Goal: Task Accomplishment & Management: Use online tool/utility

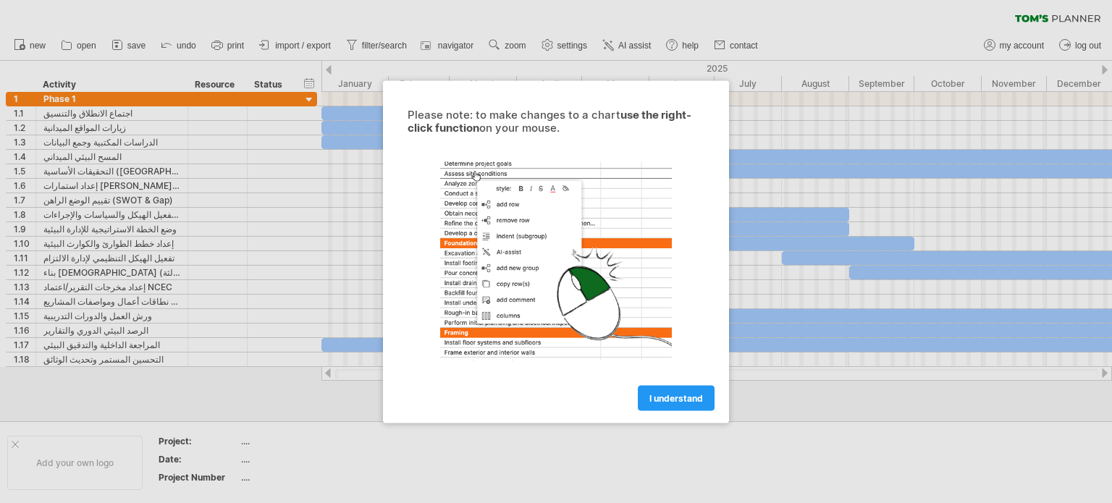
click at [694, 408] on link "I understand" at bounding box center [676, 397] width 77 height 25
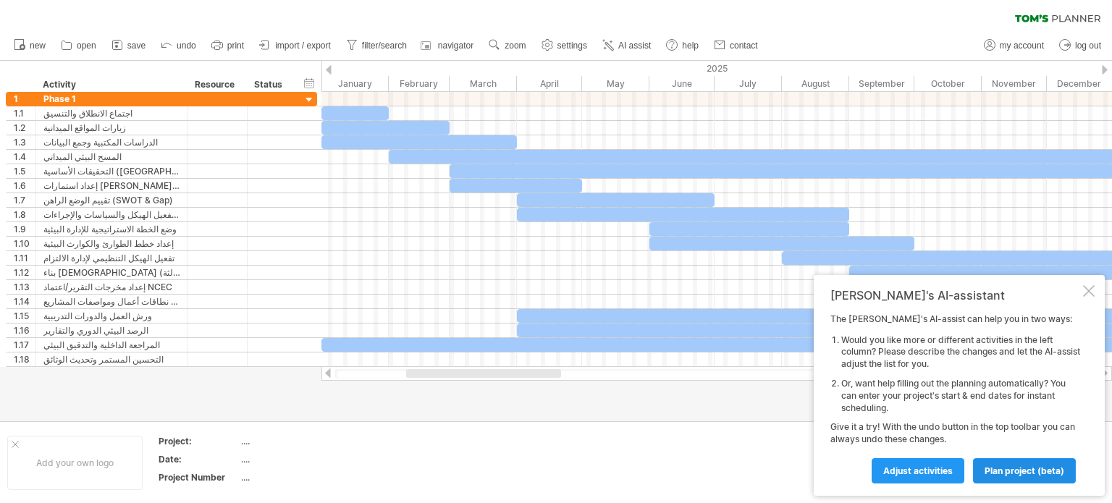
click at [1010, 465] on span "plan project (beta)" at bounding box center [1025, 470] width 80 height 11
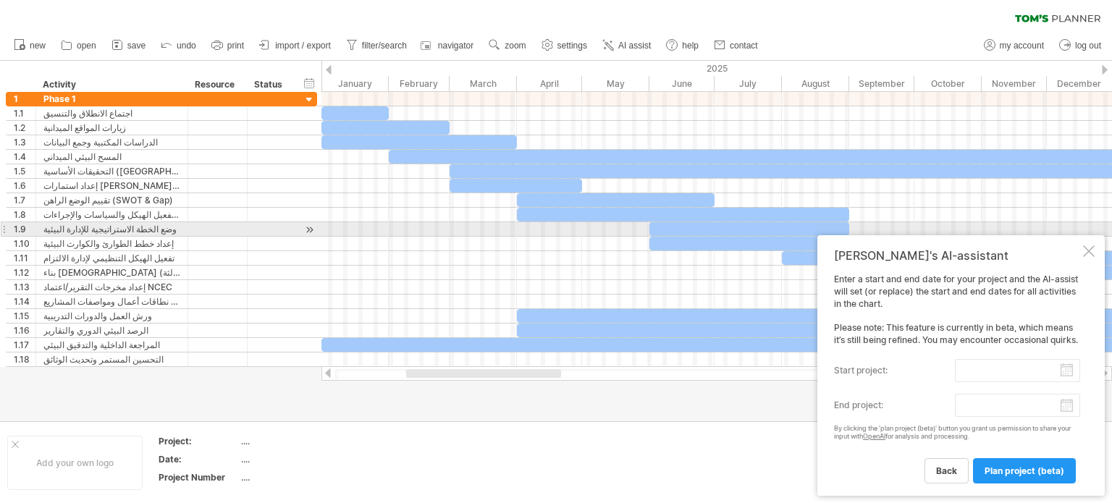
click at [1090, 235] on div "Tom's AI-assistant Enter a start and end date for your project and the AI-assis…" at bounding box center [960, 365] width 287 height 261
click at [1086, 245] on div at bounding box center [1089, 251] width 12 height 12
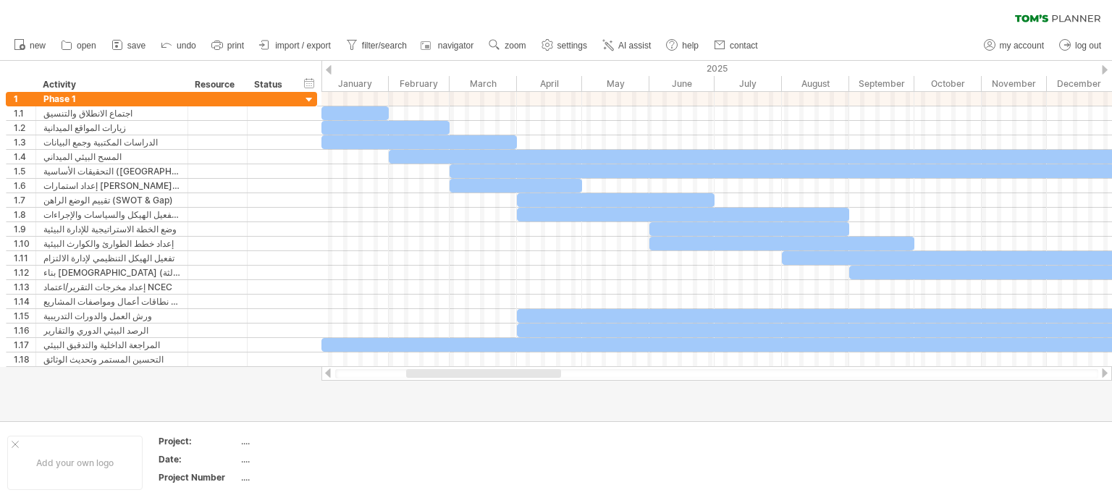
drag, startPoint x: 513, startPoint y: 378, endPoint x: 543, endPoint y: 378, distance: 30.4
click at [543, 378] on div at bounding box center [716, 373] width 791 height 14
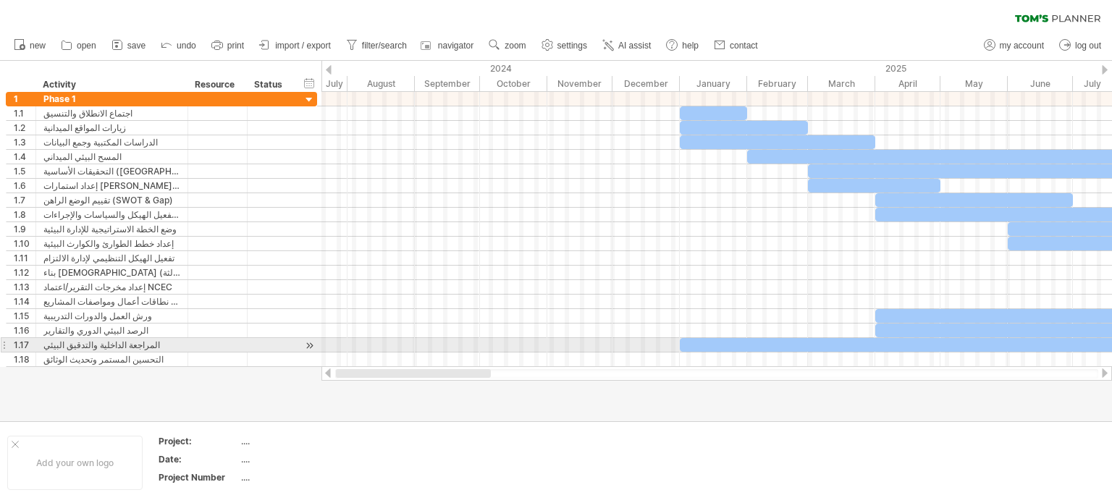
drag, startPoint x: 536, startPoint y: 374, endPoint x: 466, endPoint y: 344, distance: 76.5
click at [466, 344] on div "Trying to reach [DOMAIN_NAME] Connected again... 0% clear filter new 1" at bounding box center [556, 251] width 1112 height 503
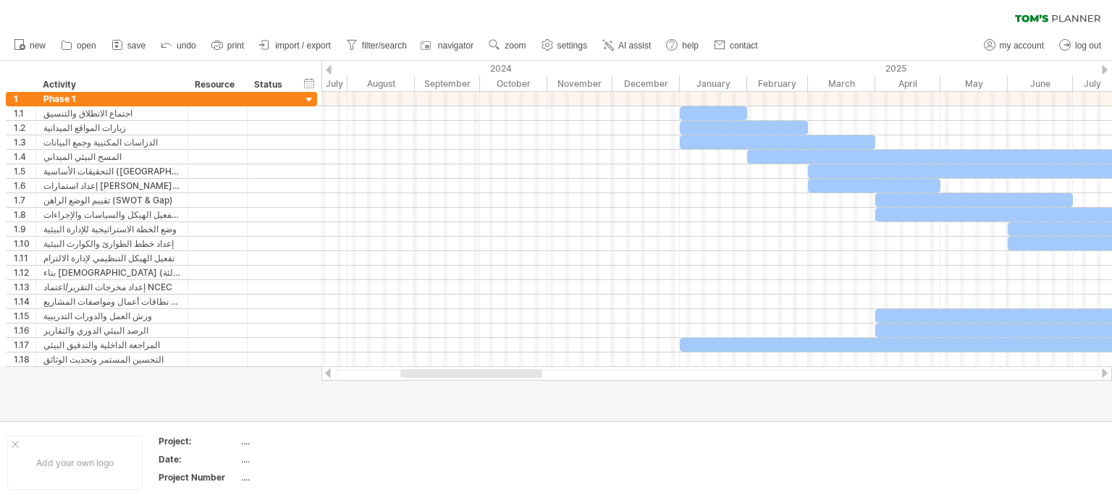
click at [130, 50] on span "save" at bounding box center [136, 46] width 18 height 10
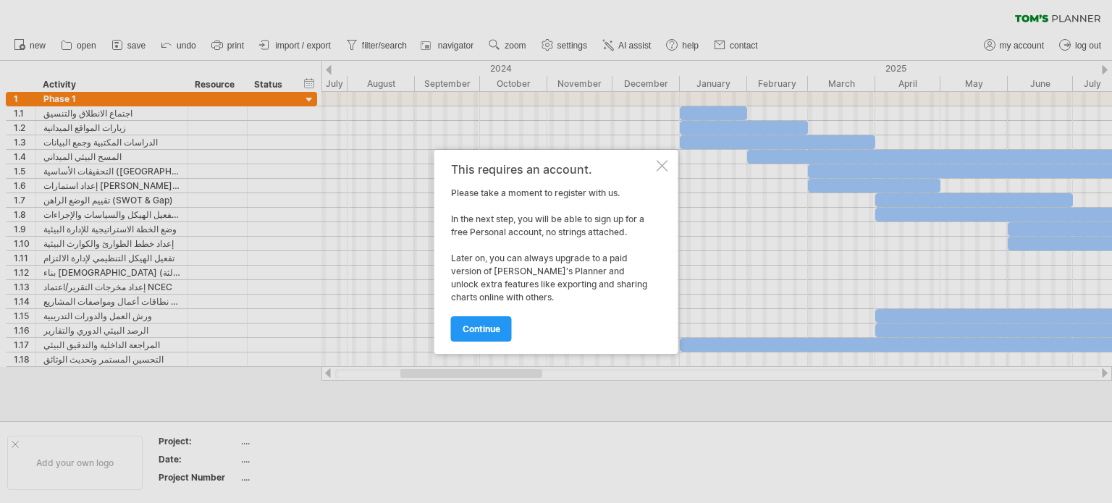
click at [471, 325] on span "continue" at bounding box center [482, 329] width 38 height 11
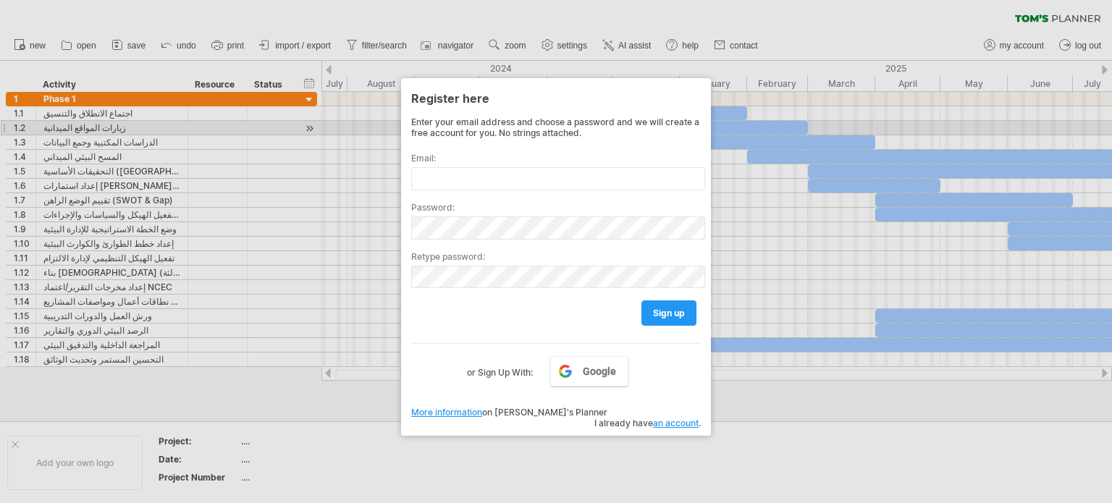
click at [692, 121] on div "Enter your email address and choose a password and we will create a free accoun…" at bounding box center [556, 128] width 290 height 22
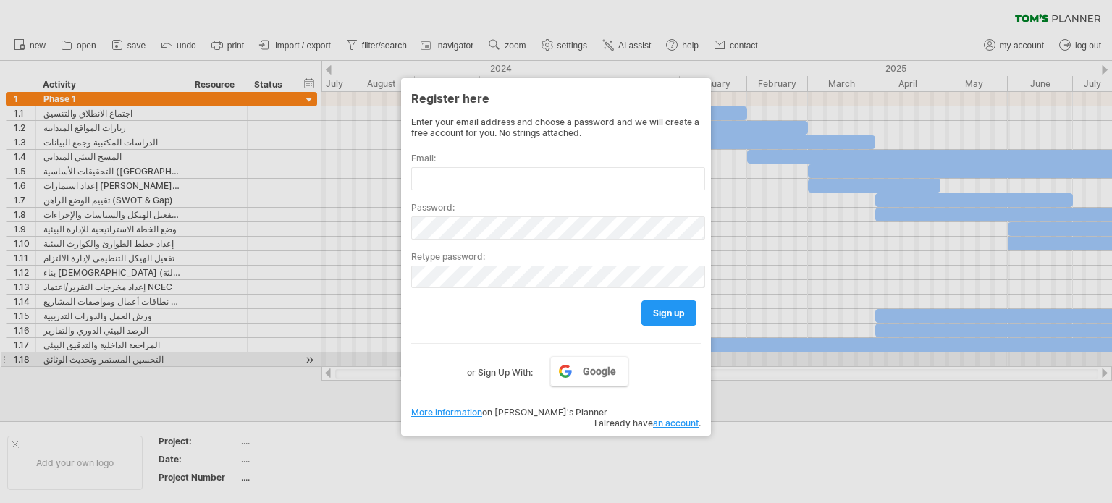
click at [818, 358] on div at bounding box center [556, 251] width 1112 height 503
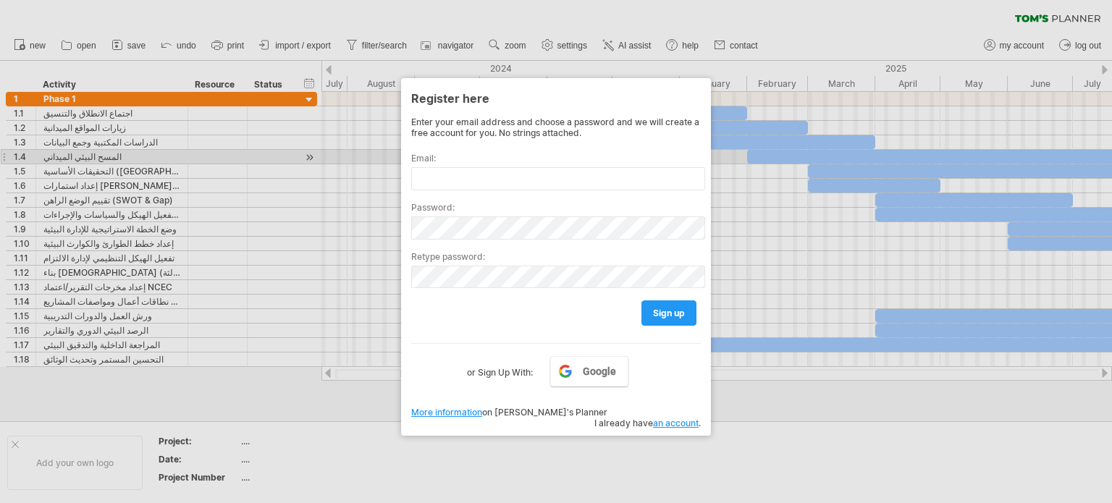
click at [487, 164] on div "Email:" at bounding box center [556, 165] width 290 height 49
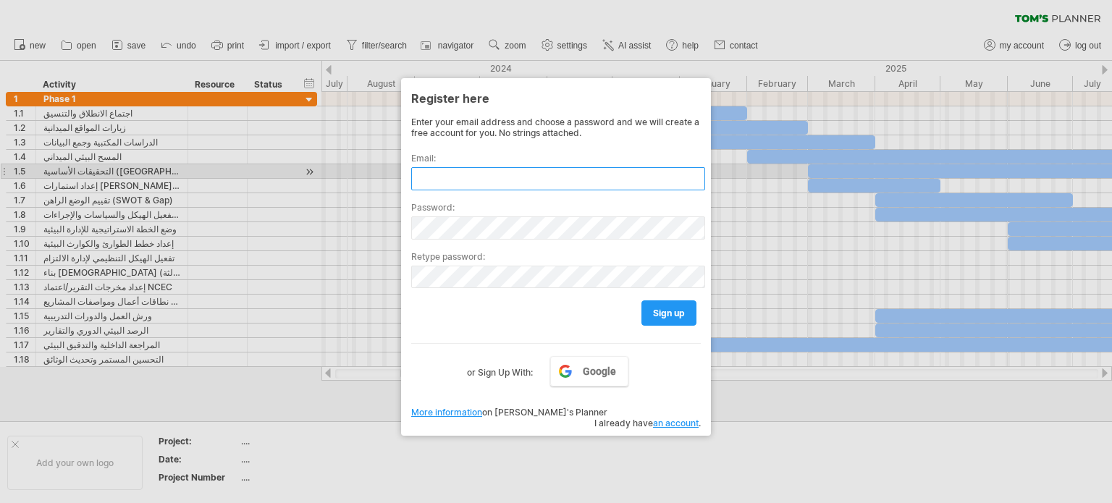
click at [486, 175] on input "text" at bounding box center [558, 178] width 294 height 23
click at [486, 176] on input "text" at bounding box center [558, 178] width 294 height 23
type input "**********"
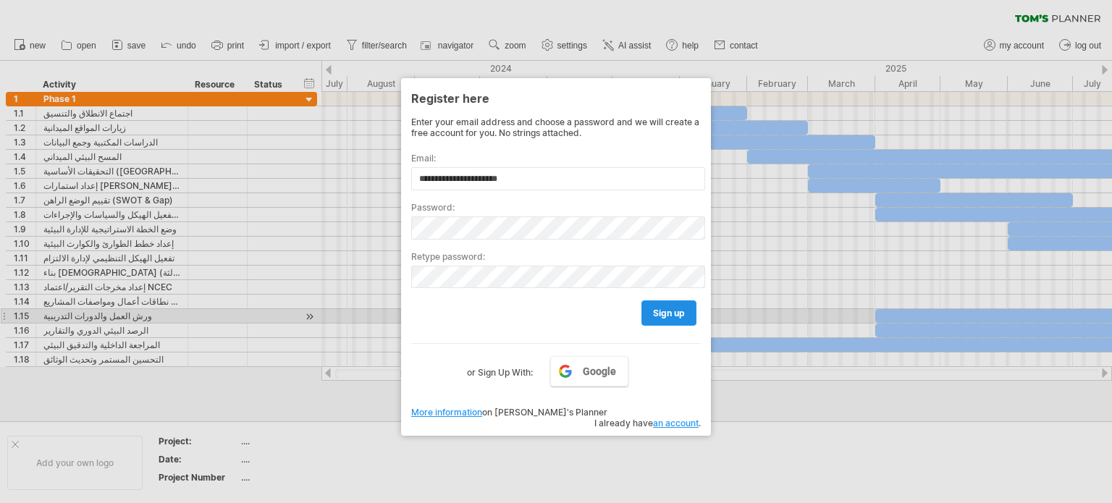
click at [680, 319] on link "sign up" at bounding box center [668, 312] width 55 height 25
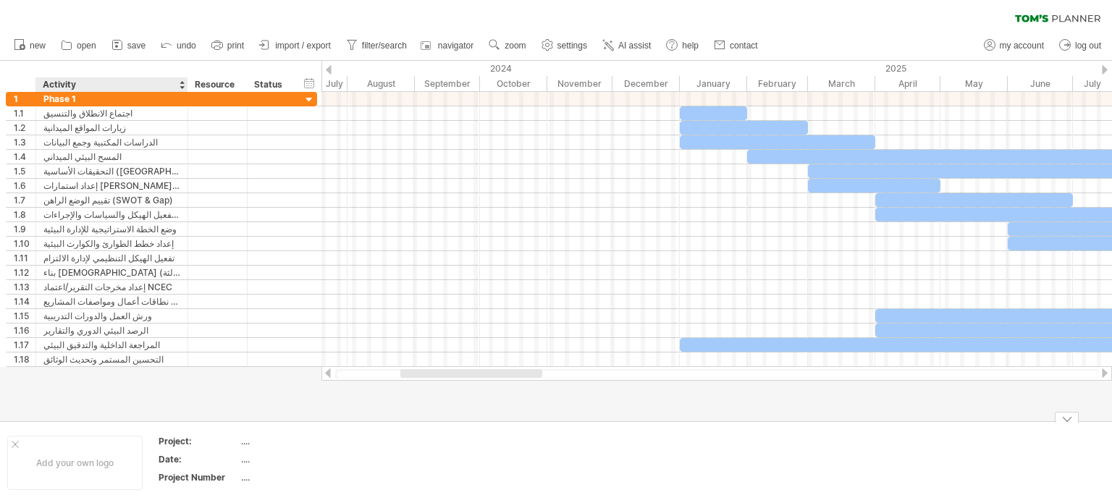
click at [155, 450] on td "Project: .... Date: .... Project Number ...." at bounding box center [261, 463] width 223 height 56
click at [24, 455] on div "Add your own logo" at bounding box center [74, 463] width 135 height 54
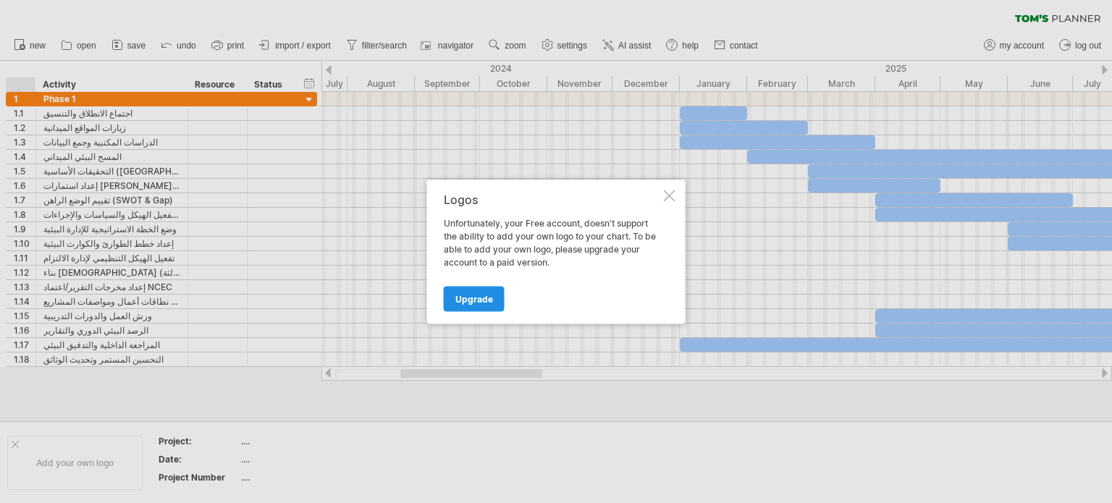
click at [460, 306] on link "Upgrade" at bounding box center [474, 298] width 61 height 25
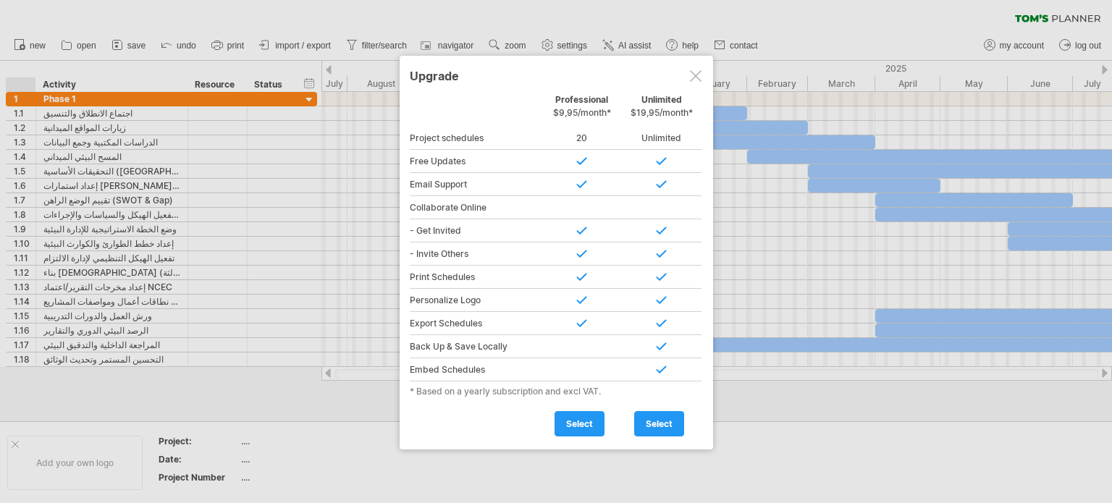
click at [695, 71] on div at bounding box center [696, 76] width 12 height 12
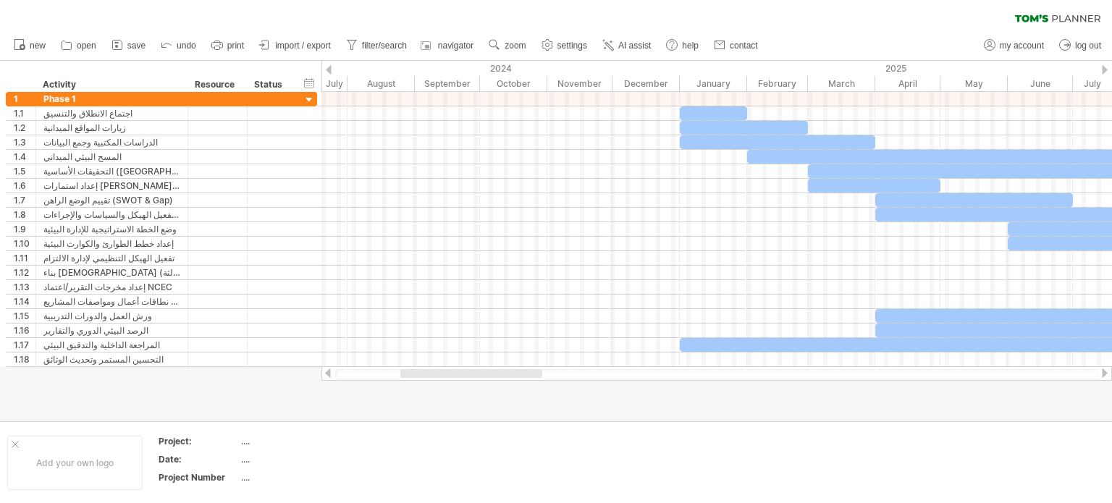
drag, startPoint x: 411, startPoint y: 368, endPoint x: 427, endPoint y: 370, distance: 16.1
click at [427, 370] on div at bounding box center [716, 373] width 791 height 14
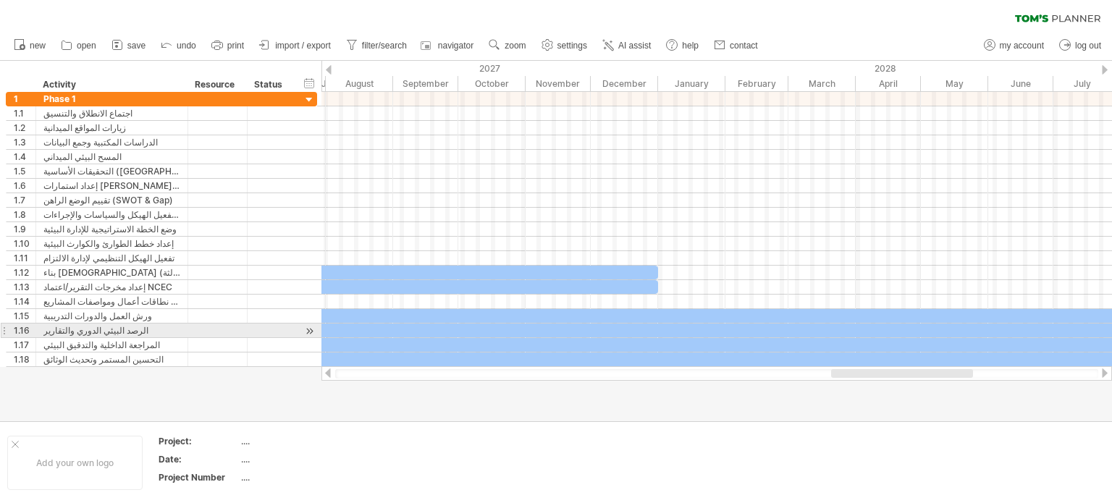
drag, startPoint x: 428, startPoint y: 371, endPoint x: 911, endPoint y: 180, distance: 520.0
click at [859, 335] on div "Trying to reach [DOMAIN_NAME] Connected again... 0% clear filter new 1" at bounding box center [556, 251] width 1112 height 503
click at [1013, 41] on span "my account" at bounding box center [1022, 46] width 44 height 10
type input "**********"
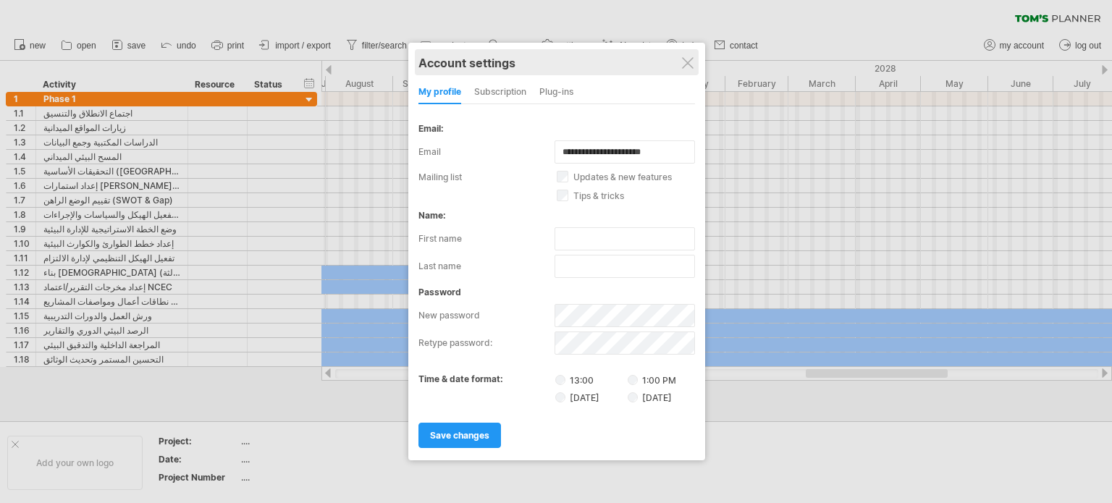
click at [680, 57] on div "Account settings" at bounding box center [556, 62] width 277 height 26
click at [695, 72] on div "Account settings" at bounding box center [556, 62] width 277 height 26
click at [689, 63] on div at bounding box center [688, 63] width 12 height 12
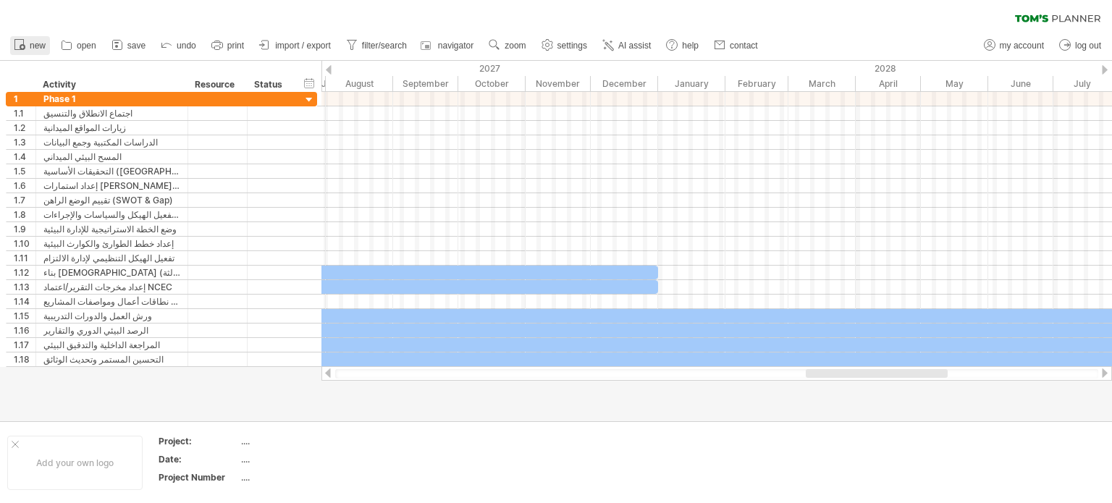
click at [41, 41] on span "new" at bounding box center [38, 46] width 16 height 10
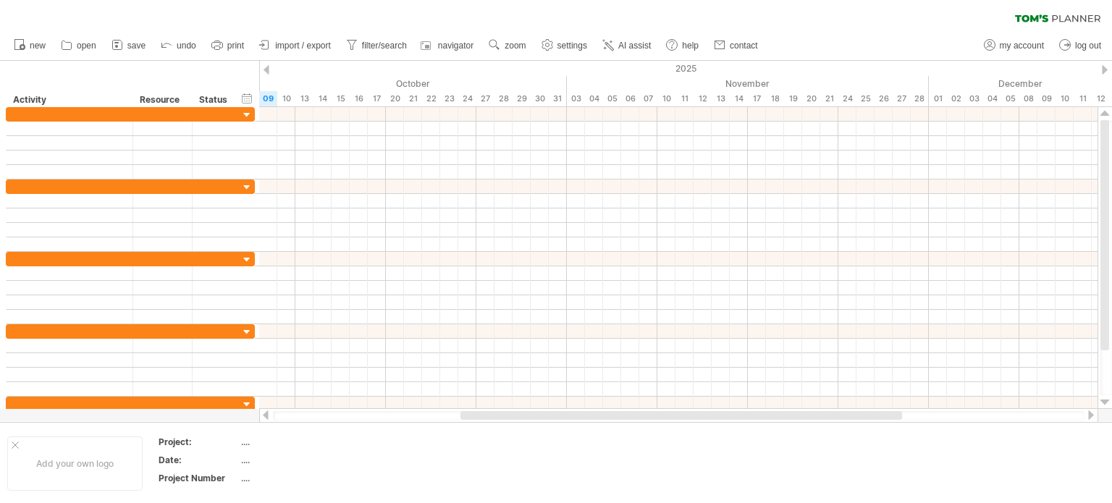
click at [1054, 14] on icon at bounding box center [1057, 18] width 85 height 8
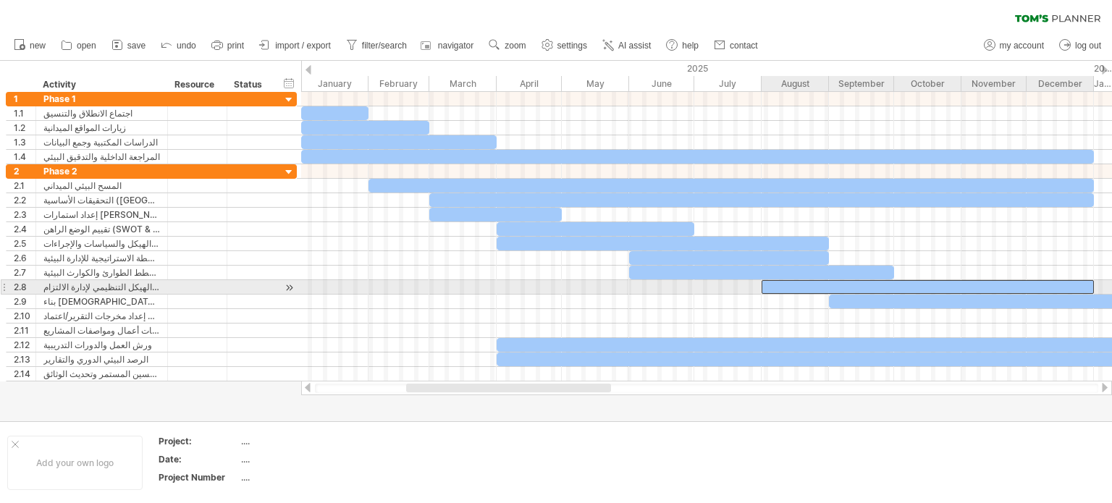
click at [866, 286] on div at bounding box center [928, 287] width 332 height 14
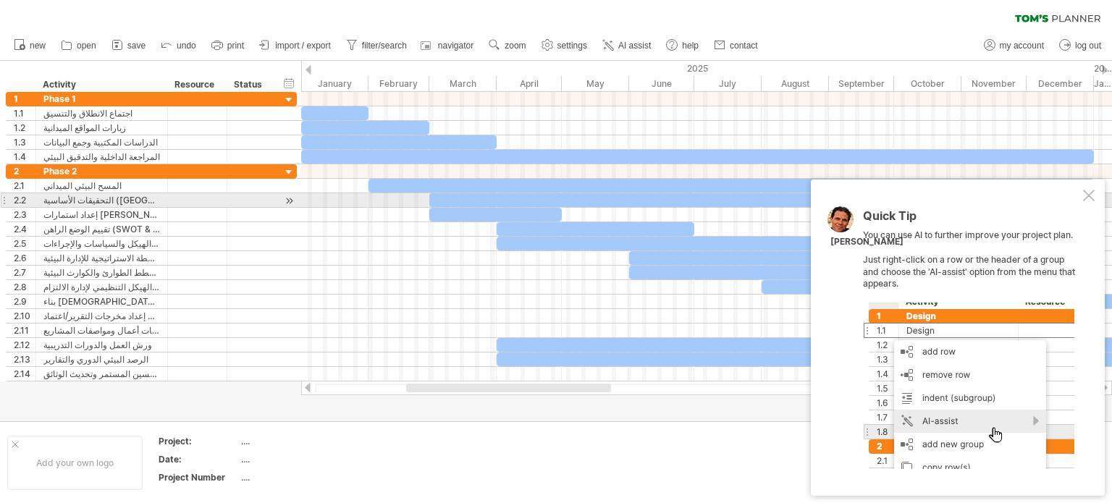
click at [1095, 200] on div "Quick Tip You can use AI to further improve your project plan. Just right-click…" at bounding box center [958, 338] width 294 height 316
click at [1092, 193] on div at bounding box center [1089, 196] width 12 height 12
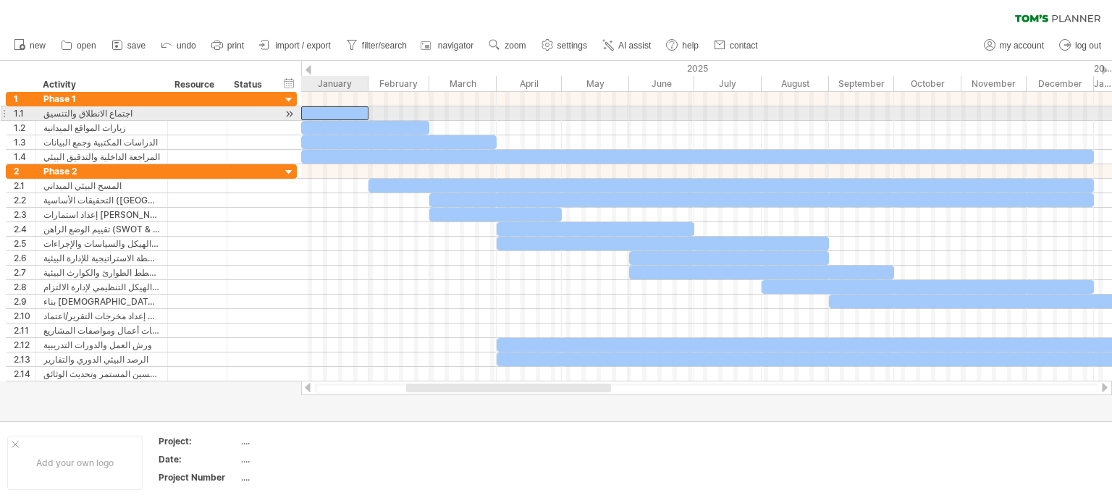
click at [329, 114] on div at bounding box center [334, 113] width 67 height 14
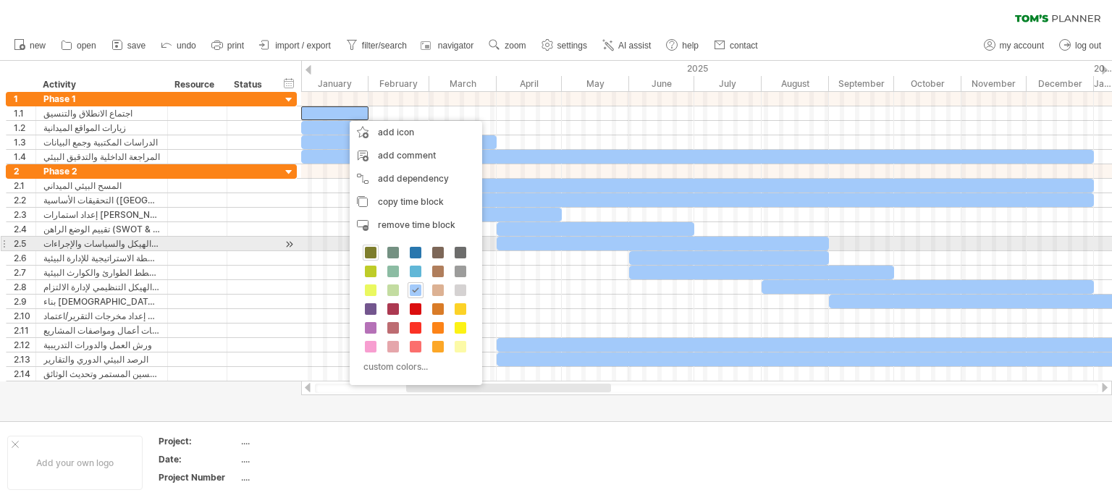
click at [368, 250] on span at bounding box center [371, 253] width 12 height 12
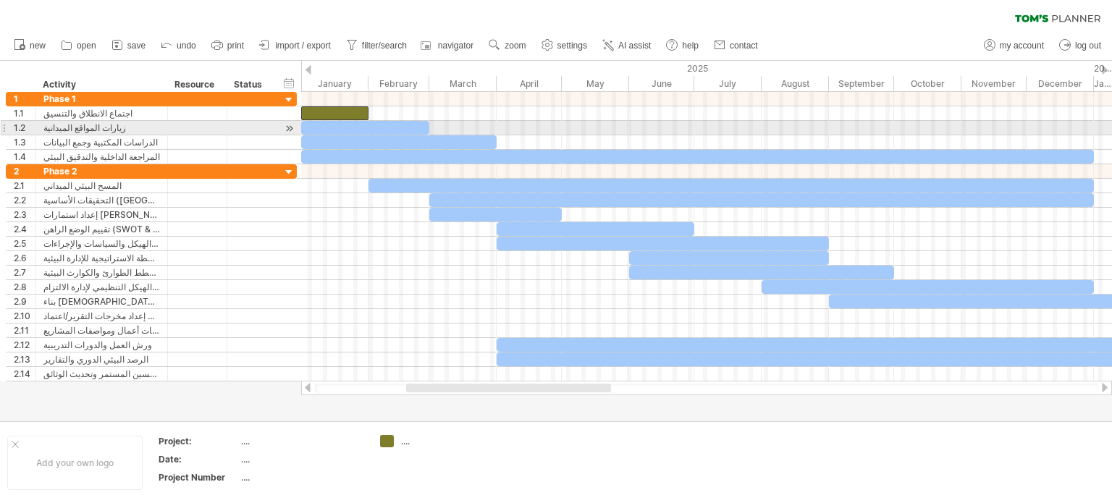
click at [374, 122] on div at bounding box center [365, 128] width 128 height 14
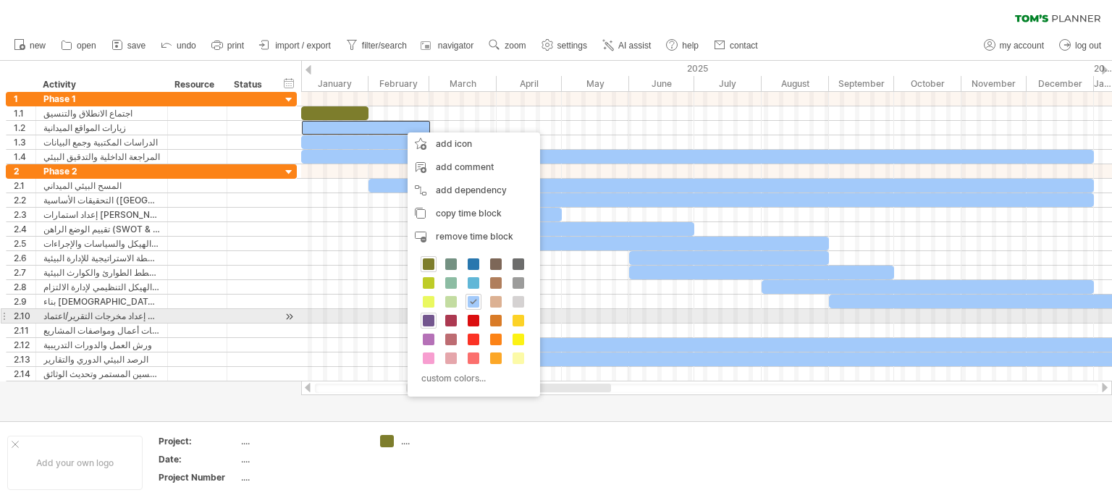
click at [425, 319] on span at bounding box center [429, 321] width 12 height 12
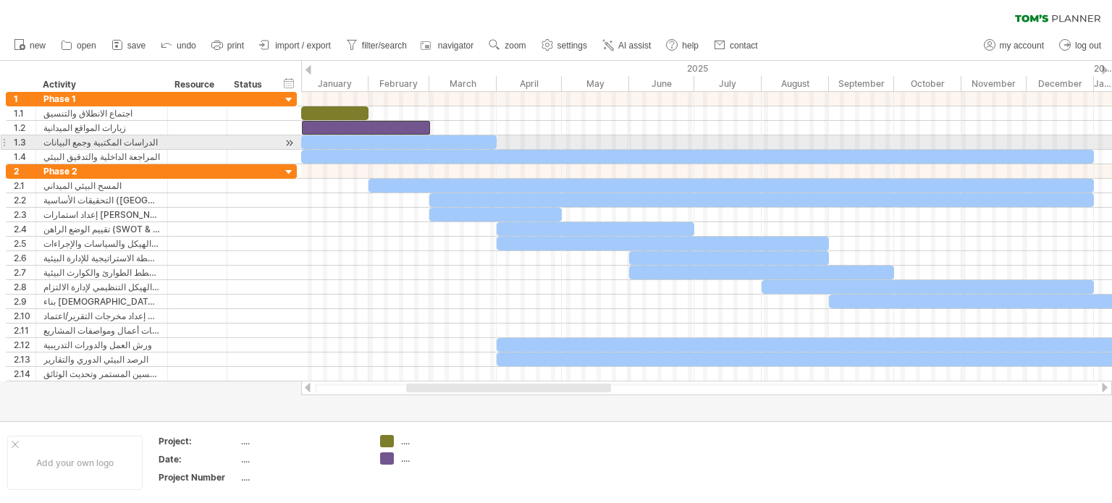
click at [479, 140] on div at bounding box center [398, 142] width 195 height 14
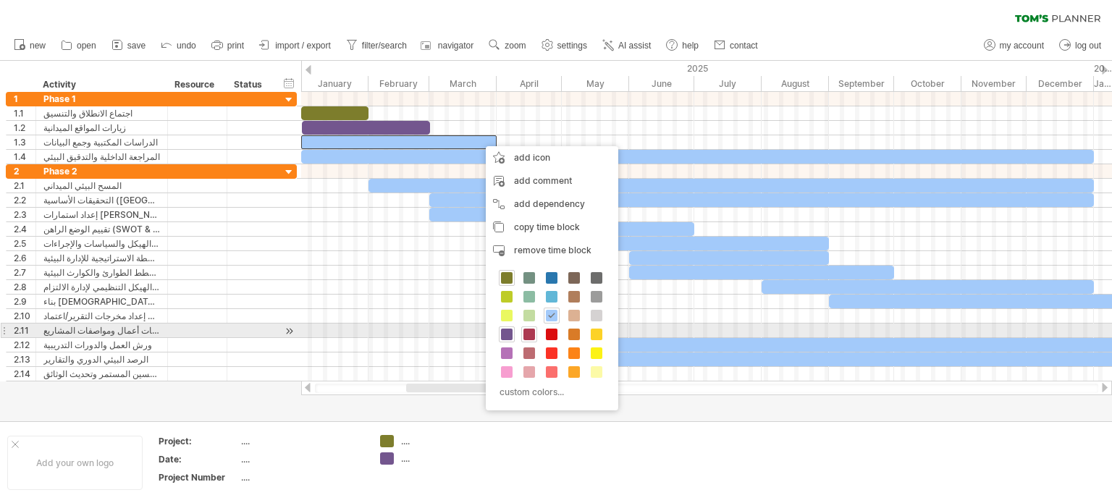
click at [534, 337] on span at bounding box center [529, 335] width 12 height 12
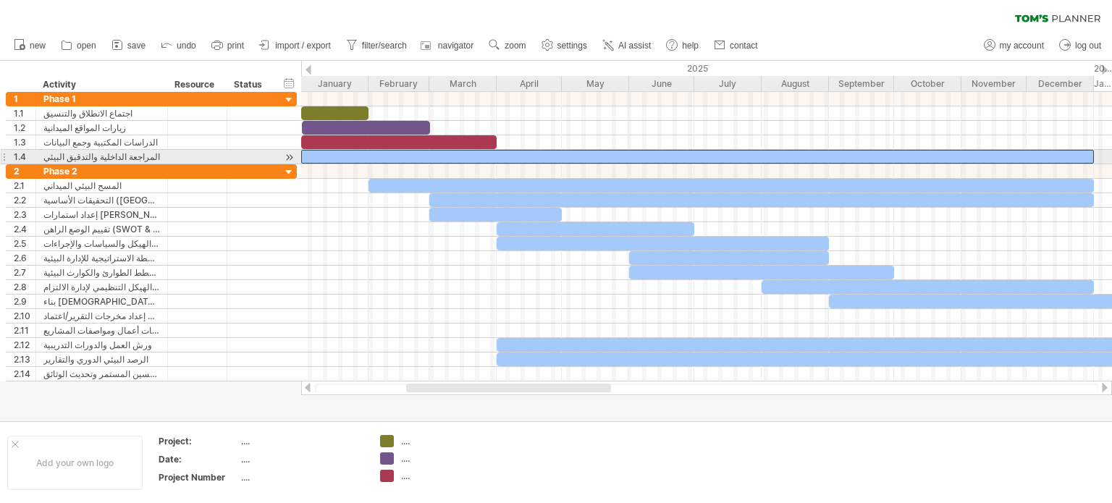
click at [538, 151] on div at bounding box center [697, 157] width 793 height 14
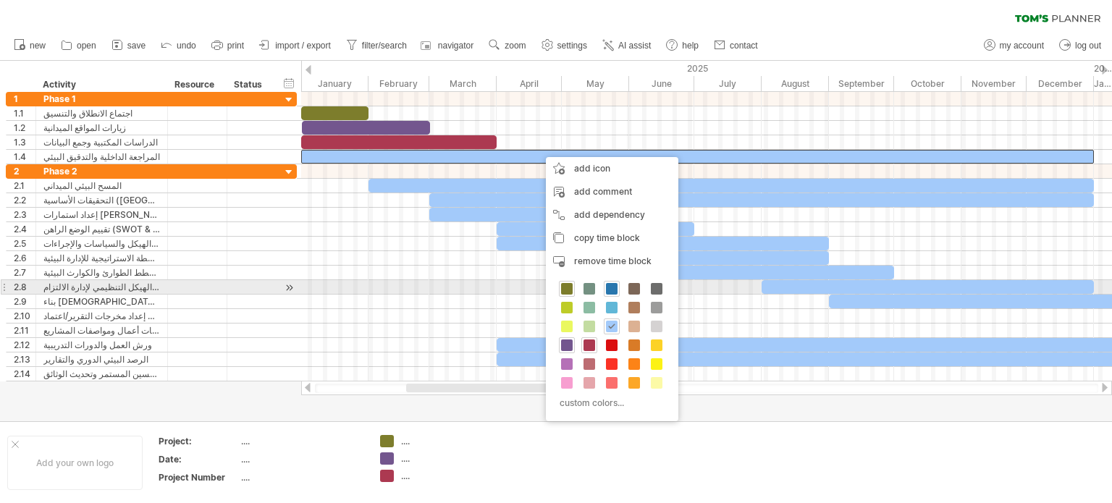
click at [609, 287] on span at bounding box center [612, 289] width 12 height 12
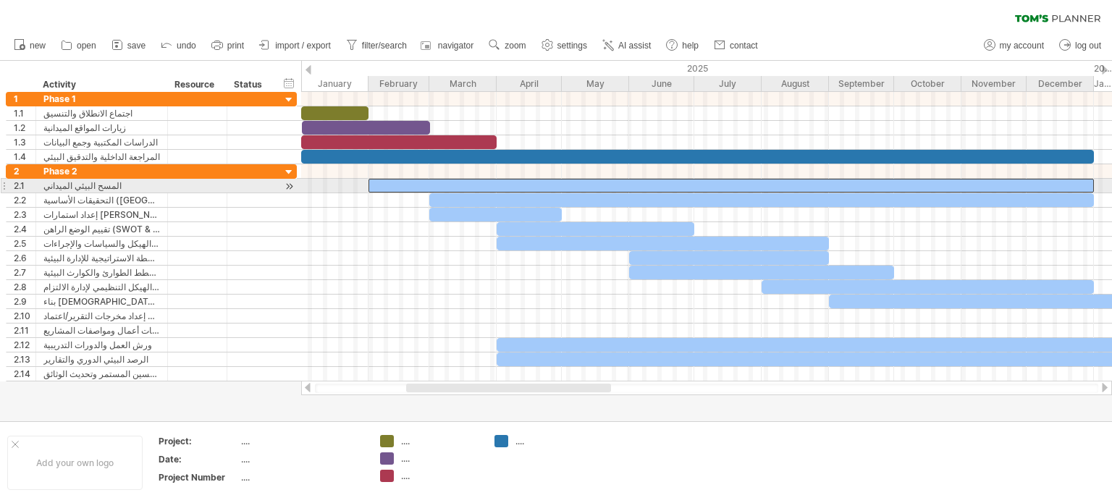
click at [591, 185] on div at bounding box center [730, 186] width 725 height 14
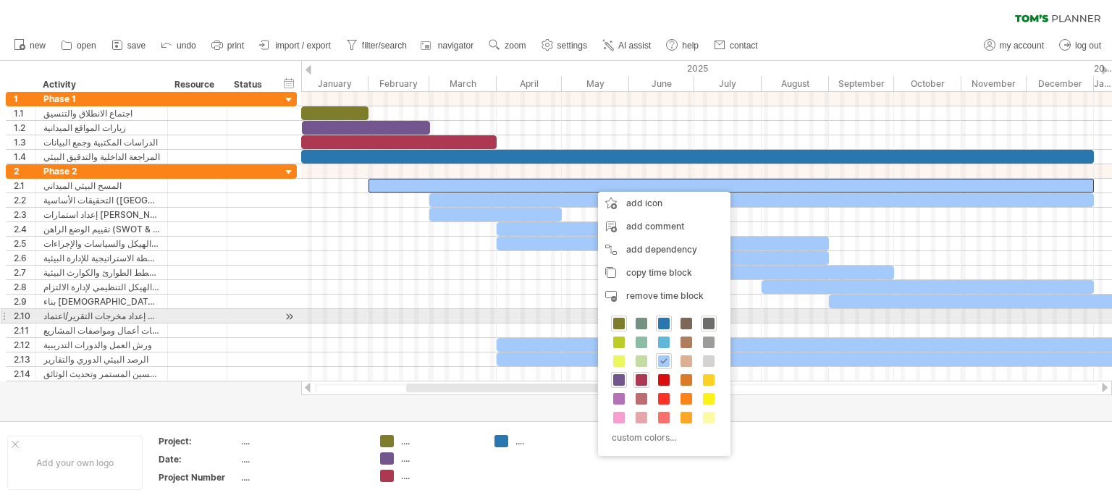
click at [707, 321] on span at bounding box center [709, 324] width 12 height 12
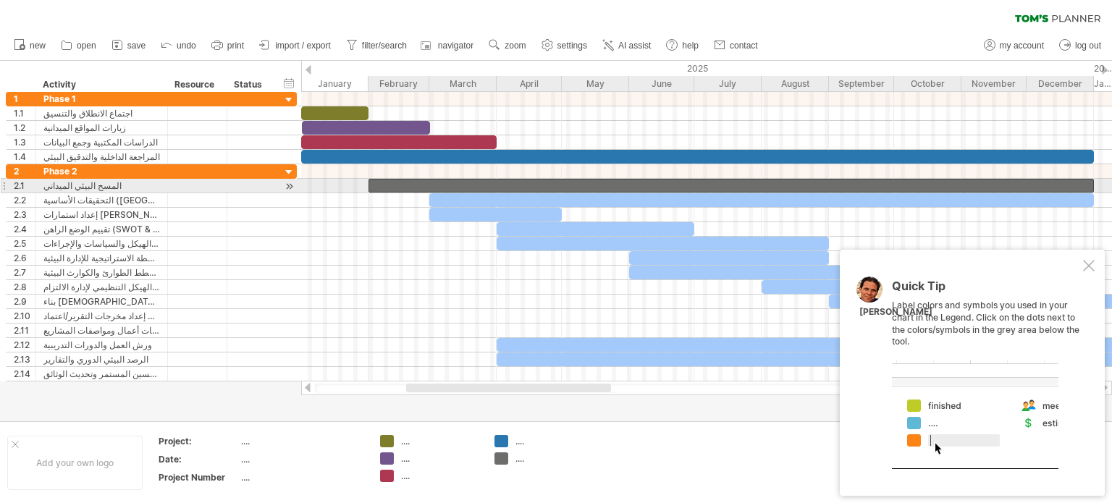
click at [518, 190] on div at bounding box center [730, 186] width 725 height 14
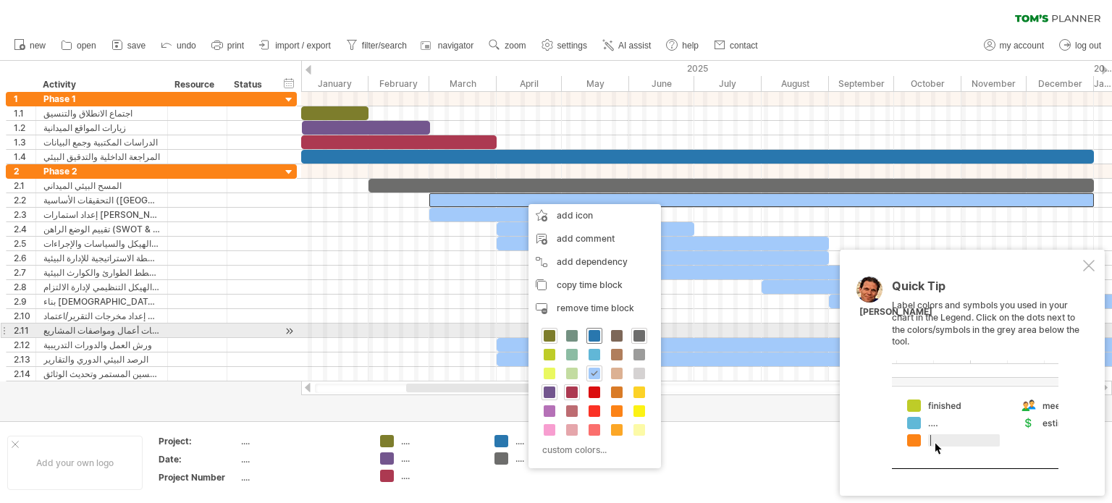
click at [594, 335] on span at bounding box center [595, 336] width 12 height 12
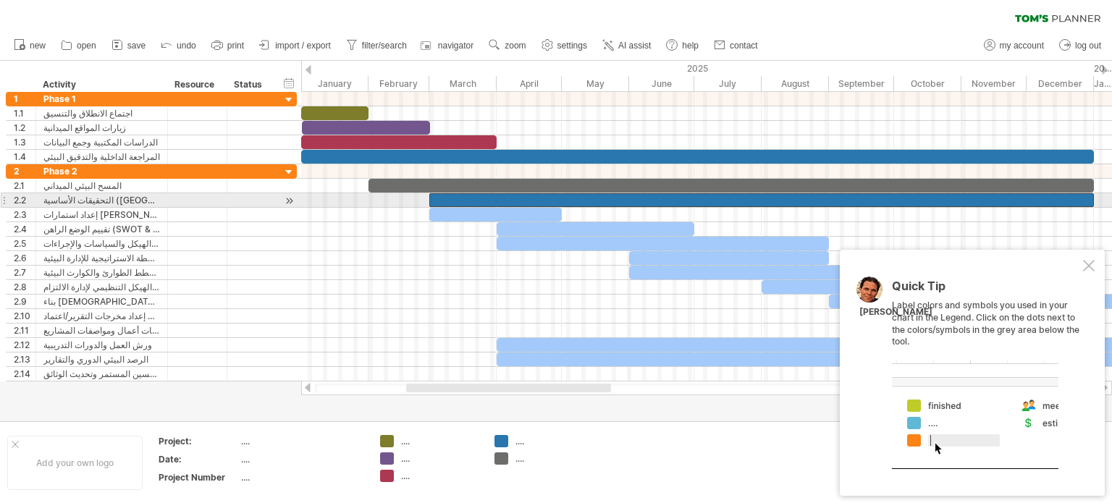
click at [535, 211] on div at bounding box center [495, 215] width 132 height 14
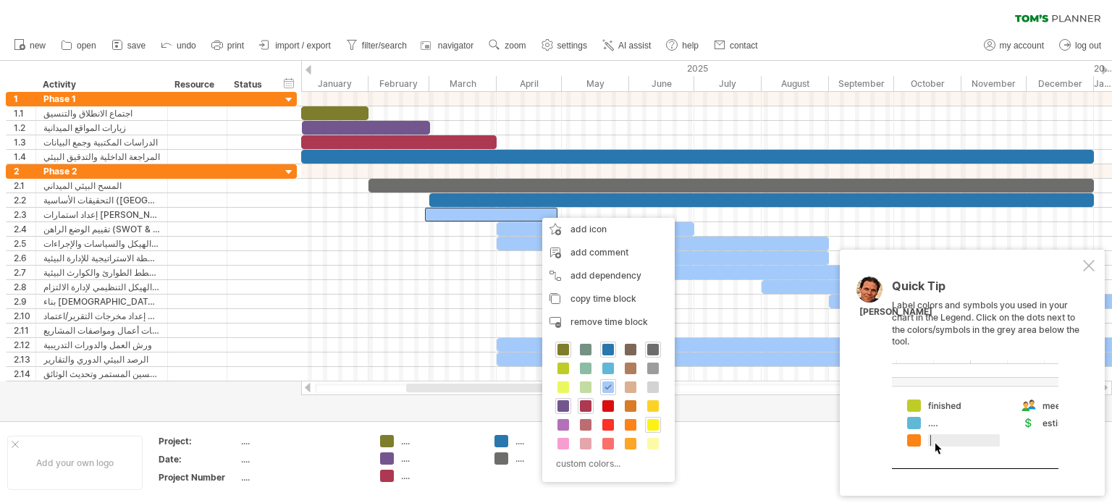
click at [654, 424] on span at bounding box center [653, 425] width 12 height 12
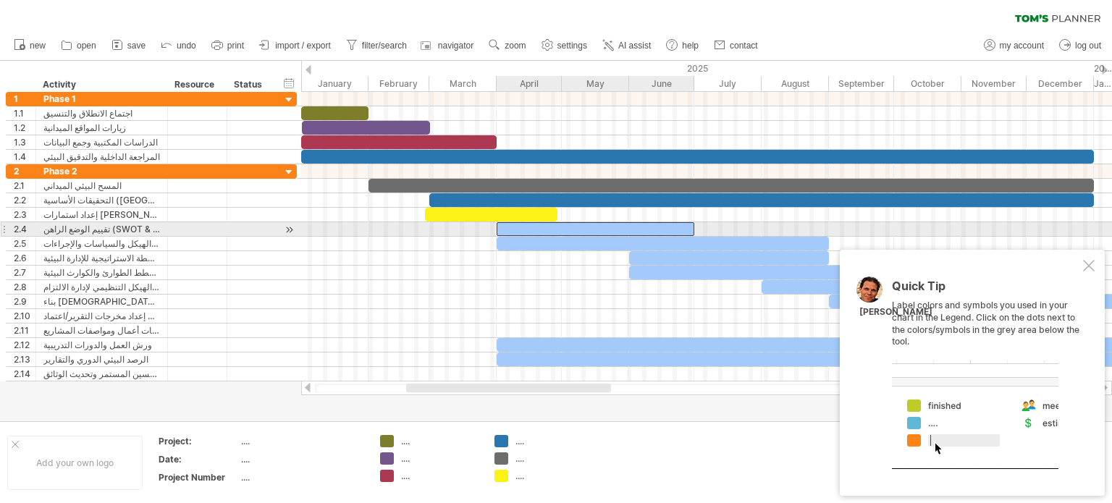
click at [623, 230] on div at bounding box center [596, 229] width 198 height 14
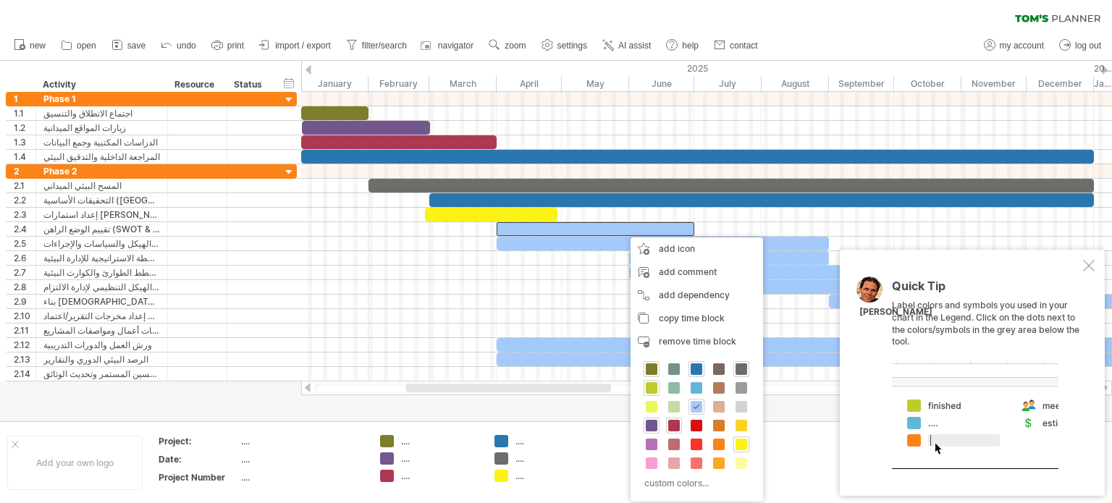
drag, startPoint x: 692, startPoint y: 384, endPoint x: 651, endPoint y: 388, distance: 41.4
click at [651, 388] on div "custom colors..." at bounding box center [697, 427] width 132 height 148
click at [651, 388] on span at bounding box center [652, 388] width 12 height 12
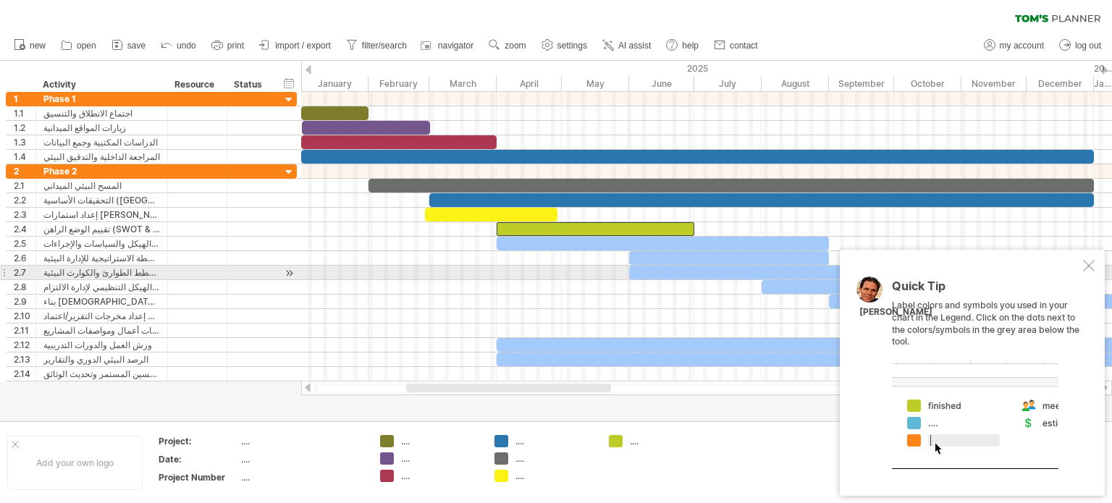
click at [1097, 269] on div "Quick Tip Label colors and symbols you used in your chart in the Legend. Click …" at bounding box center [972, 373] width 265 height 246
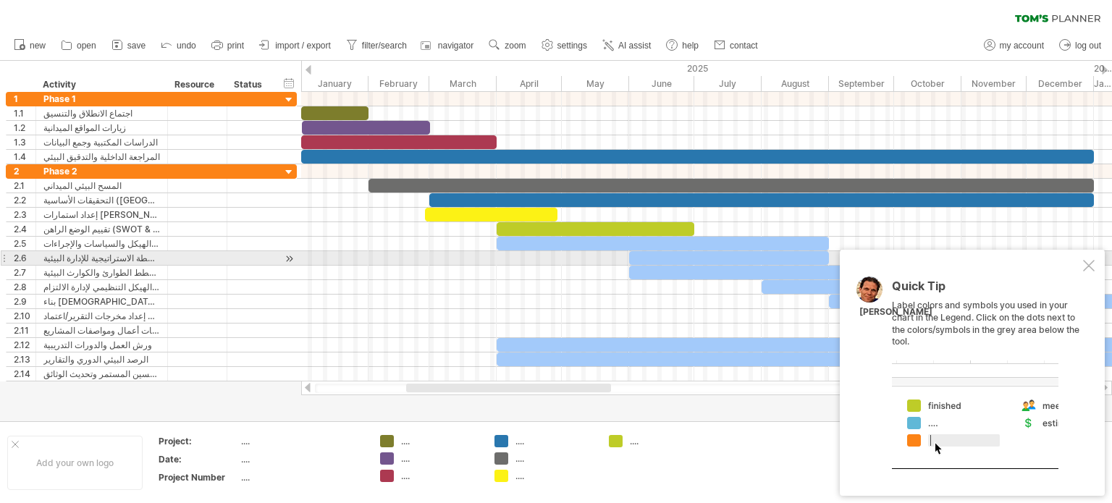
click at [1089, 264] on div at bounding box center [1089, 266] width 12 height 12
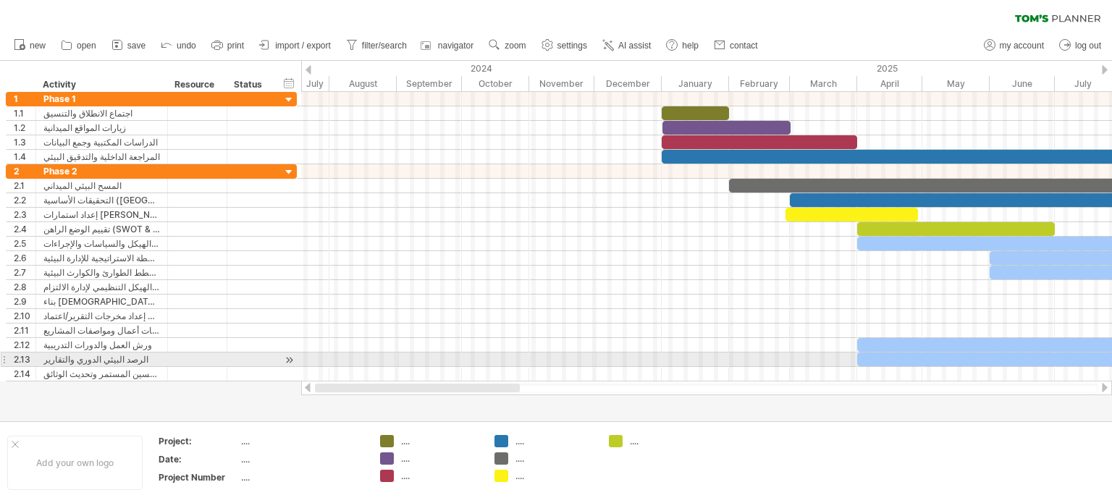
drag, startPoint x: 508, startPoint y: 389, endPoint x: 329, endPoint y: 355, distance: 181.9
click at [329, 357] on div "Trying to reach [DOMAIN_NAME] Connected again... 0% clear filter new 1" at bounding box center [556, 251] width 1112 height 503
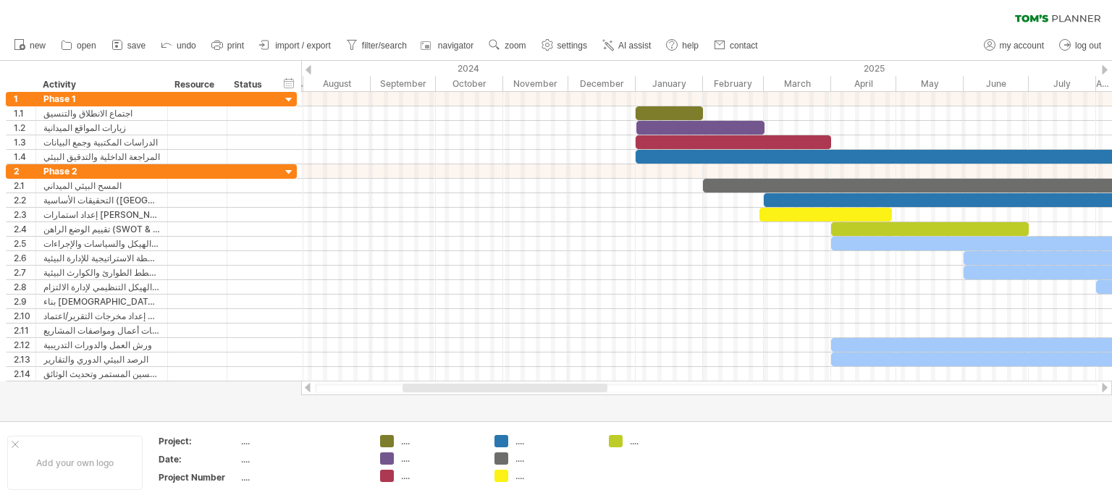
drag, startPoint x: 573, startPoint y: 384, endPoint x: 580, endPoint y: 389, distance: 8.7
click at [580, 389] on div at bounding box center [505, 388] width 205 height 9
drag, startPoint x: 586, startPoint y: 393, endPoint x: 649, endPoint y: 413, distance: 65.9
click at [649, 413] on div "Trying to reach [DOMAIN_NAME] Connected again... 0% clear filter new 1" at bounding box center [556, 251] width 1112 height 503
click at [625, 392] on div "Trying to reach [DOMAIN_NAME] Connected again... 0% clear filter new 1" at bounding box center [556, 251] width 1112 height 503
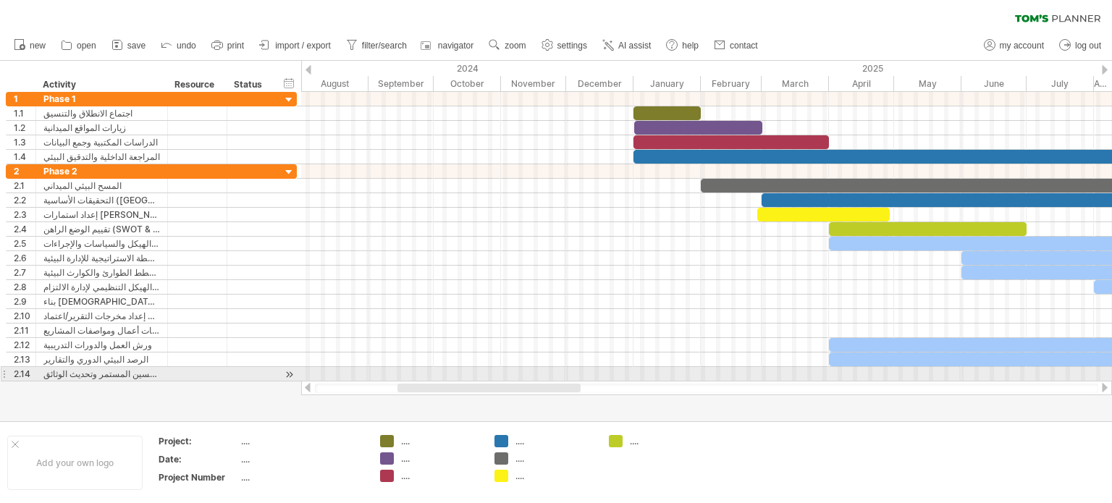
drag, startPoint x: 614, startPoint y: 380, endPoint x: 612, endPoint y: 388, distance: 8.1
click at [612, 381] on div "Trying to reach [DOMAIN_NAME] Connected again... 0% clear filter new 1" at bounding box center [556, 251] width 1112 height 503
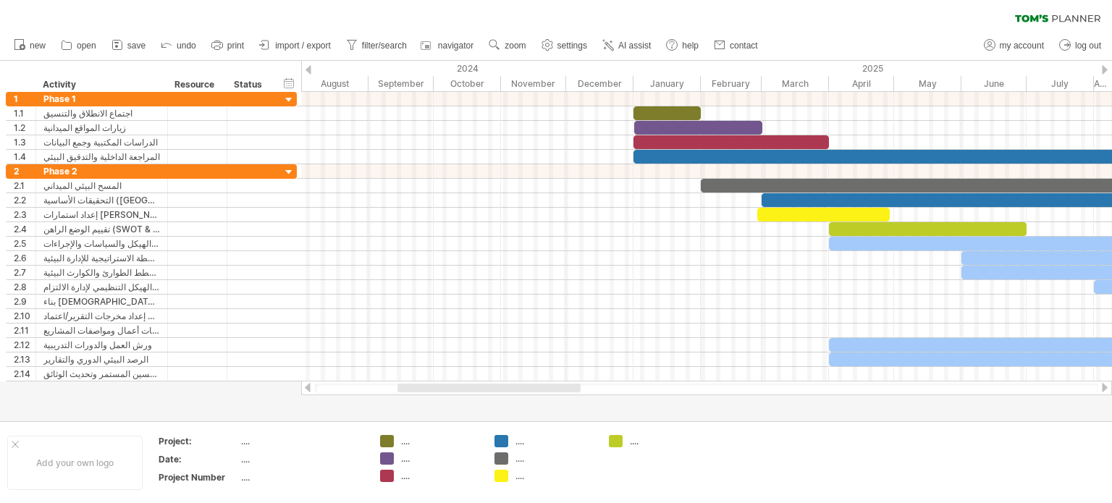
click at [615, 395] on div at bounding box center [556, 241] width 1112 height 361
drag, startPoint x: 581, startPoint y: 384, endPoint x: 589, endPoint y: 390, distance: 10.3
click at [581, 384] on div at bounding box center [706, 388] width 783 height 9
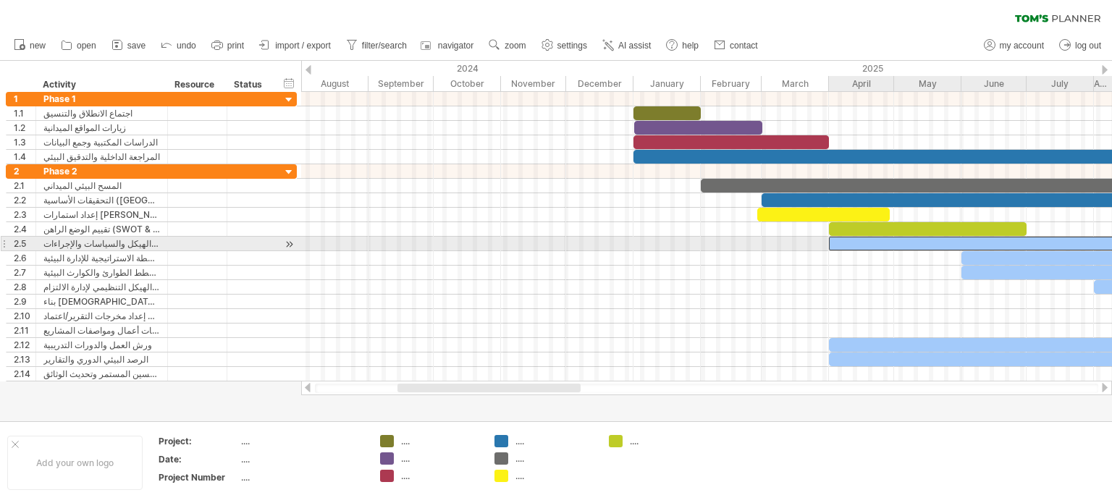
click at [863, 240] on div at bounding box center [995, 244] width 332 height 14
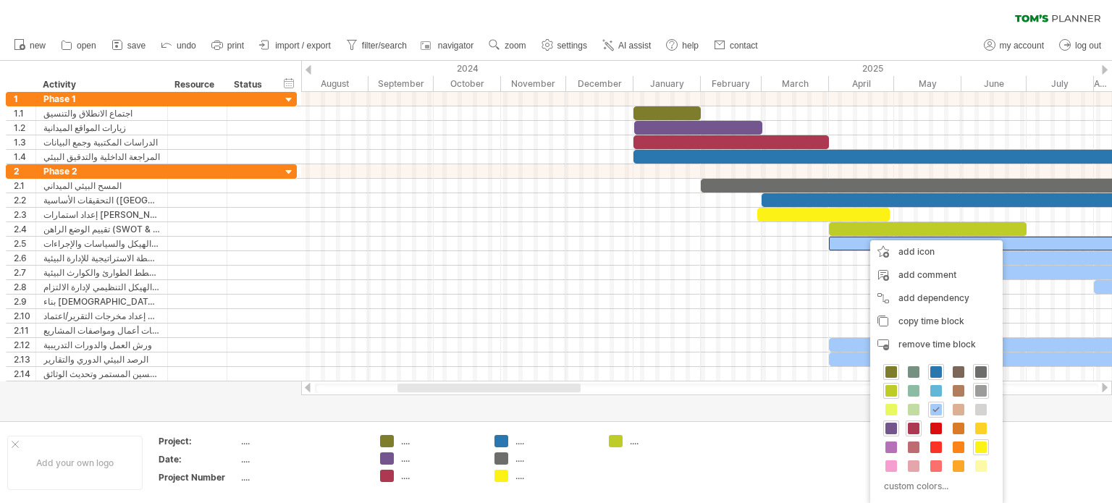
click at [978, 390] on span at bounding box center [981, 391] width 12 height 12
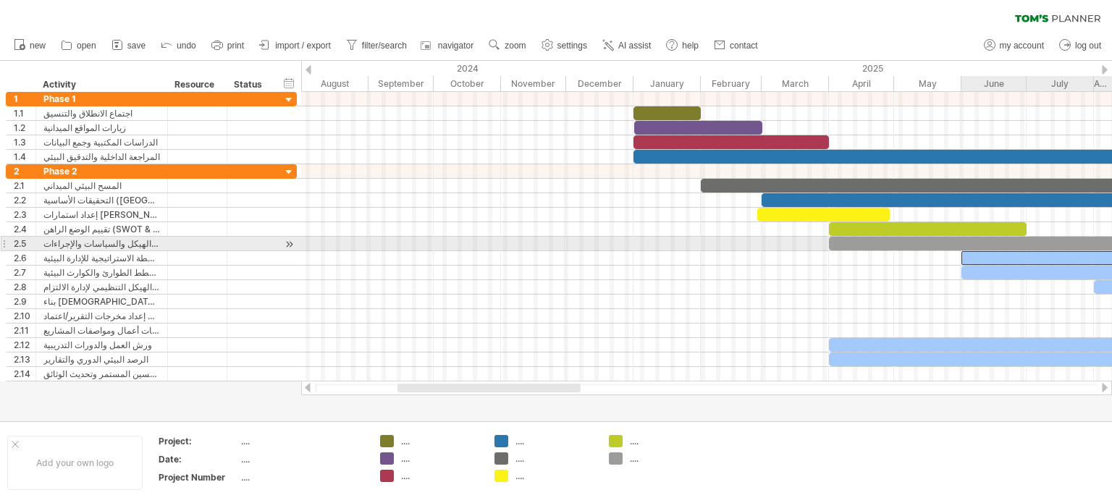
click at [1016, 251] on div at bounding box center [1061, 258] width 200 height 14
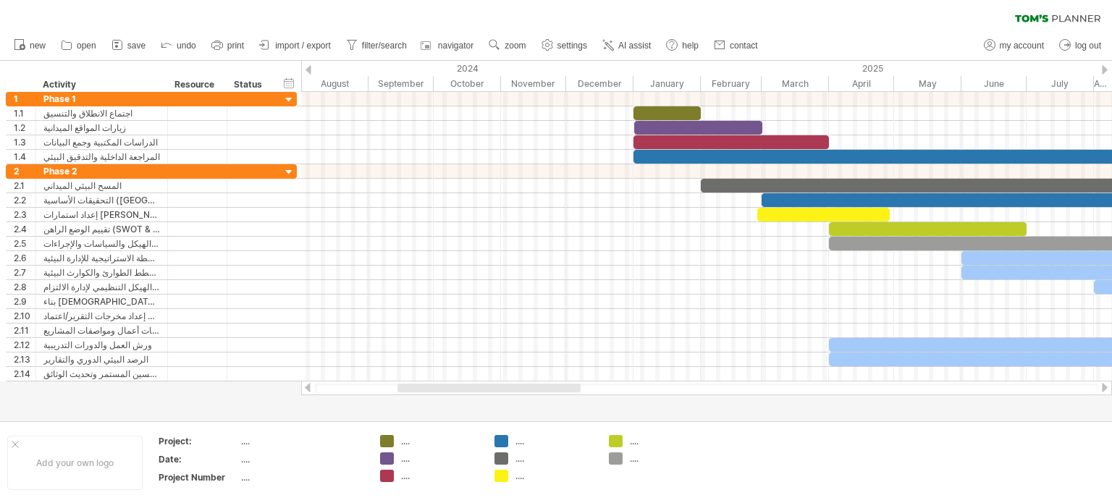
click at [1086, 17] on icon at bounding box center [1057, 18] width 85 height 8
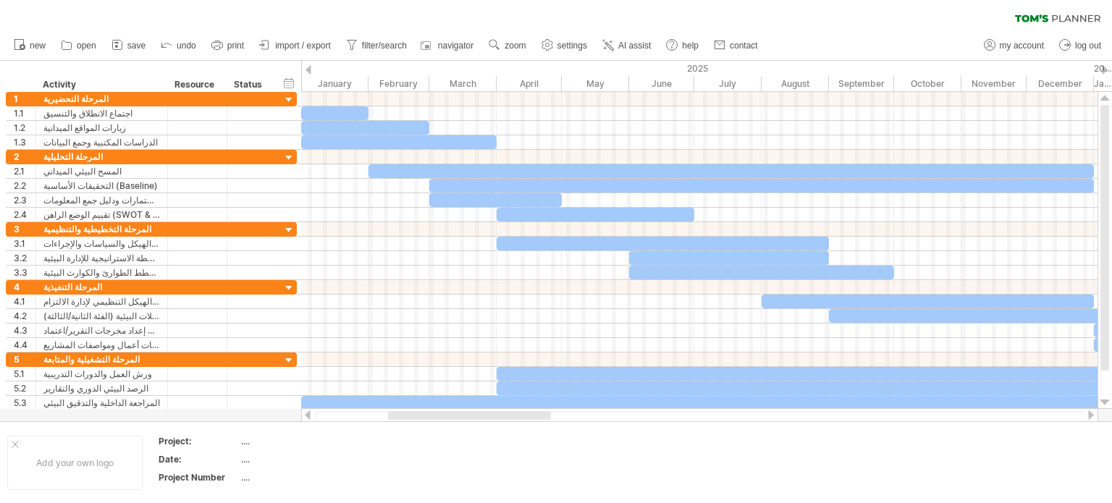
click at [614, 43] on icon at bounding box center [608, 45] width 14 height 14
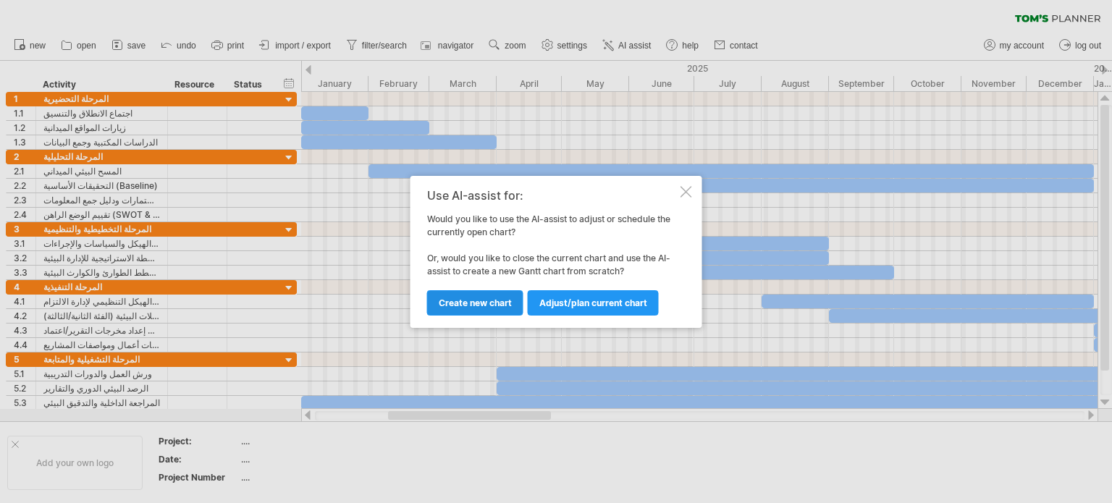
click at [482, 305] on span "Create new chart" at bounding box center [475, 303] width 73 height 11
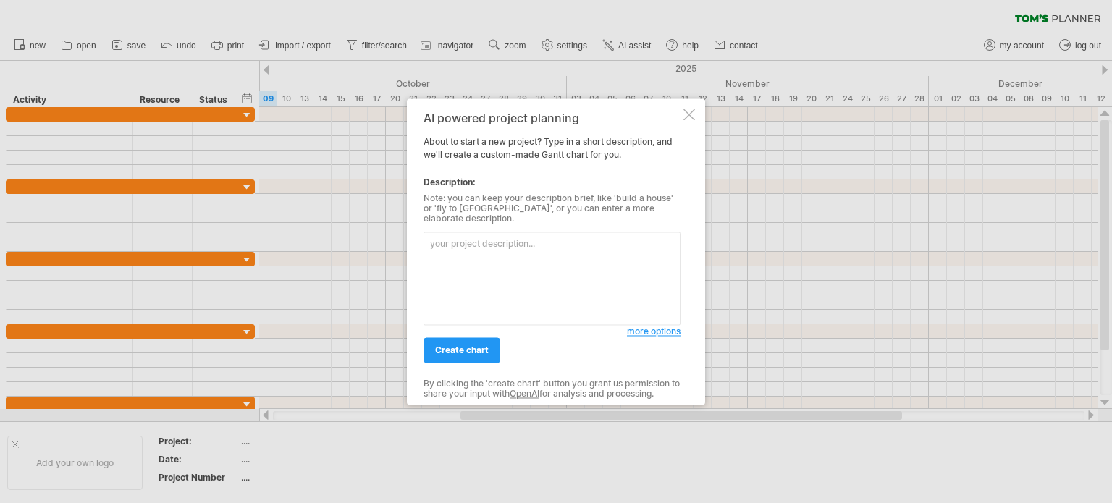
paste textarea "رقم,النشاط,بداية(شهر),نهاية(شهر) 1,اجتماع الانطلاق والتنسيق,1,1 2,زيارات المواق…"
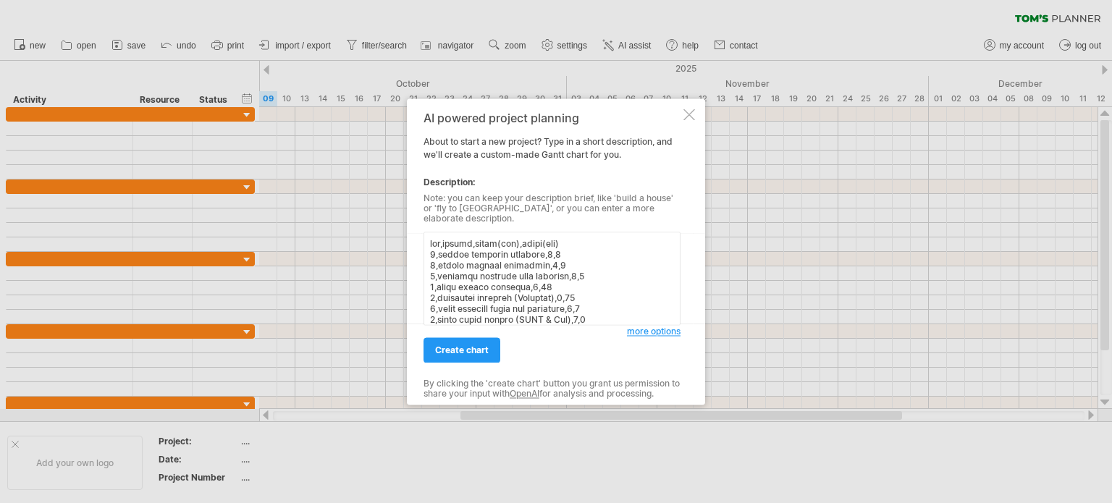
scroll to position [133, 0]
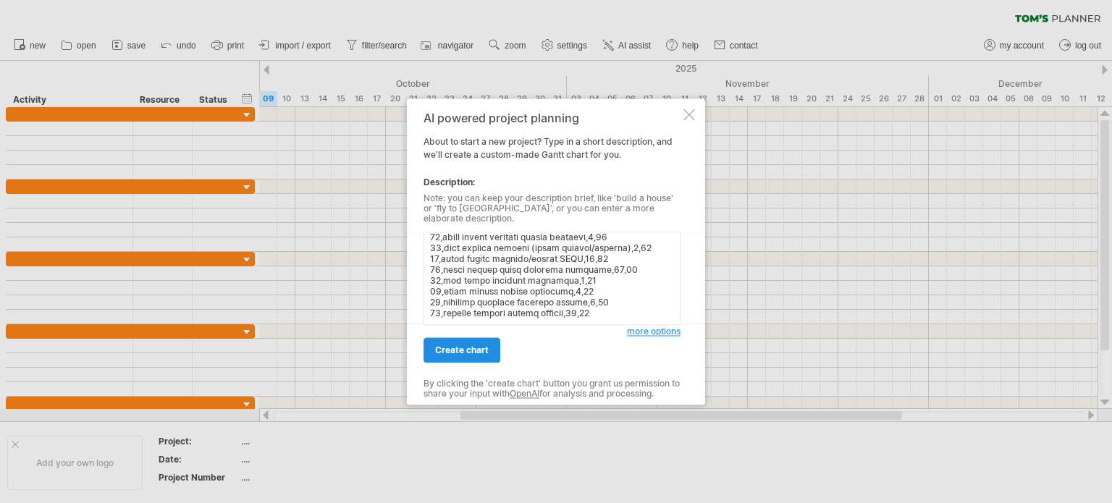
type textarea "رقم,النشاط,بداية(شهر),نهاية(شهر) 1,اجتماع الانطلاق والتنسيق,1,1 2,زيارات المواق…"
click at [463, 345] on span "create chart" at bounding box center [462, 350] width 54 height 11
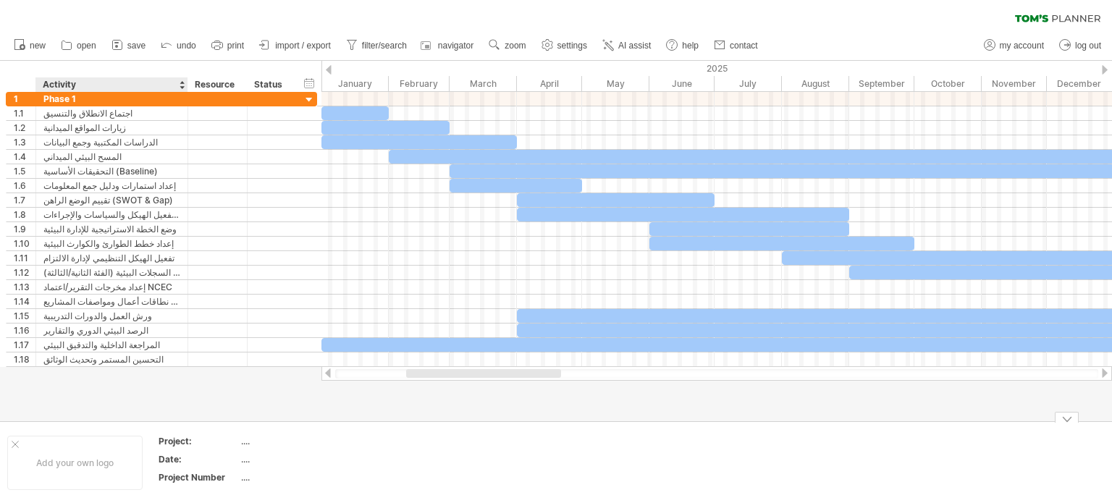
click at [190, 443] on div "Project:" at bounding box center [199, 441] width 80 height 12
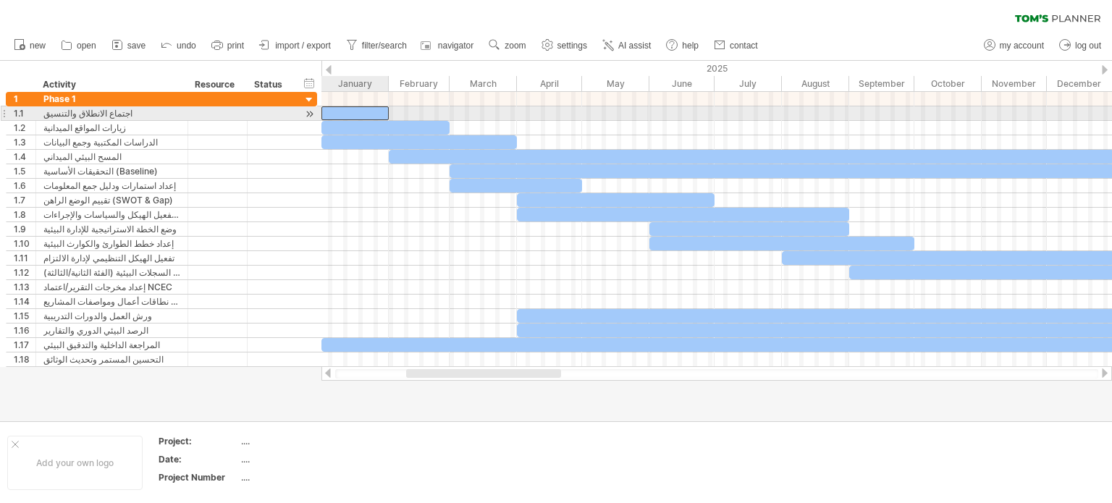
click at [345, 109] on div at bounding box center [354, 113] width 67 height 14
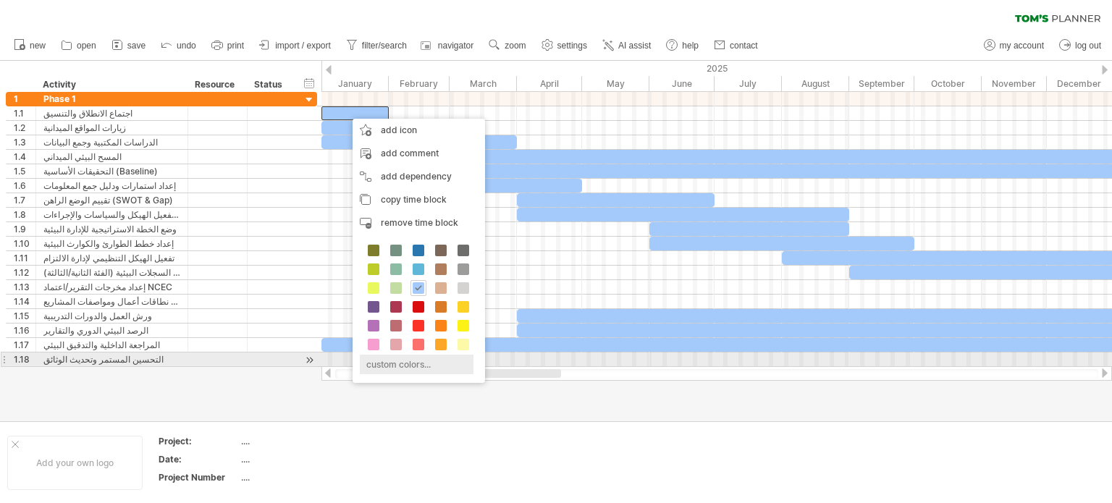
click at [431, 357] on div "custom colors..." at bounding box center [417, 365] width 114 height 20
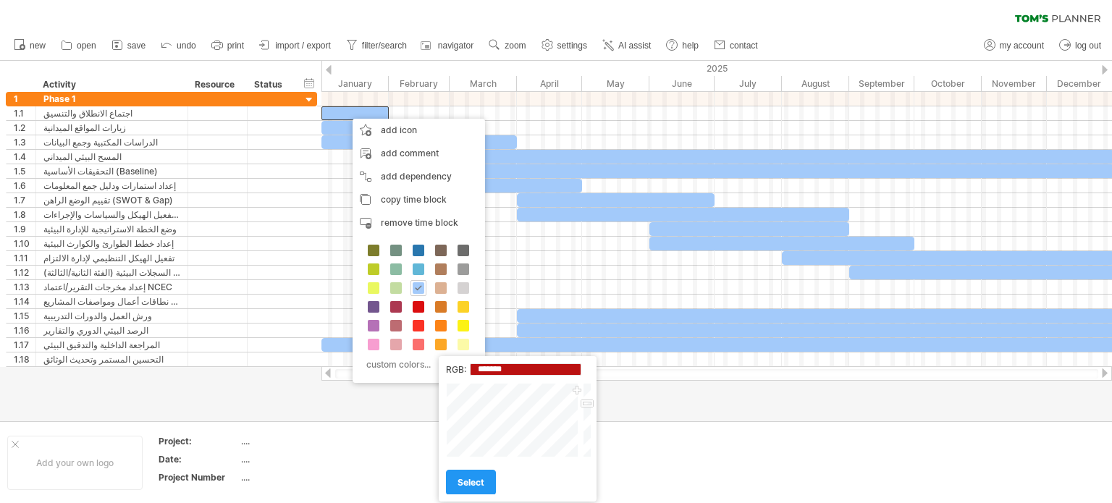
type input "*******"
drag, startPoint x: 524, startPoint y: 419, endPoint x: 578, endPoint y: 391, distance: 60.6
click at [578, 391] on div at bounding box center [513, 420] width 135 height 75
click at [478, 477] on link "select" at bounding box center [471, 482] width 50 height 25
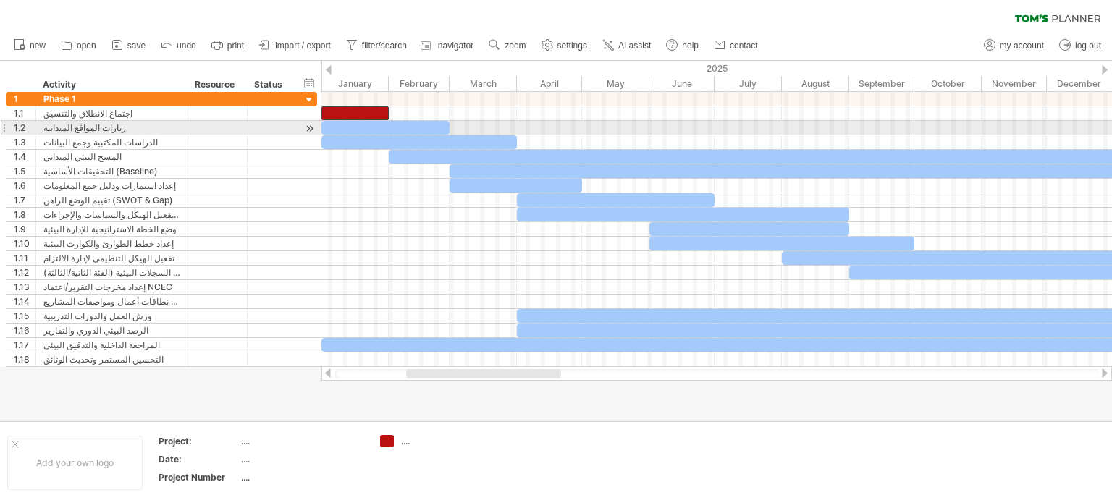
click at [403, 128] on div at bounding box center [385, 128] width 128 height 14
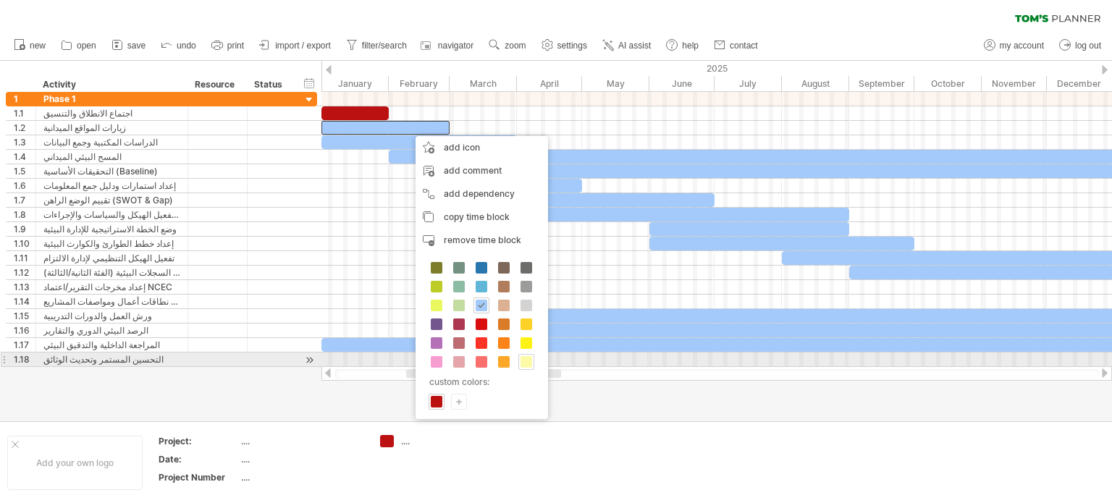
click at [527, 359] on span at bounding box center [527, 362] width 12 height 12
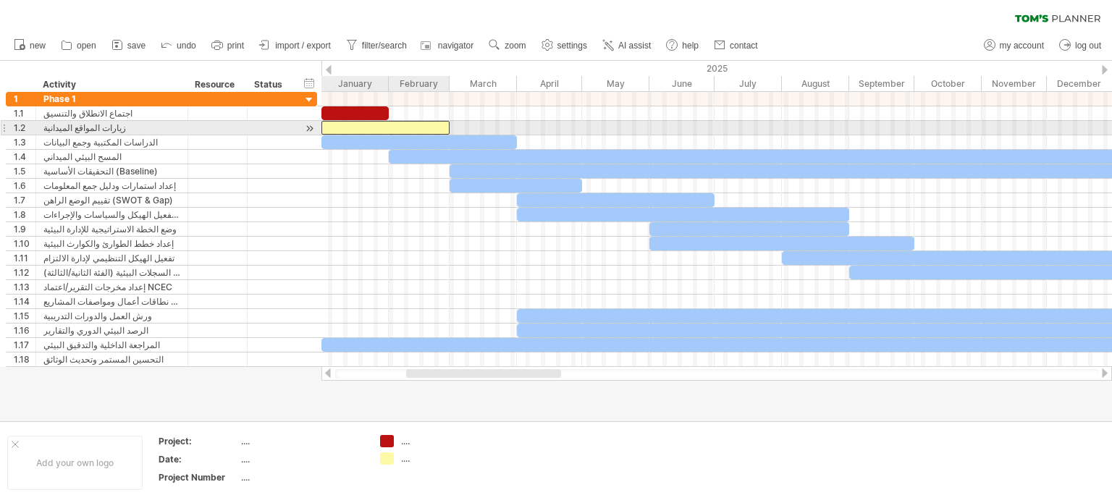
click at [436, 129] on div at bounding box center [385, 128] width 128 height 14
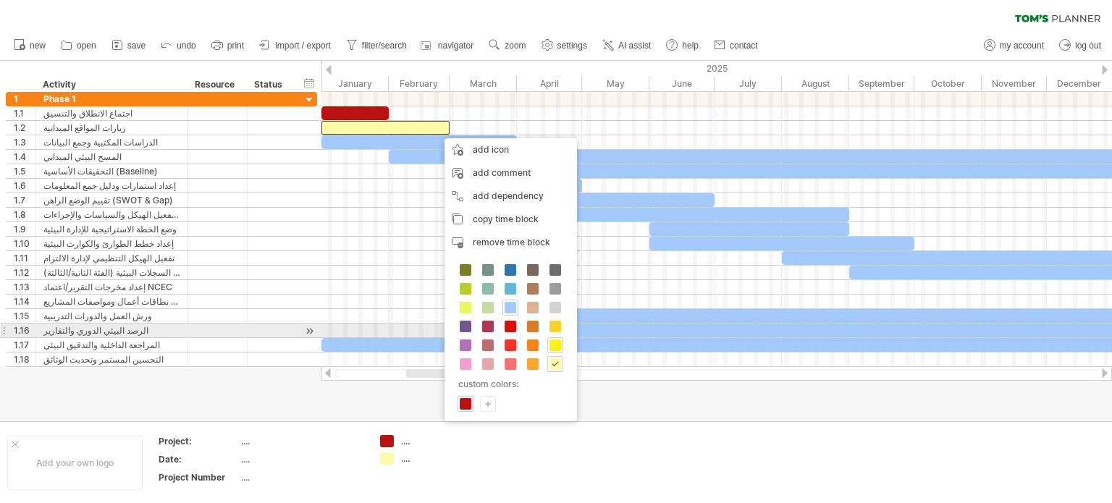
drag, startPoint x: 555, startPoint y: 326, endPoint x: 555, endPoint y: 342, distance: 15.9
click at [556, 342] on div "custom colors: +" at bounding box center [510, 337] width 132 height 167
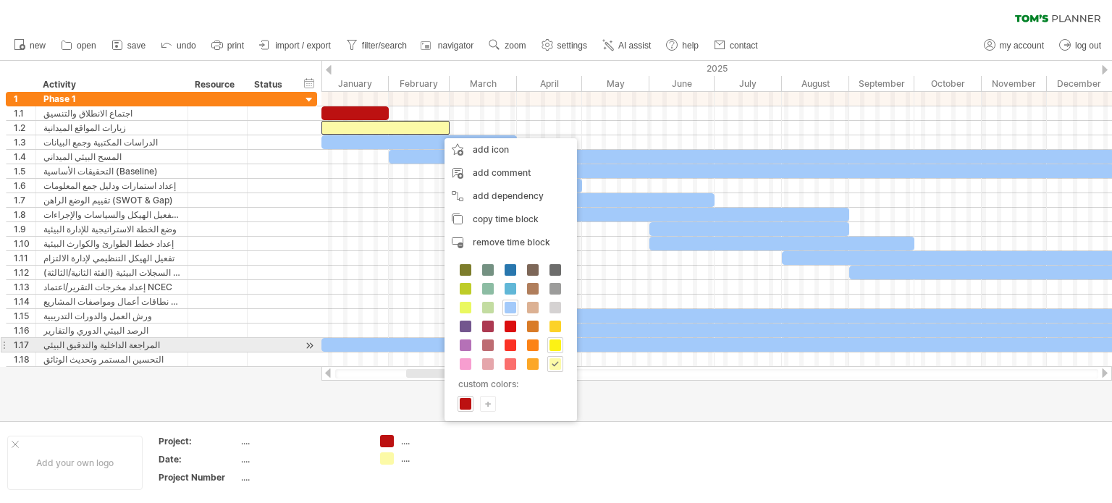
drag, startPoint x: 555, startPoint y: 342, endPoint x: 583, endPoint y: 324, distance: 34.1
click at [554, 342] on span at bounding box center [555, 346] width 12 height 12
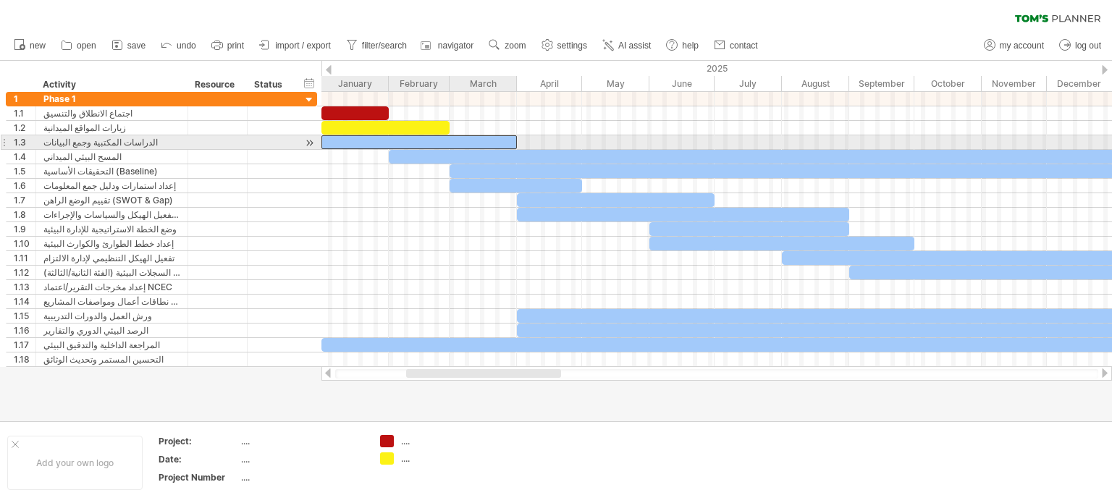
click at [492, 141] on div at bounding box center [418, 142] width 195 height 14
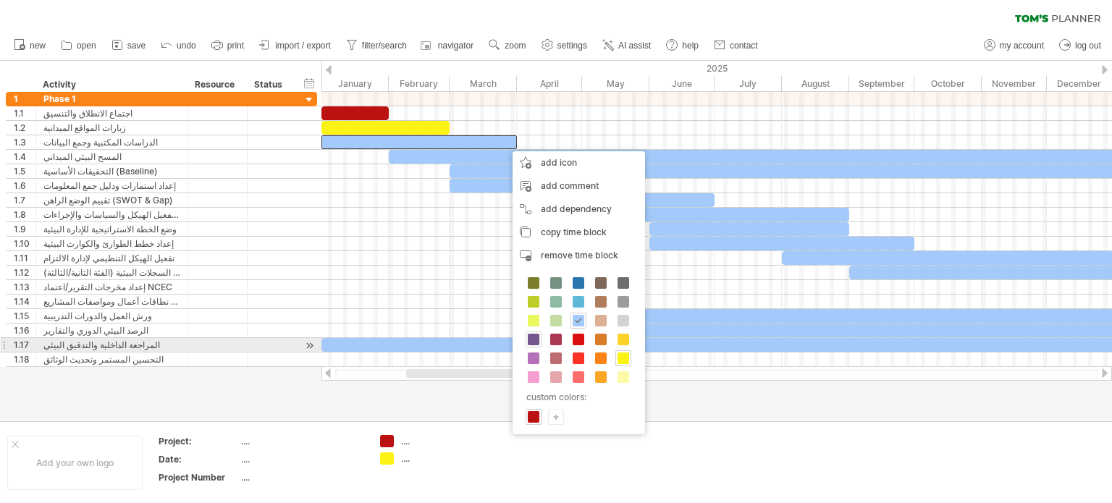
click at [536, 339] on span at bounding box center [534, 340] width 12 height 12
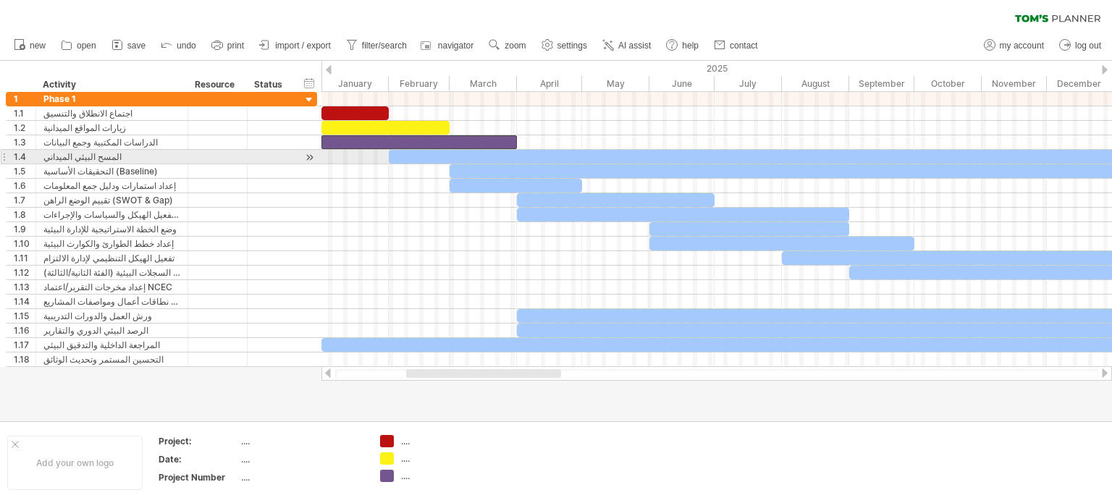
click at [555, 156] on div at bounding box center [751, 157] width 725 height 14
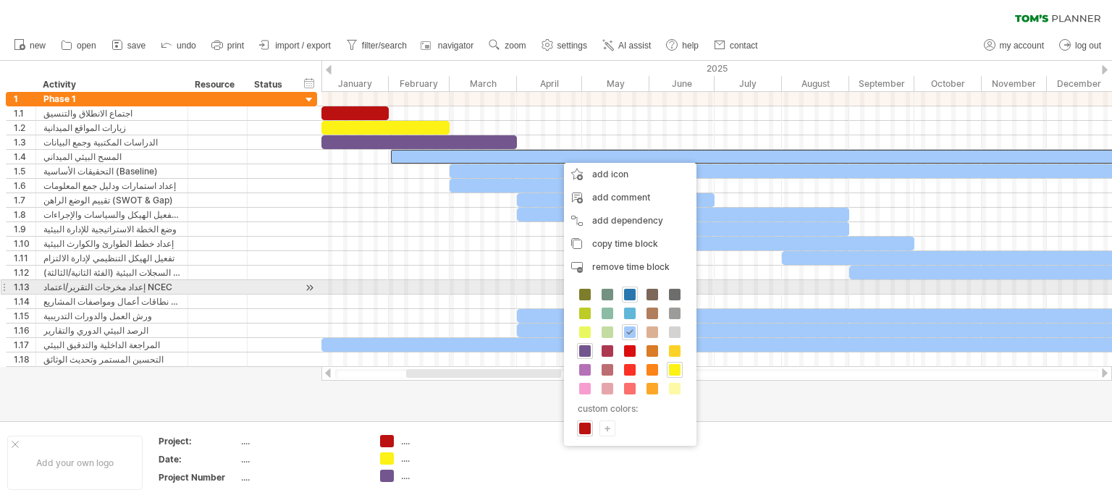
click at [628, 292] on span at bounding box center [630, 295] width 12 height 12
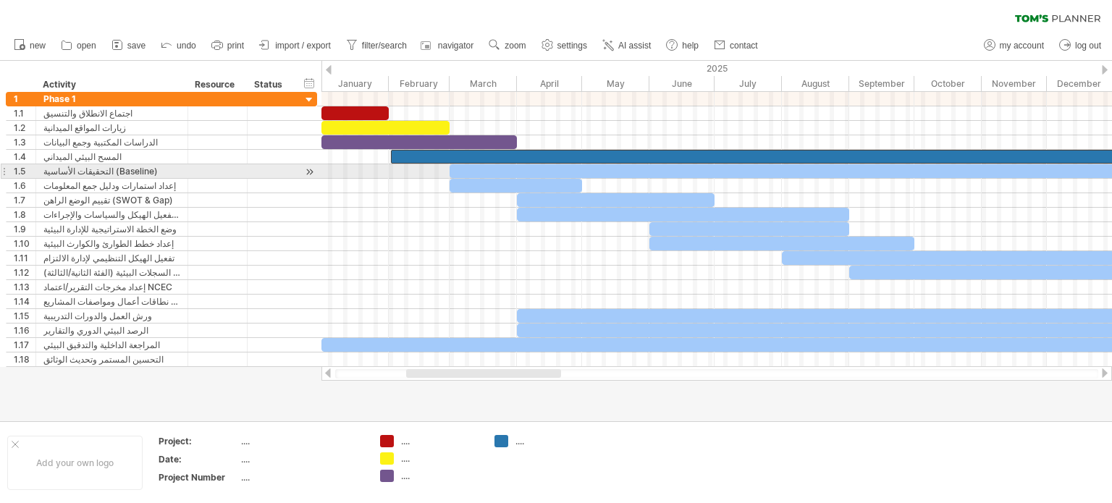
click at [530, 170] on div at bounding box center [782, 171] width 665 height 14
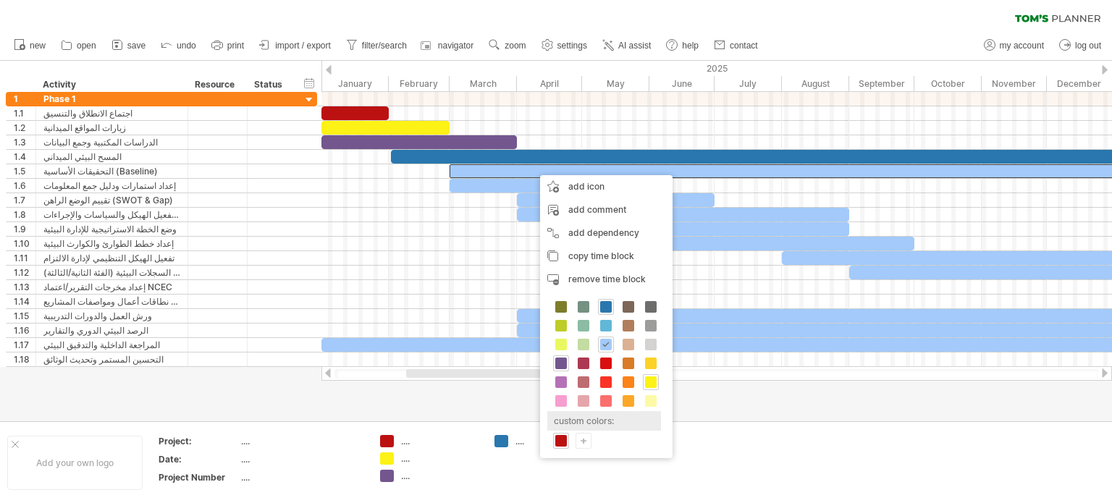
click at [602, 420] on div "custom colors:" at bounding box center [604, 421] width 114 height 20
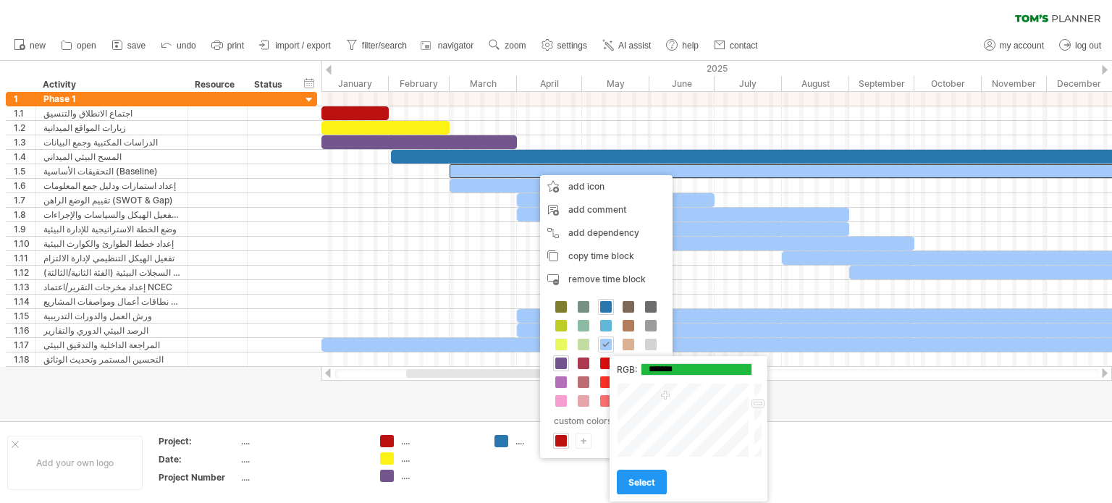
drag, startPoint x: 694, startPoint y: 419, endPoint x: 646, endPoint y: 428, distance: 48.6
type input "*******"
click at [663, 398] on div at bounding box center [684, 420] width 135 height 75
click at [637, 479] on span "select" at bounding box center [641, 482] width 27 height 11
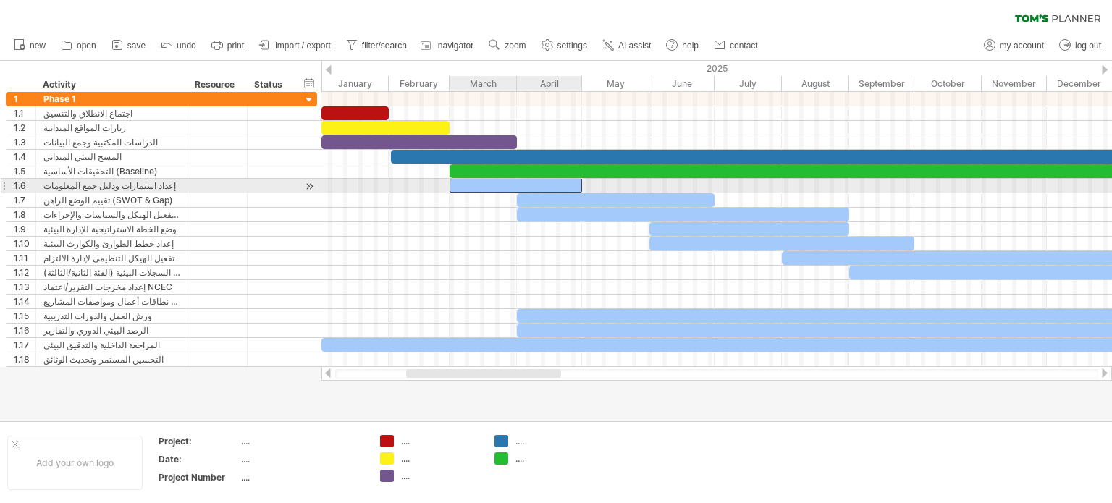
click at [510, 180] on div at bounding box center [516, 186] width 132 height 14
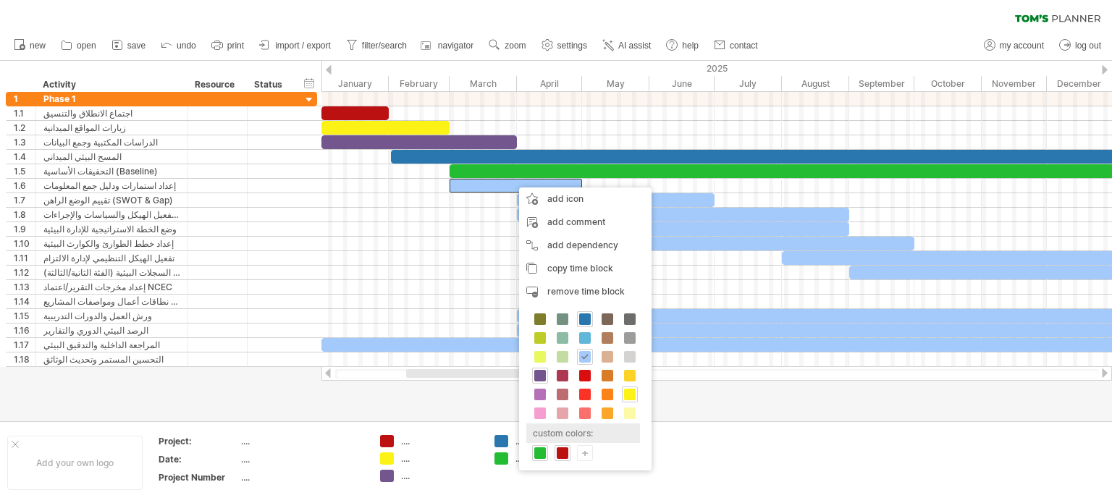
click at [578, 434] on div "custom colors:" at bounding box center [583, 433] width 114 height 20
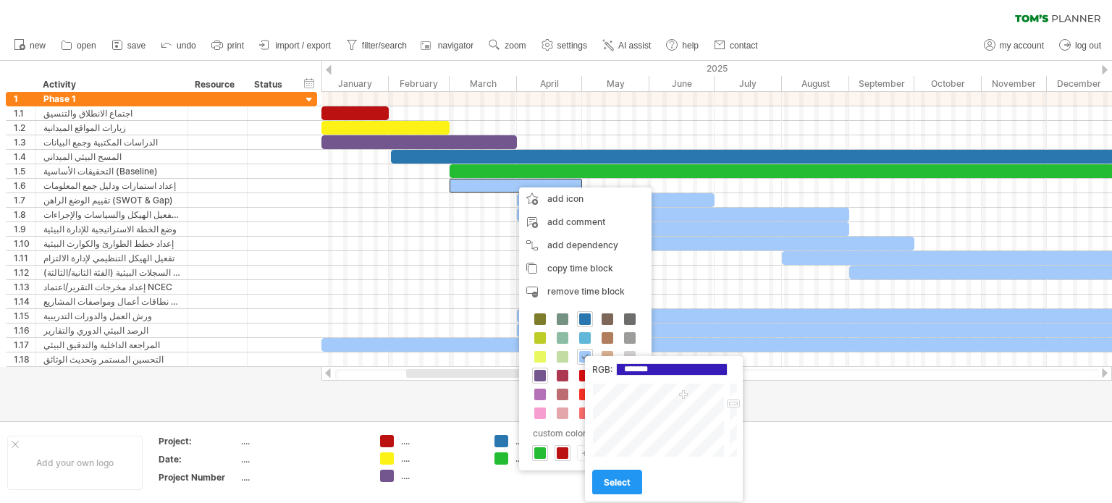
type input "*******"
drag, startPoint x: 669, startPoint y: 419, endPoint x: 683, endPoint y: 395, distance: 28.6
click at [683, 395] on div at bounding box center [659, 420] width 135 height 75
click at [613, 482] on span "select" at bounding box center [617, 482] width 27 height 11
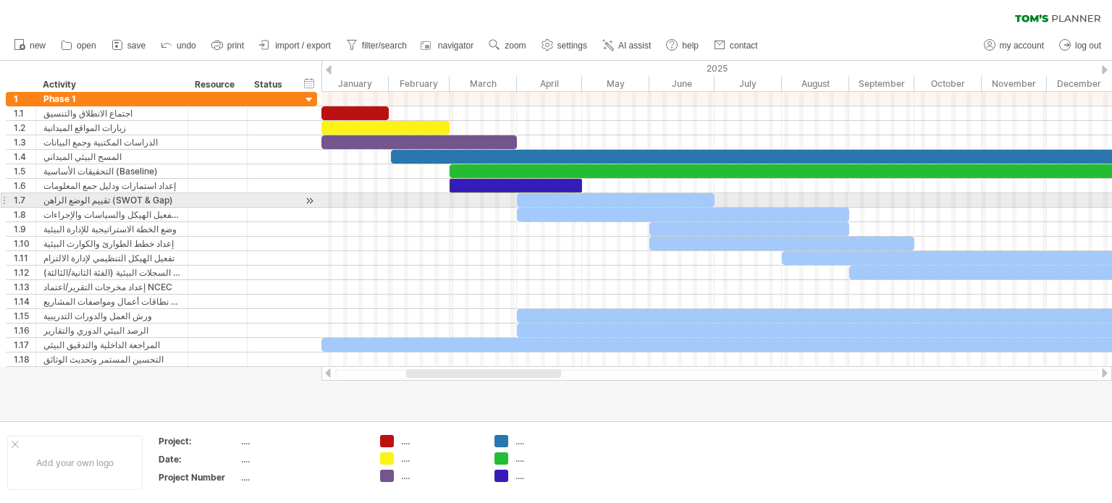
click at [558, 196] on div at bounding box center [616, 200] width 198 height 14
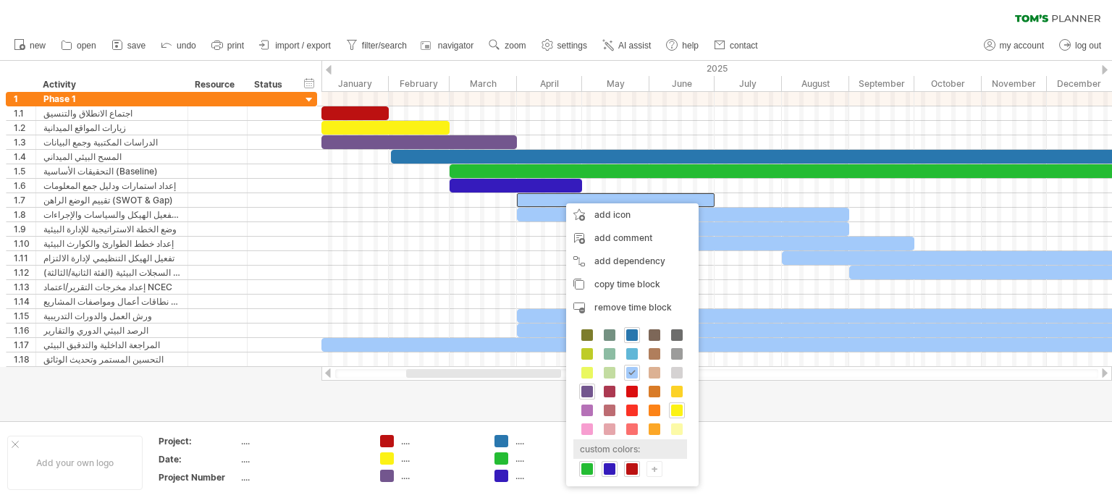
click at [645, 450] on div "custom colors:" at bounding box center [630, 449] width 114 height 20
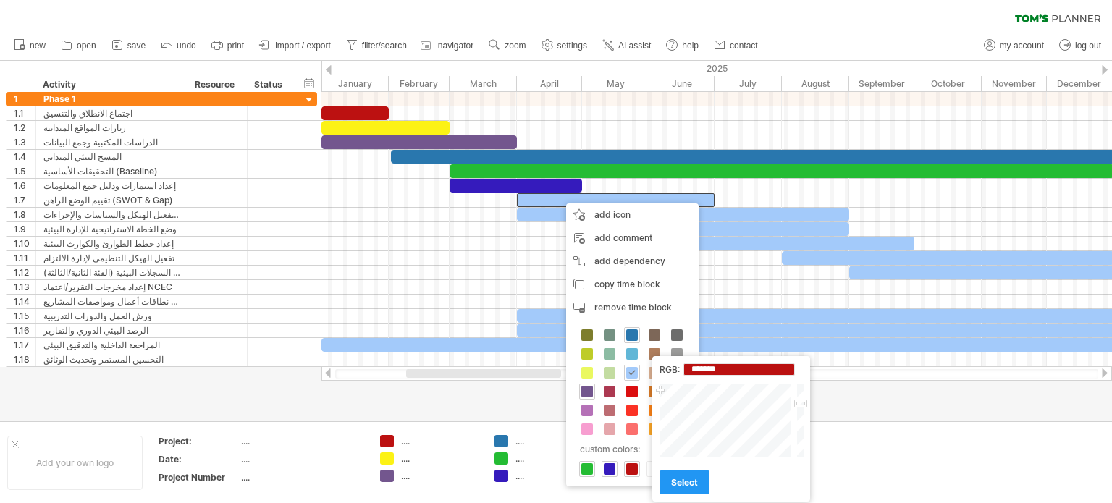
type input "*******"
drag, startPoint x: 683, startPoint y: 434, endPoint x: 657, endPoint y: 391, distance: 51.0
click at [659, 391] on div "Close" at bounding box center [732, 420] width 146 height 75
click at [678, 484] on span "select" at bounding box center [684, 482] width 27 height 11
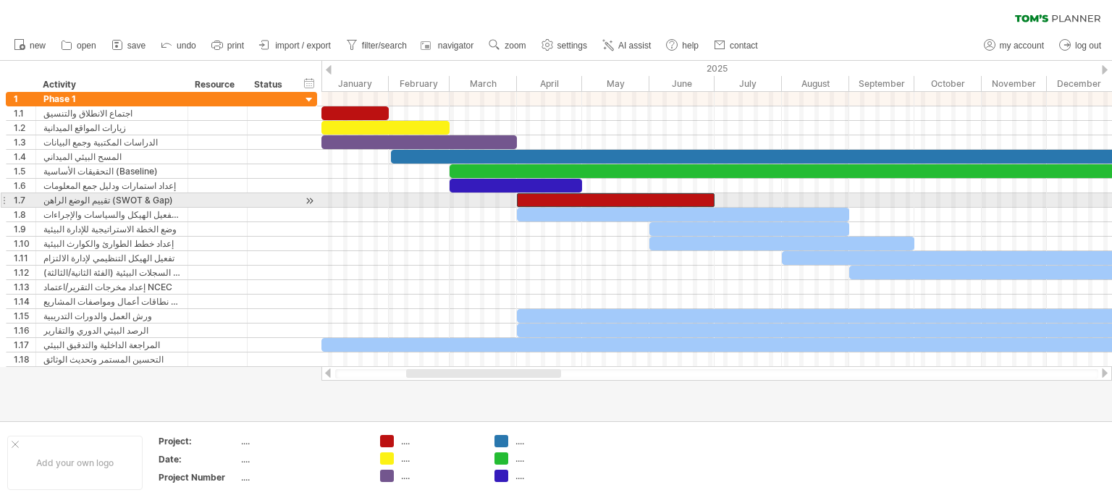
click at [796, 206] on div "Monday 30 June Tuesday 01 April" at bounding box center [716, 229] width 791 height 275
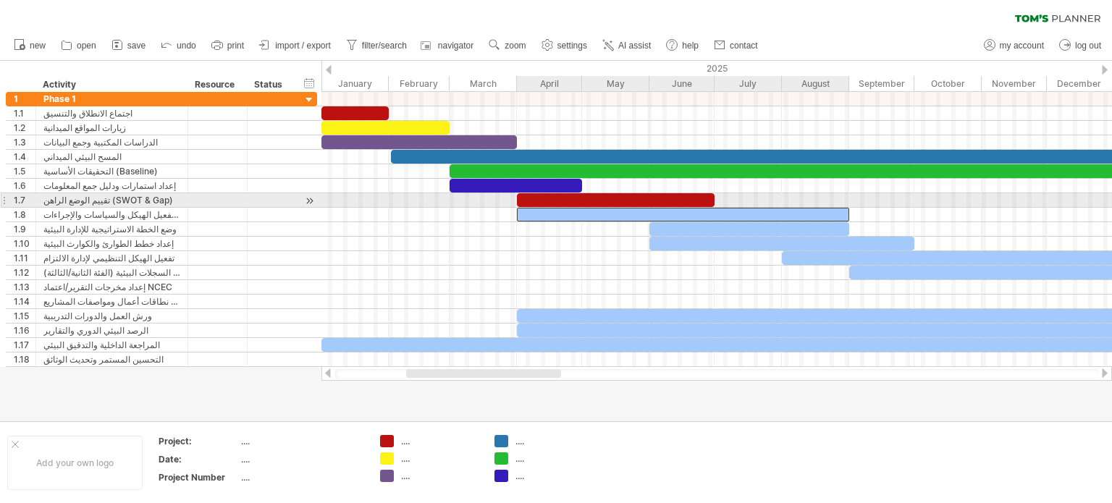
click at [796, 208] on div at bounding box center [683, 215] width 332 height 14
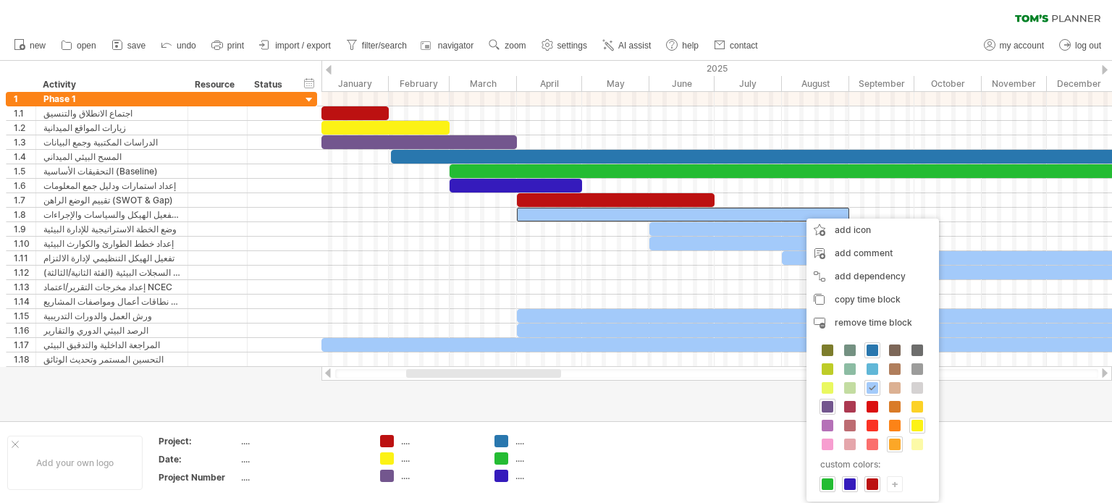
click at [892, 439] on span at bounding box center [895, 445] width 12 height 12
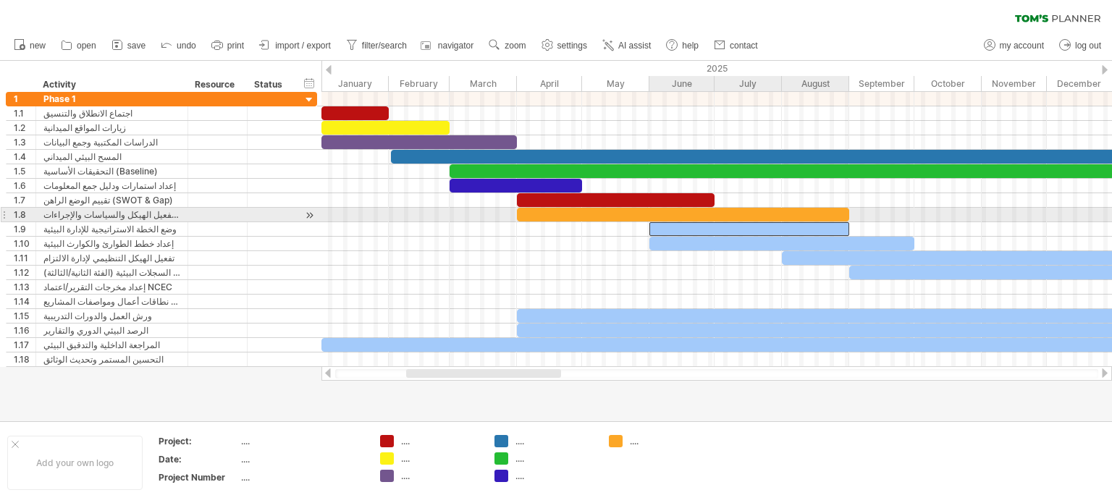
click at [808, 224] on div at bounding box center [749, 229] width 200 height 14
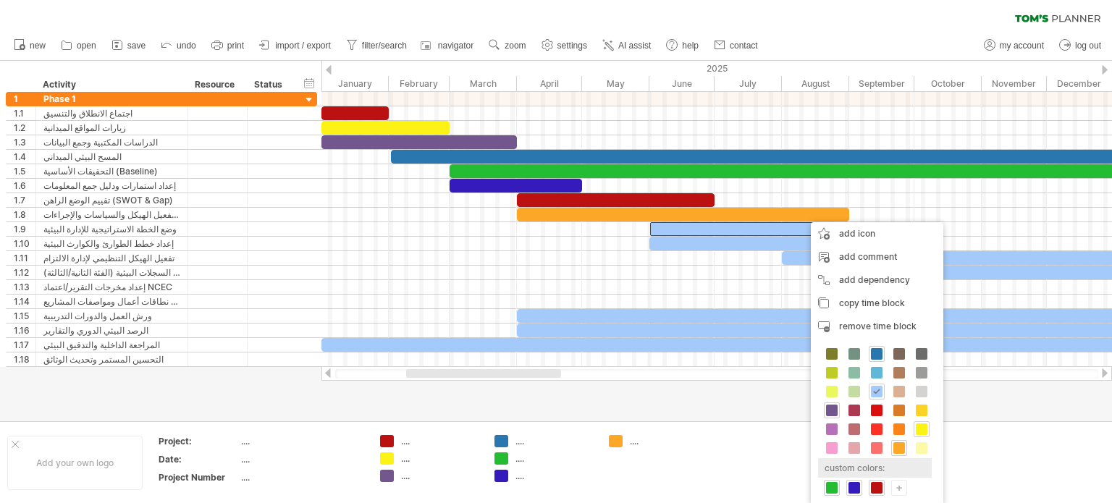
click at [879, 458] on div "custom colors:" at bounding box center [875, 468] width 114 height 20
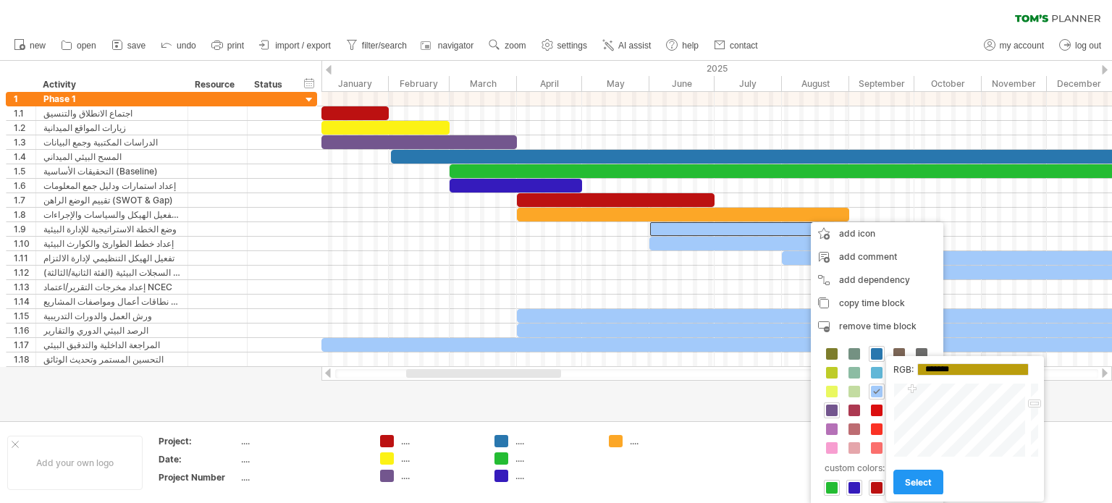
type input "*******"
drag, startPoint x: 970, startPoint y: 417, endPoint x: 909, endPoint y: 390, distance: 67.1
click at [909, 390] on div at bounding box center [960, 420] width 135 height 75
click at [922, 486] on span "select" at bounding box center [918, 482] width 27 height 11
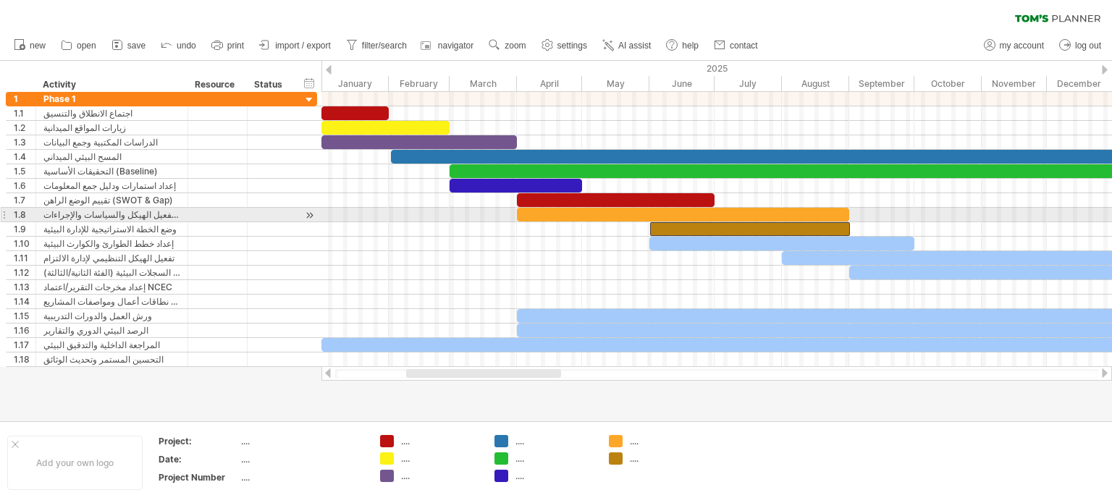
click at [804, 217] on div at bounding box center [683, 215] width 332 height 14
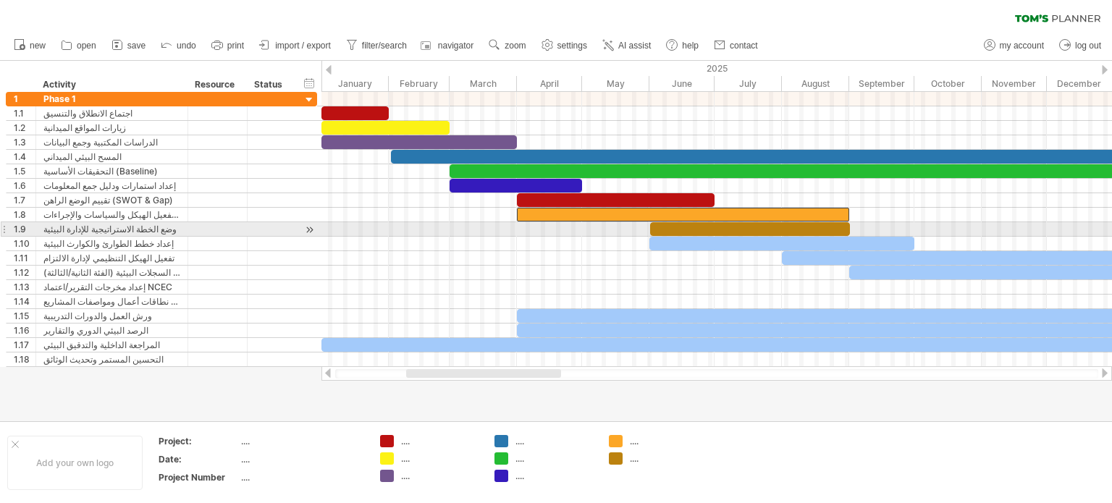
click at [804, 230] on div at bounding box center [750, 229] width 200 height 14
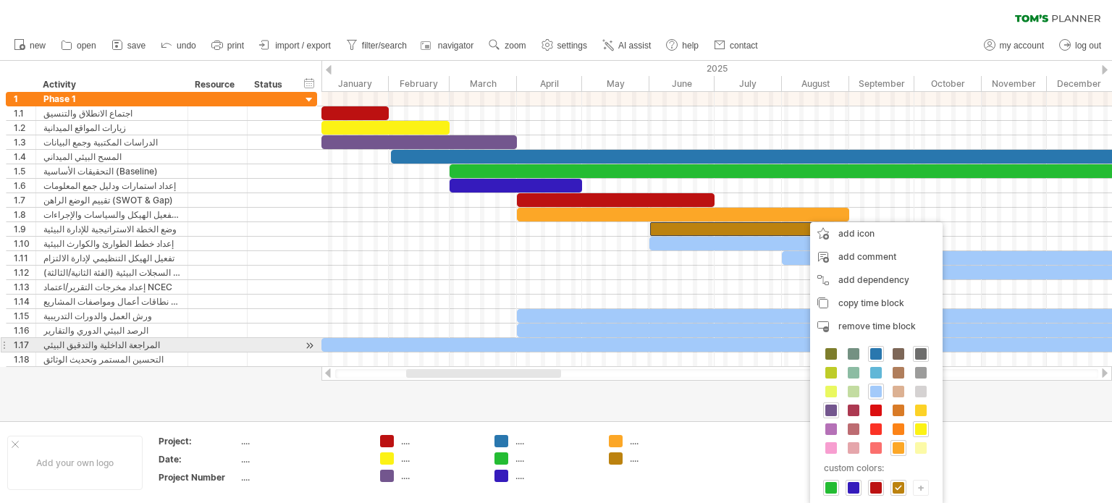
click at [923, 353] on div at bounding box center [921, 354] width 16 height 16
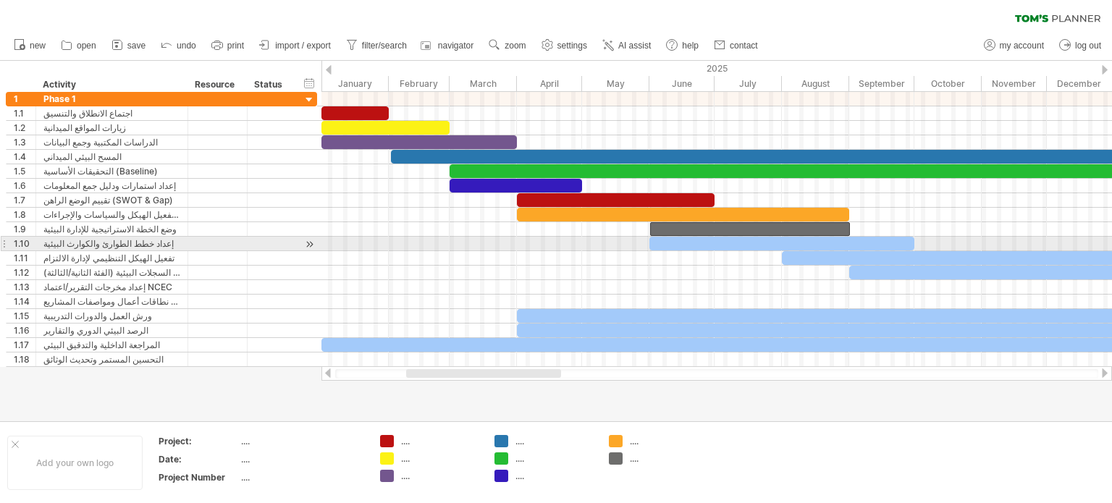
click at [898, 238] on div at bounding box center [781, 244] width 265 height 14
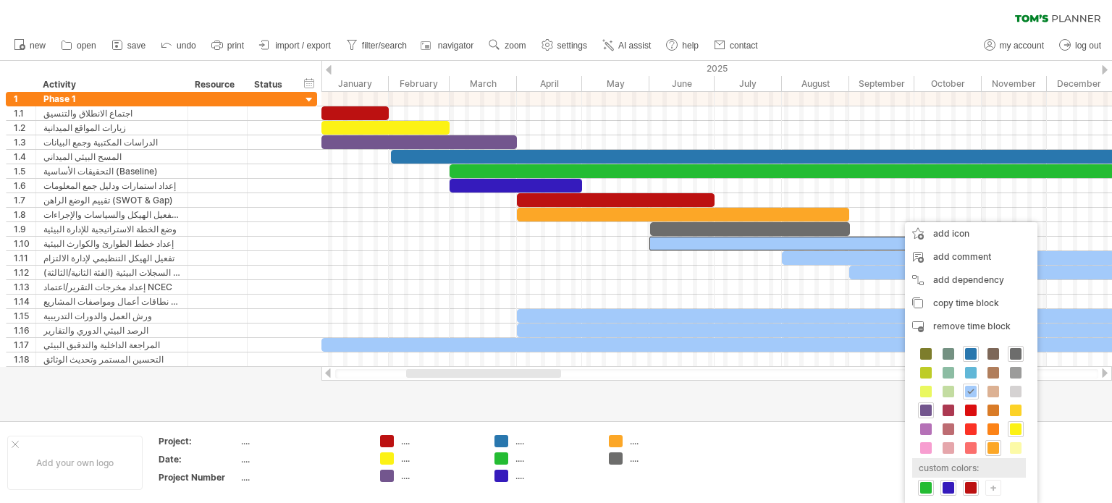
click at [971, 472] on div "custom colors:" at bounding box center [969, 468] width 114 height 20
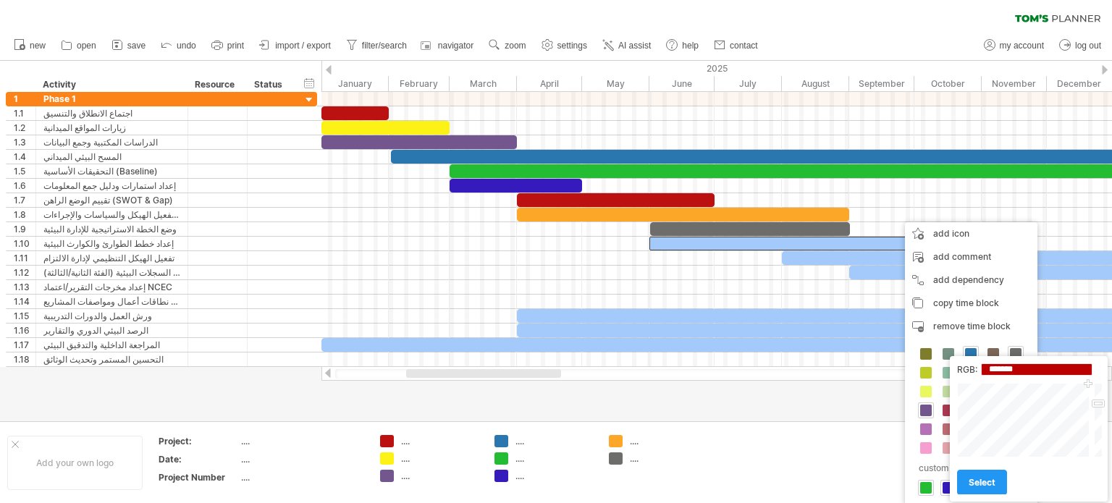
drag, startPoint x: 1034, startPoint y: 419, endPoint x: 1092, endPoint y: 382, distance: 68.1
click at [1092, 382] on div "RGB: ******* Close select" at bounding box center [1029, 429] width 158 height 146
type input "*******"
drag, startPoint x: 1100, startPoint y: 408, endPoint x: 1077, endPoint y: 471, distance: 66.9
click at [1086, 467] on div "RGB: ******* Close select" at bounding box center [1029, 429] width 158 height 146
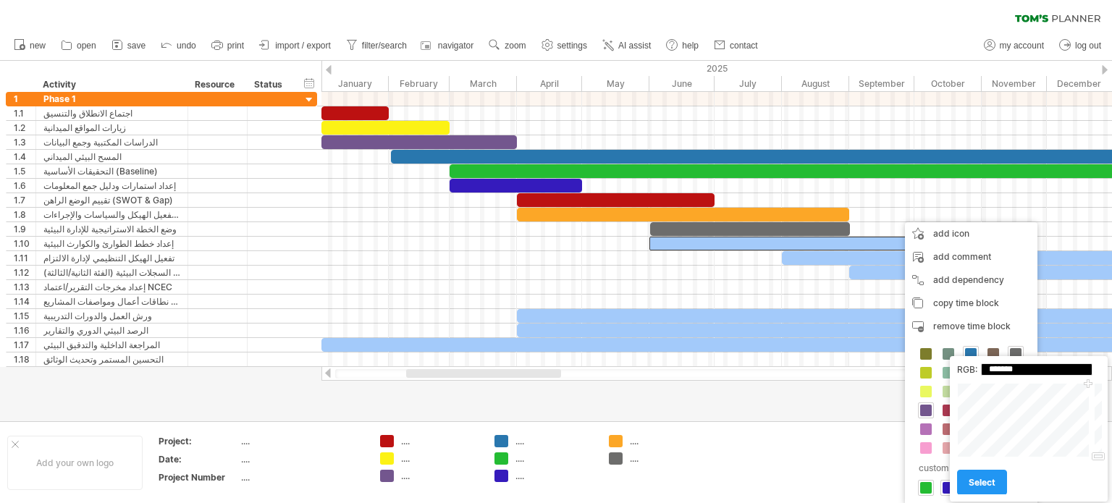
click at [981, 488] on span "select" at bounding box center [982, 482] width 27 height 11
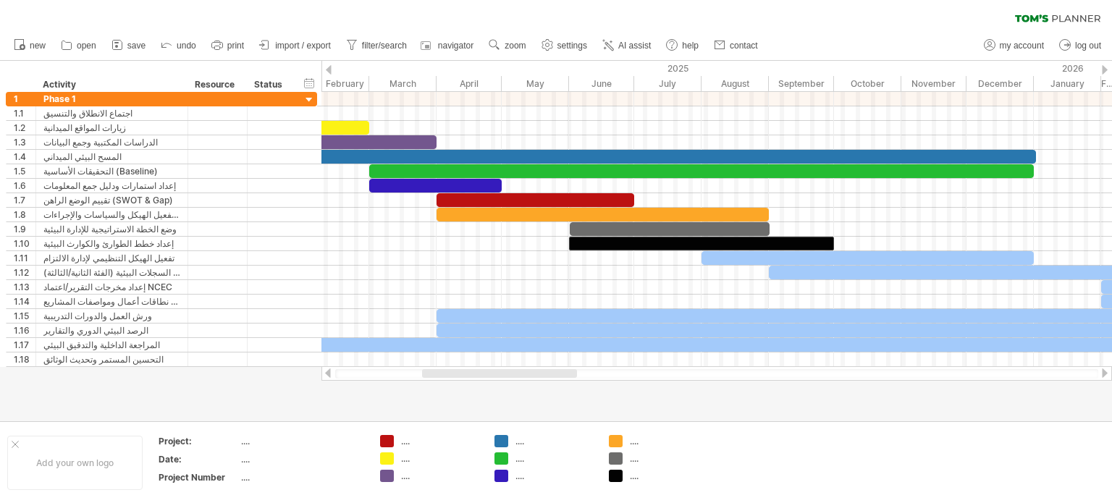
drag, startPoint x: 517, startPoint y: 374, endPoint x: 539, endPoint y: 387, distance: 25.3
click at [537, 387] on div "Trying to reach [DOMAIN_NAME] Connected again... 0% clear filter new 1" at bounding box center [556, 251] width 1112 height 503
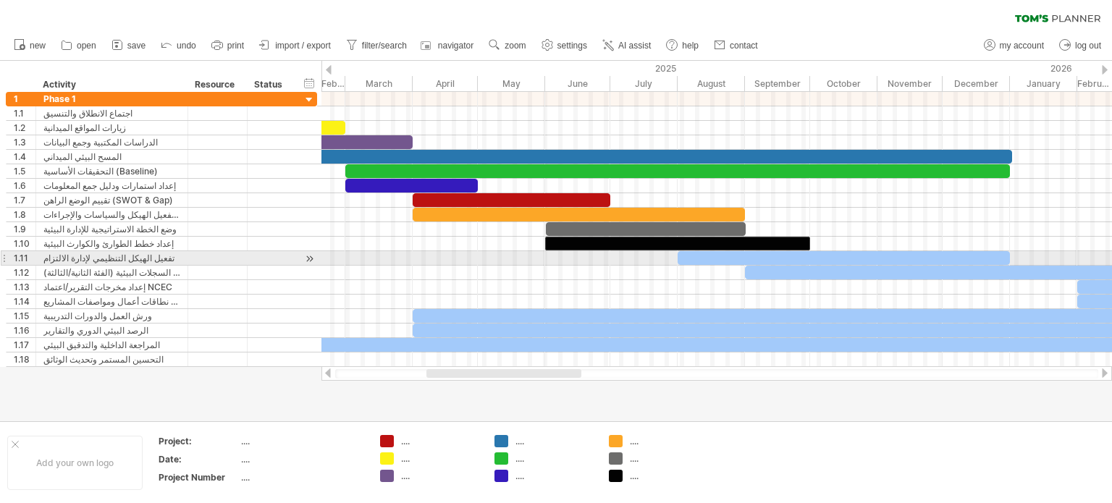
click at [765, 254] on div at bounding box center [844, 258] width 332 height 14
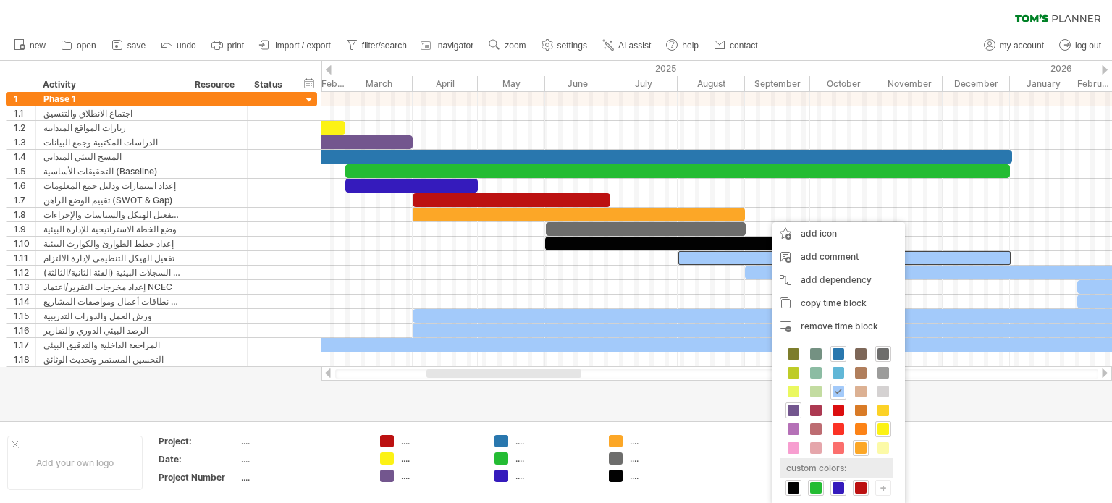
click at [822, 471] on div "custom colors:" at bounding box center [837, 468] width 114 height 20
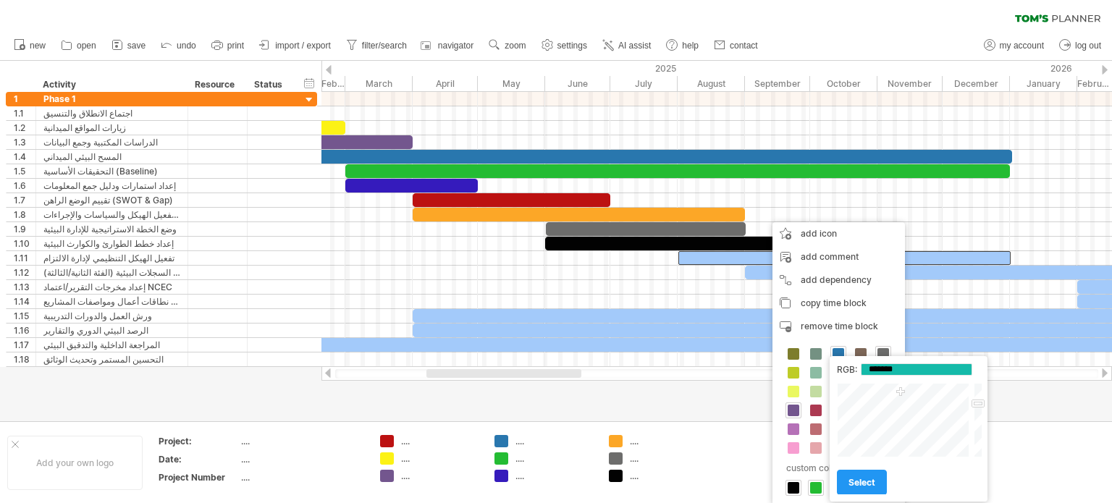
type input "*******"
drag, startPoint x: 912, startPoint y: 418, endPoint x: 900, endPoint y: 389, distance: 31.5
click at [900, 389] on div at bounding box center [904, 420] width 135 height 75
click at [852, 497] on div "RGB: ******* Close select" at bounding box center [909, 429] width 158 height 146
drag, startPoint x: 854, startPoint y: 492, endPoint x: 872, endPoint y: 489, distance: 18.9
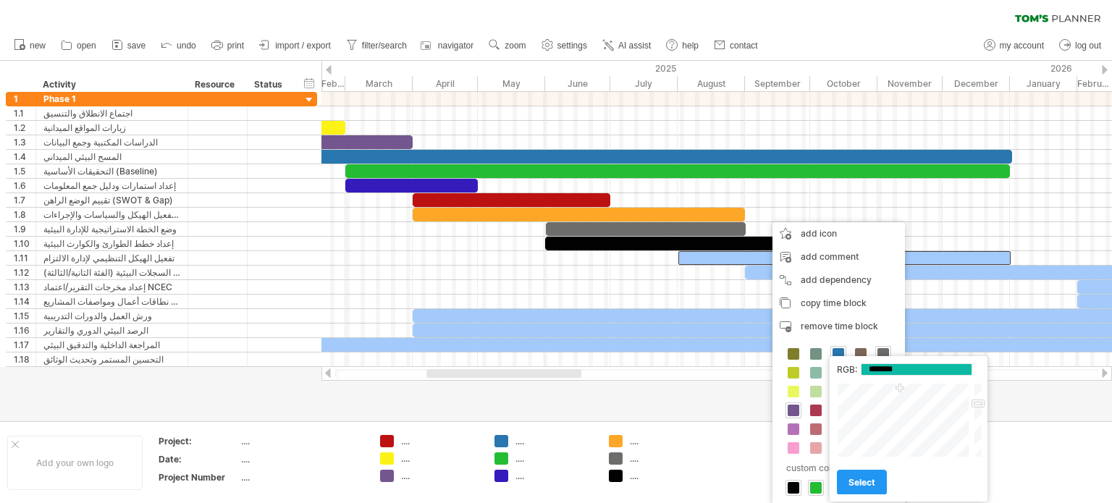
click at [856, 490] on link "select" at bounding box center [862, 482] width 50 height 25
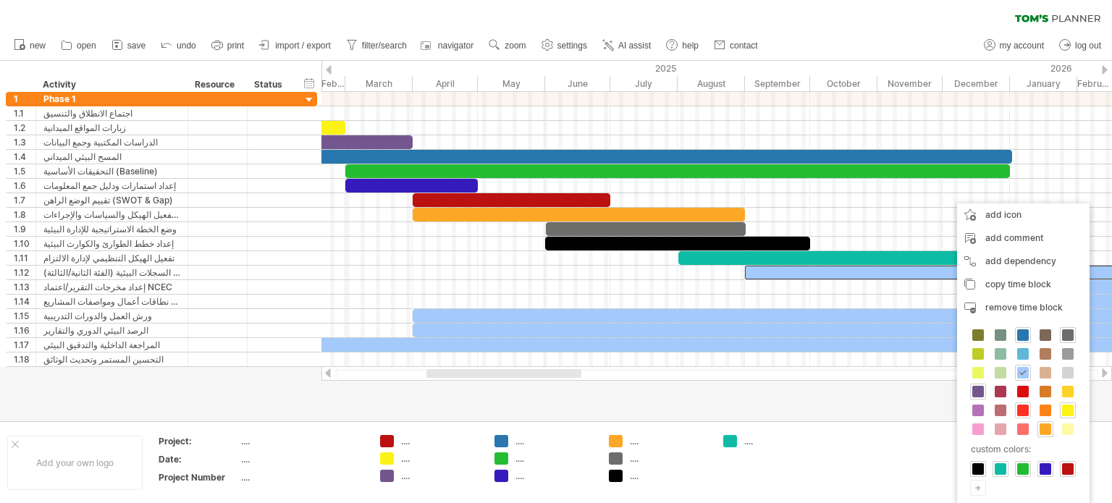
click at [1022, 408] on span at bounding box center [1023, 411] width 12 height 12
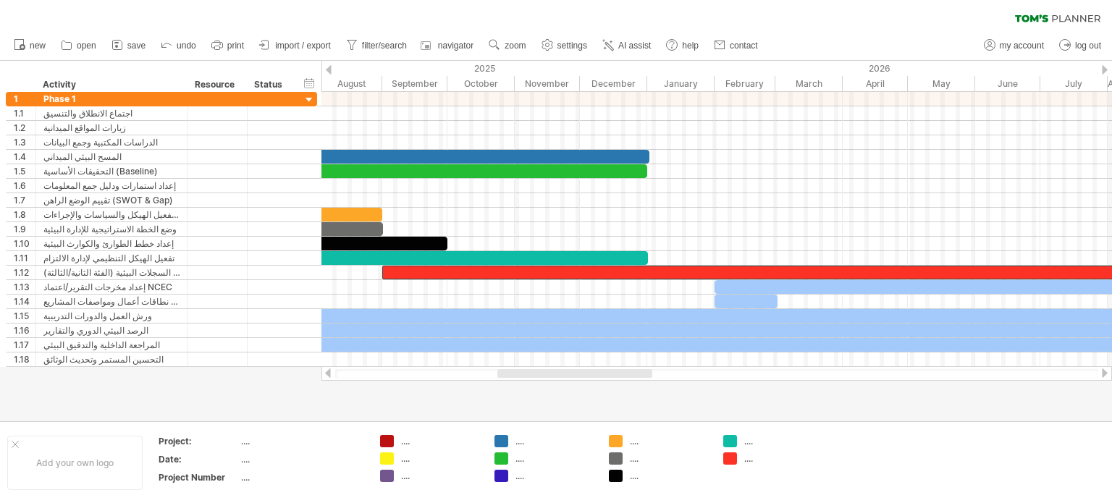
drag, startPoint x: 481, startPoint y: 375, endPoint x: 546, endPoint y: 400, distance: 69.9
click at [546, 400] on div "Trying to reach [DOMAIN_NAME] Connected again... 0% clear filter new 1" at bounding box center [556, 251] width 1112 height 503
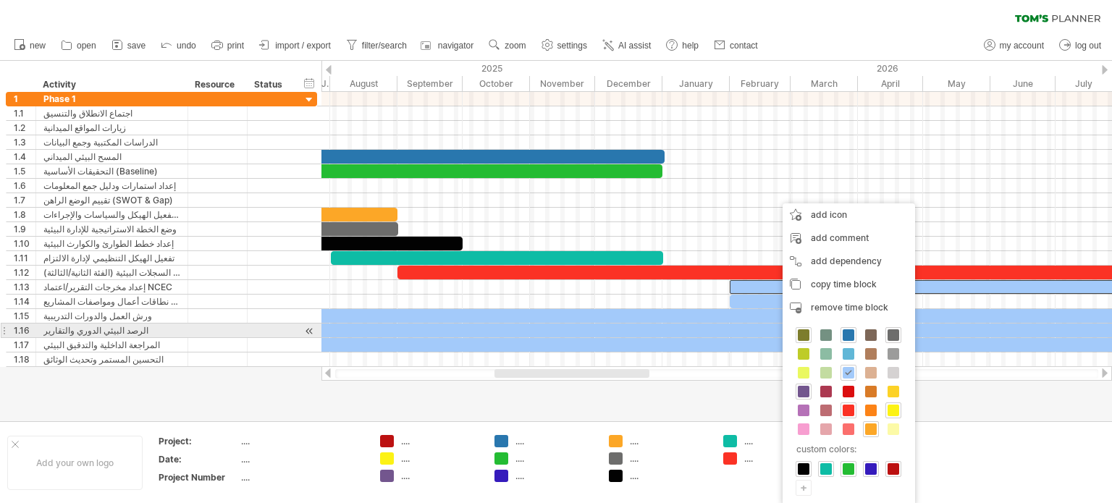
drag, startPoint x: 798, startPoint y: 466, endPoint x: 804, endPoint y: 337, distance: 129.7
click at [804, 337] on div "custom colors: +" at bounding box center [849, 412] width 132 height 186
click at [804, 337] on span at bounding box center [804, 335] width 12 height 12
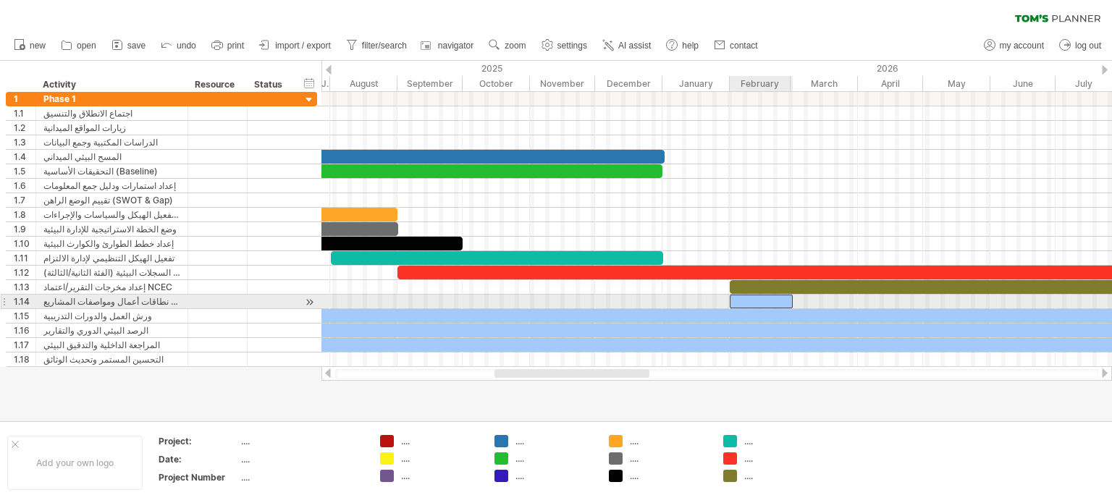
click at [754, 303] on div at bounding box center [761, 302] width 63 height 14
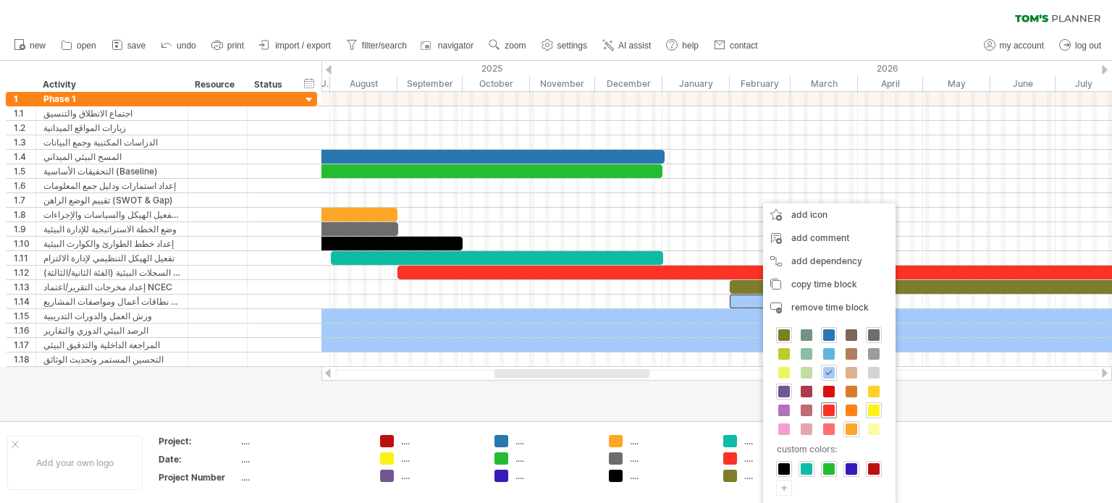
click at [830, 405] on span at bounding box center [829, 411] width 12 height 12
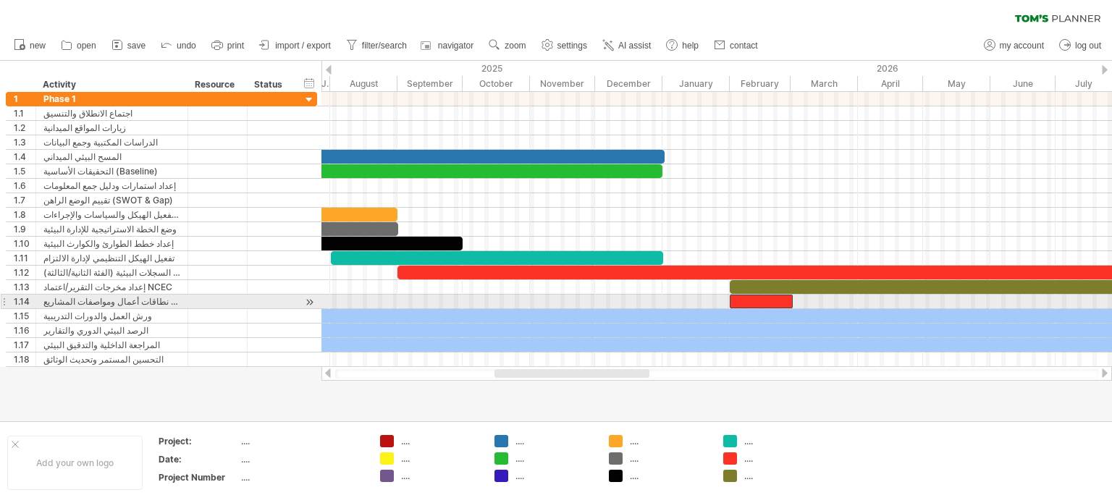
click at [770, 300] on div at bounding box center [761, 302] width 63 height 14
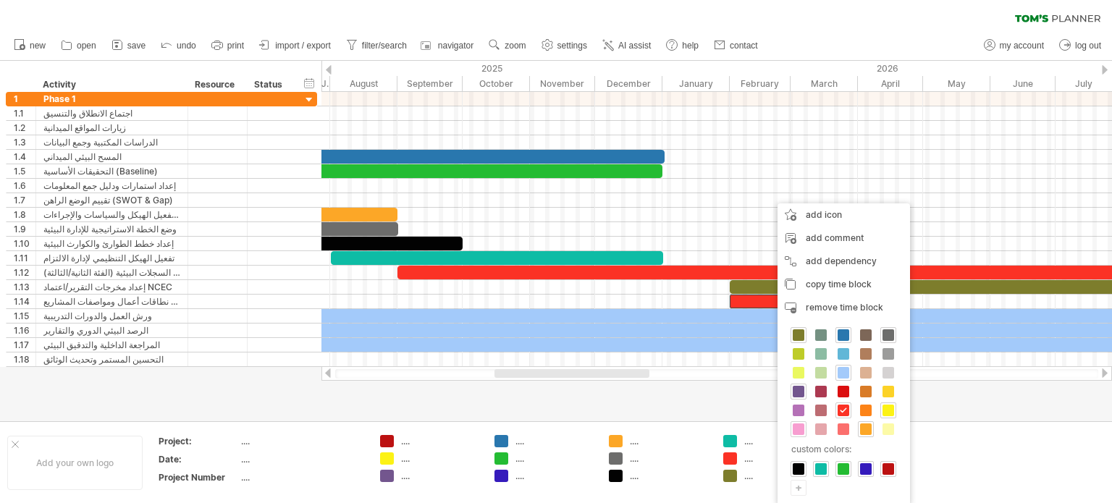
click at [799, 426] on span at bounding box center [799, 429] width 12 height 12
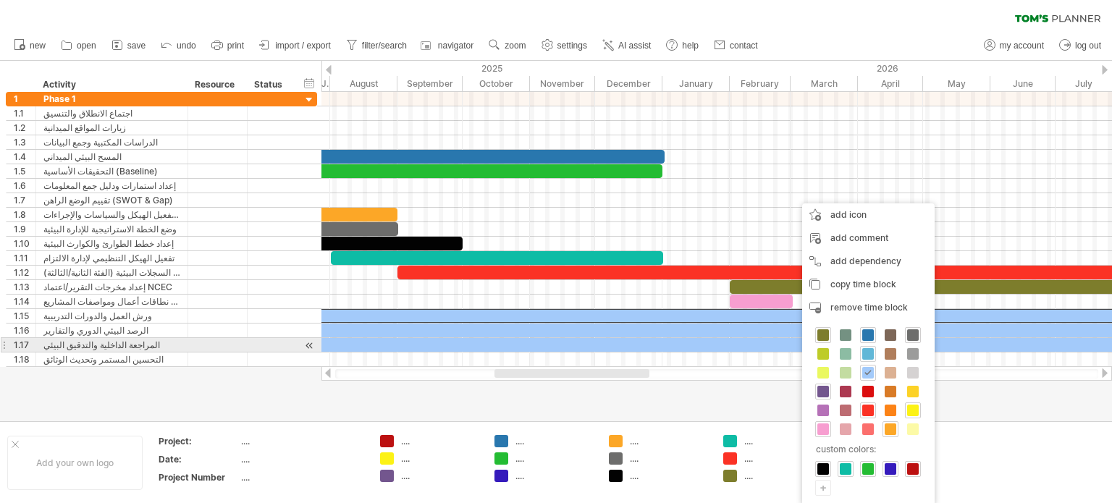
click at [865, 348] on span at bounding box center [868, 354] width 12 height 12
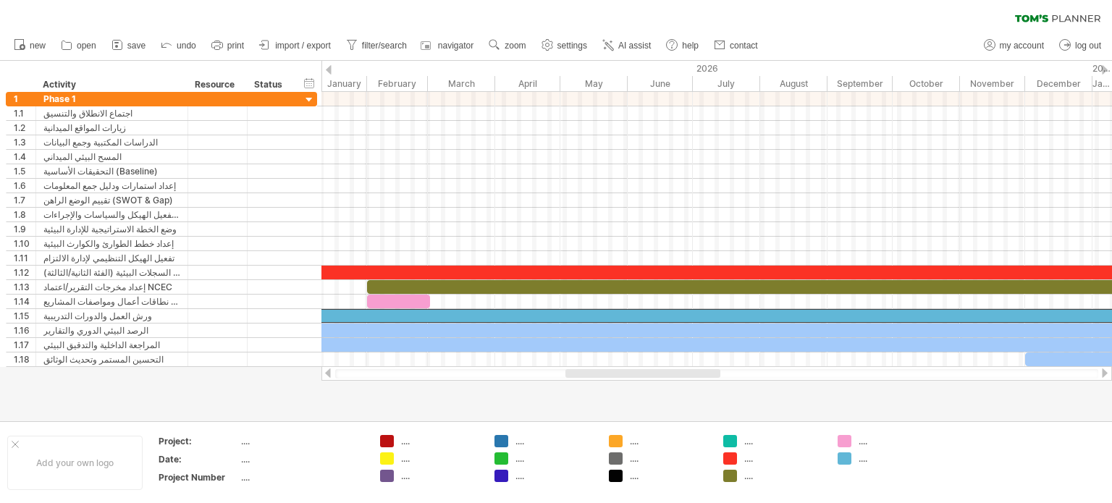
drag, startPoint x: 536, startPoint y: 372, endPoint x: 605, endPoint y: 372, distance: 69.5
click at [605, 372] on div at bounding box center [642, 373] width 155 height 9
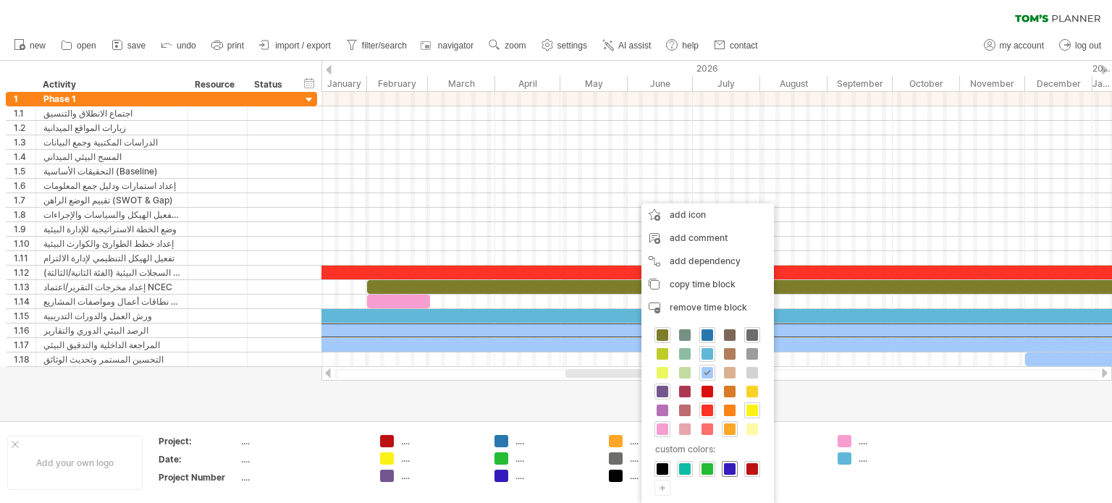
click at [726, 465] on span at bounding box center [730, 469] width 12 height 12
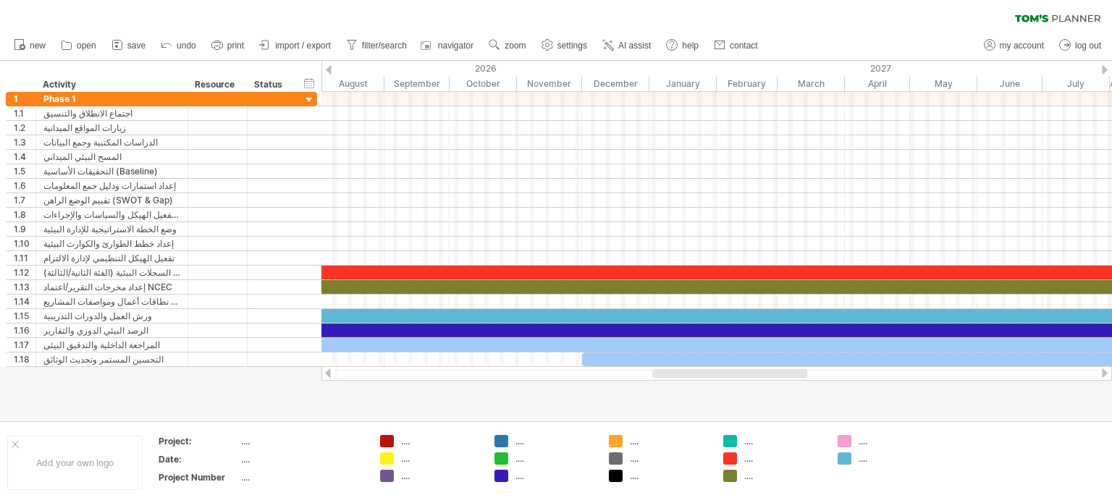
drag, startPoint x: 607, startPoint y: 374, endPoint x: 696, endPoint y: 388, distance: 90.2
click at [696, 388] on div "Trying to reach [DOMAIN_NAME] Connected again... 0% clear filter new 1" at bounding box center [556, 251] width 1112 height 503
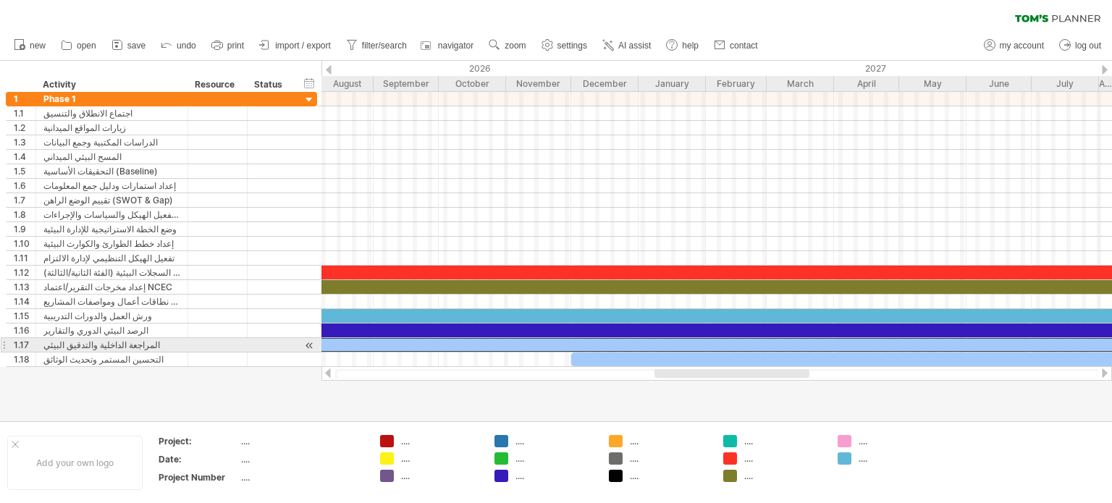
click at [659, 344] on div at bounding box center [639, 345] width 3173 height 14
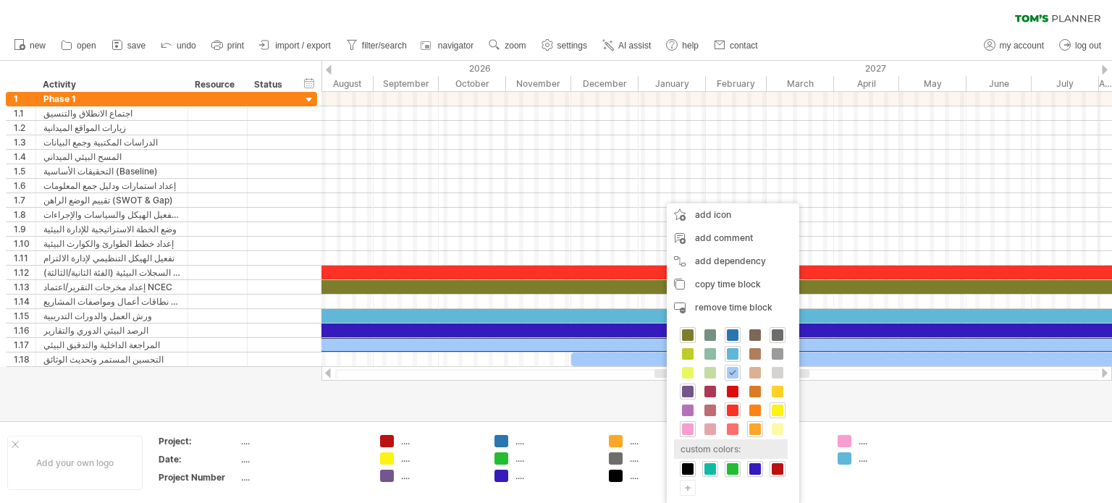
click at [715, 441] on div "custom colors:" at bounding box center [731, 449] width 114 height 20
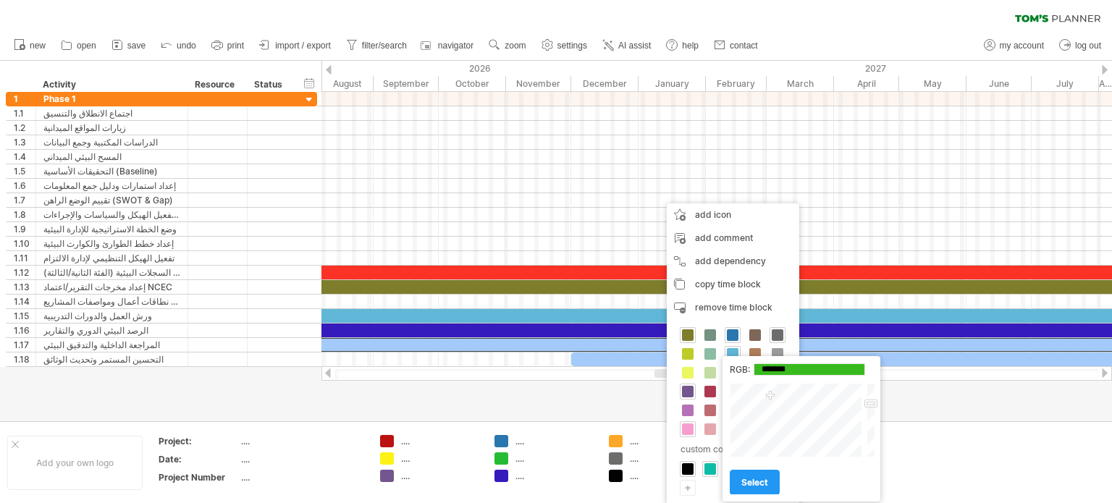
type input "*******"
drag, startPoint x: 810, startPoint y: 421, endPoint x: 773, endPoint y: 397, distance: 44.0
click at [773, 397] on div at bounding box center [797, 420] width 135 height 75
click at [755, 488] on span "select" at bounding box center [754, 482] width 27 height 11
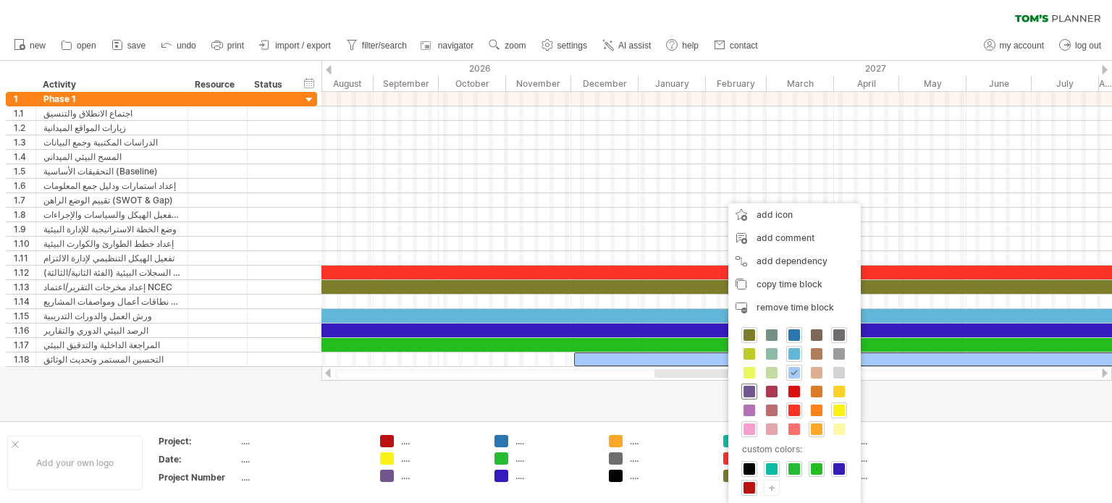
click at [750, 390] on span at bounding box center [749, 392] width 12 height 12
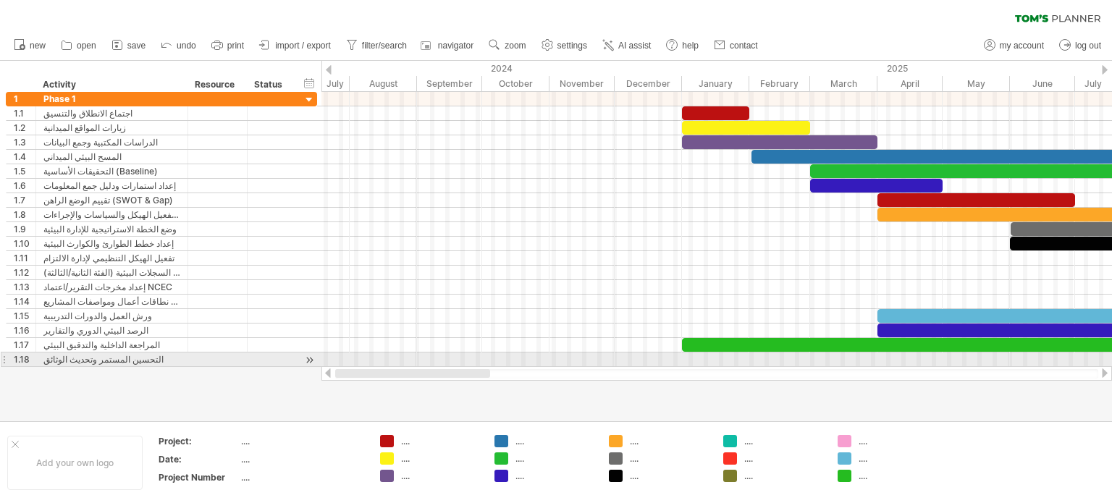
drag, startPoint x: 692, startPoint y: 376, endPoint x: 336, endPoint y: 335, distance: 358.5
click at [326, 351] on div "Trying to reach [DOMAIN_NAME] Connected again... 0% clear filter new 1" at bounding box center [556, 251] width 1112 height 503
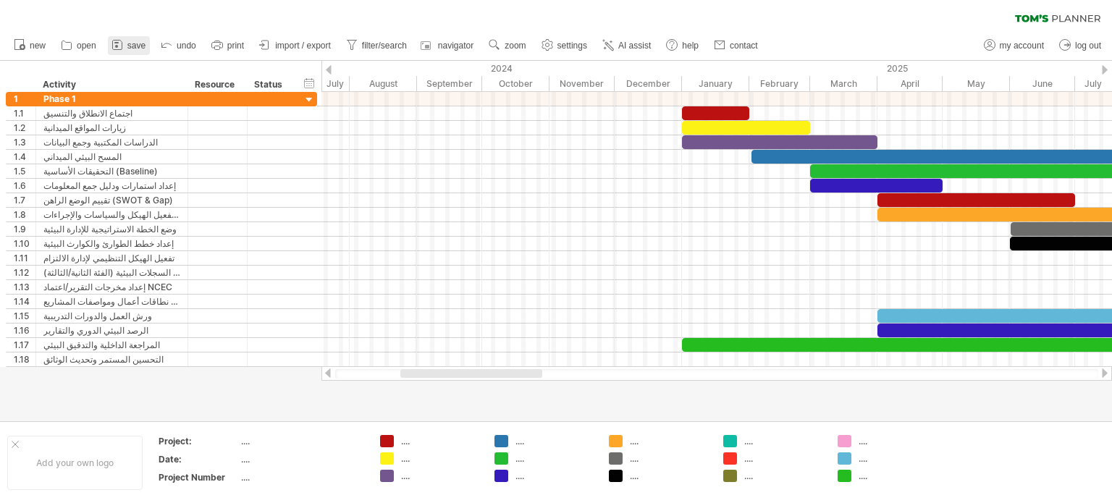
click at [125, 47] on icon at bounding box center [117, 45] width 14 height 14
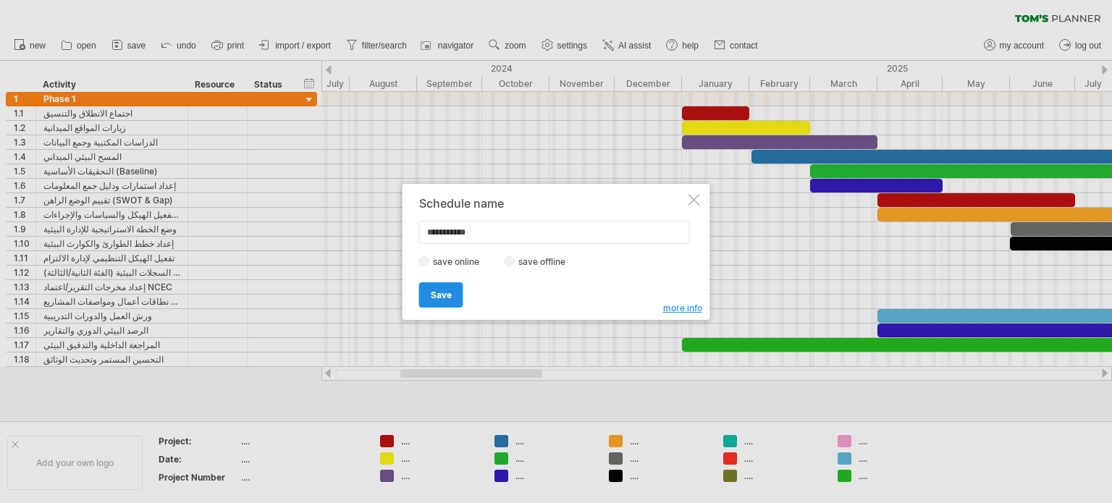
click at [437, 292] on span "Save" at bounding box center [441, 295] width 21 height 11
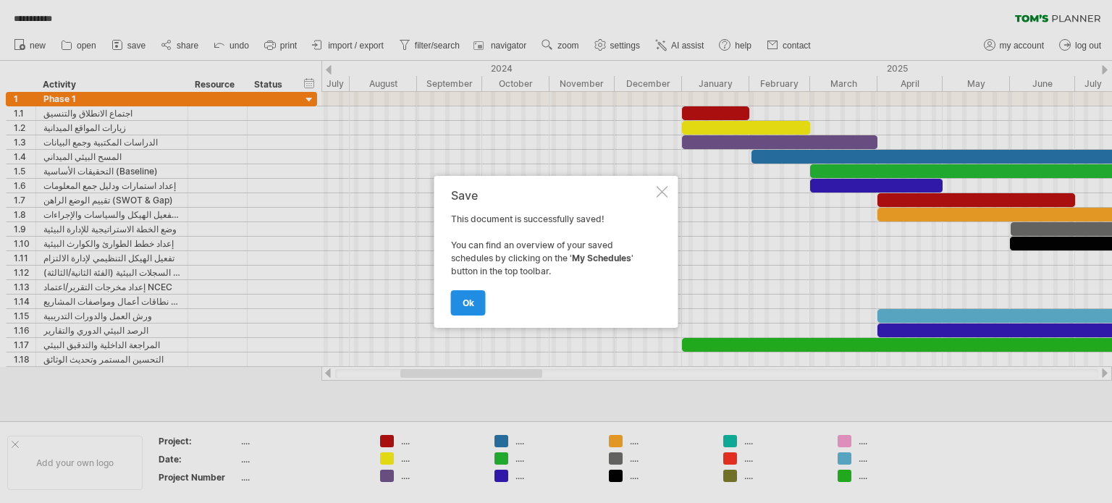
click at [469, 306] on span "ok" at bounding box center [469, 303] width 12 height 11
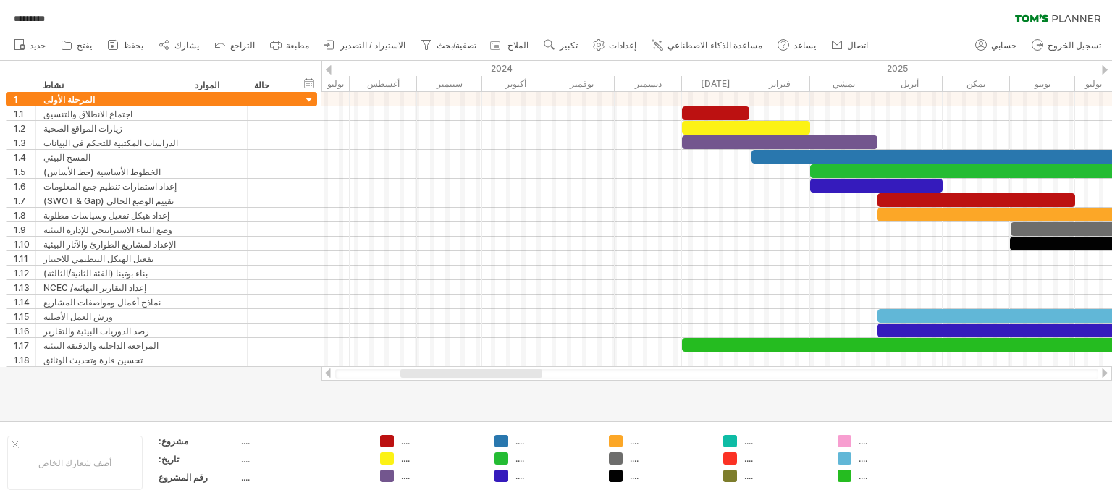
click at [362, 17] on div "********* مرشح واضح إعادة تطبيق الفلتر" at bounding box center [556, 15] width 1112 height 30
click at [330, 53] on link "الاستيراد / التصدير" at bounding box center [365, 45] width 89 height 19
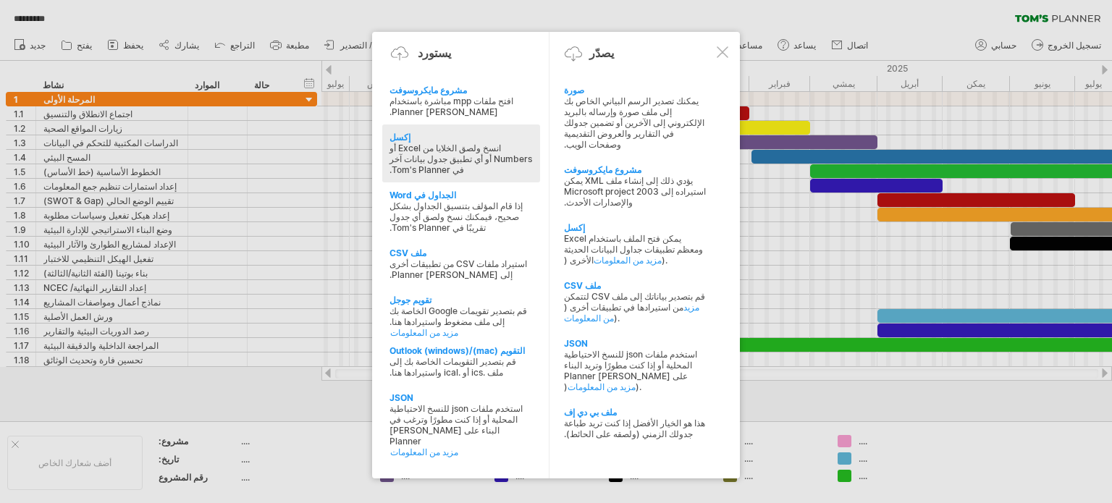
click at [504, 156] on font "انسخ ولصق الخلايا من Excel أو Numbers أو أي تطبيق جدول بيانات آخر في Tom's Plan…" at bounding box center [460, 159] width 143 height 33
type textarea "**********"
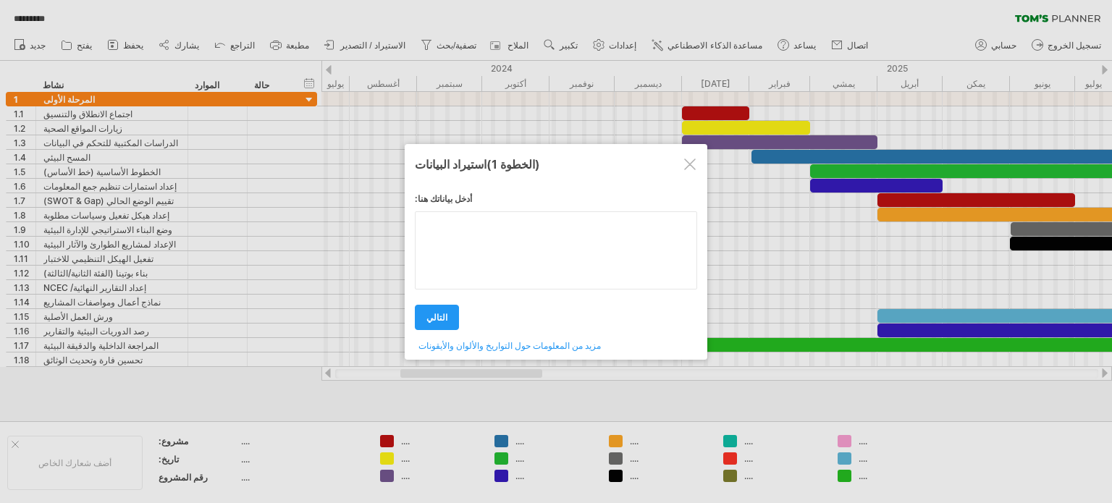
click at [491, 247] on div "أدخل بياناتك هنا: Your data: Weekend days ' mon tue next ." at bounding box center [556, 266] width 282 height 169
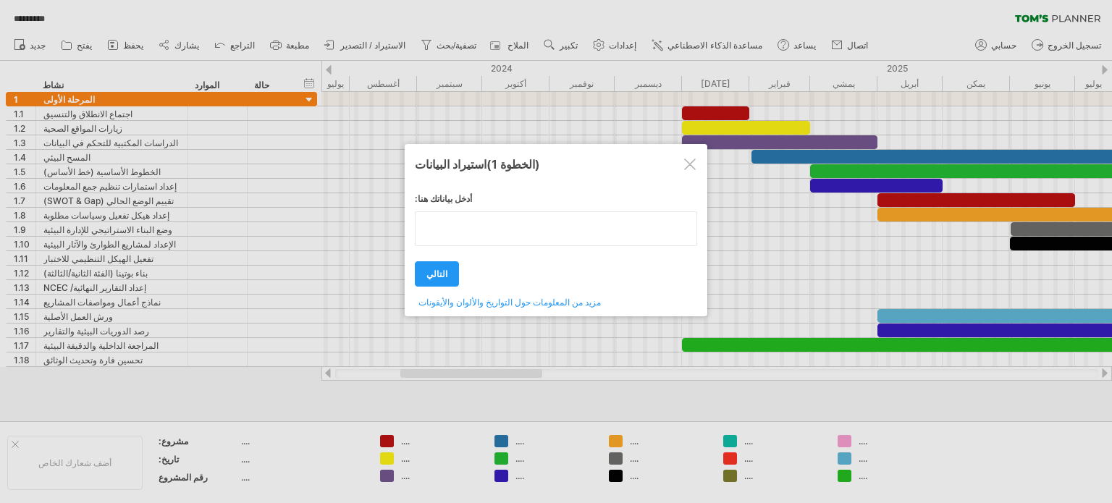
type textarea "*"
type textarea "**********"
click at [431, 225] on textarea at bounding box center [556, 228] width 282 height 35
paste textarea "**********"
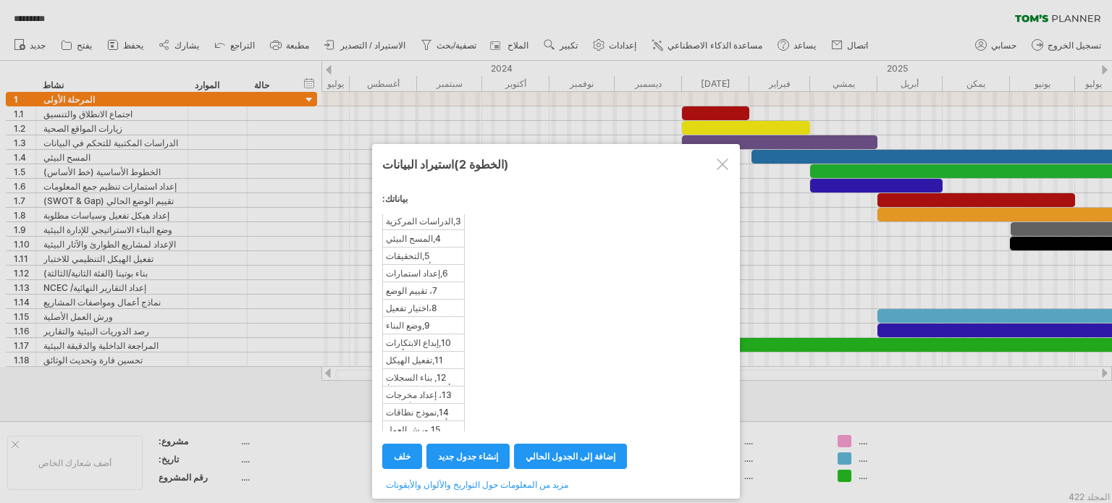
scroll to position [110, 0]
click at [723, 159] on div at bounding box center [723, 165] width 12 height 12
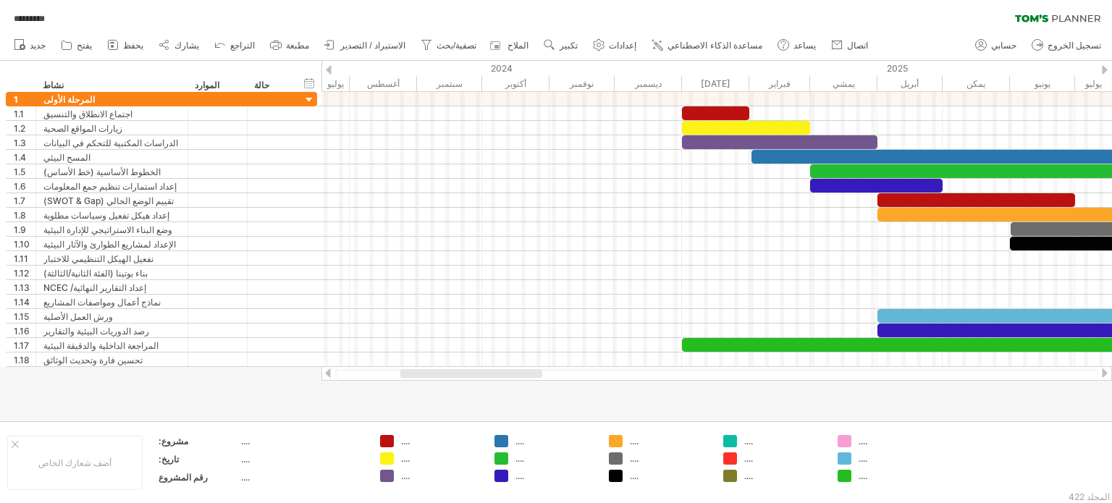
drag, startPoint x: 333, startPoint y: 50, endPoint x: 344, endPoint y: 55, distance: 12.0
click at [333, 51] on link "الاستيراد / التصدير" at bounding box center [365, 45] width 89 height 19
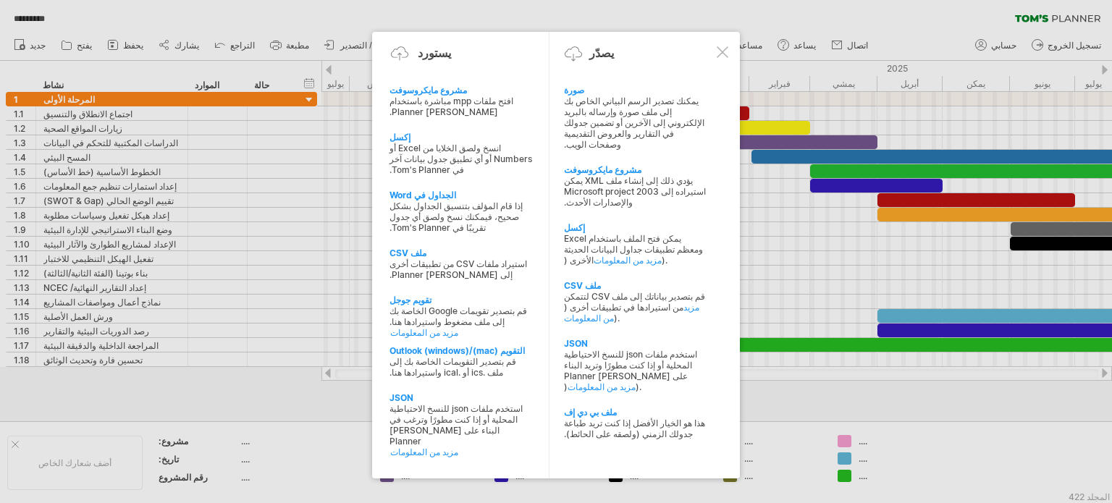
click at [475, 207] on font "إذا قام المؤلف بتنسيق الجداول بشكل صحيح، فيمكنك نسخ ولصق أي جدول تقريبًا في Tom…" at bounding box center [455, 217] width 133 height 33
type textarea "**********"
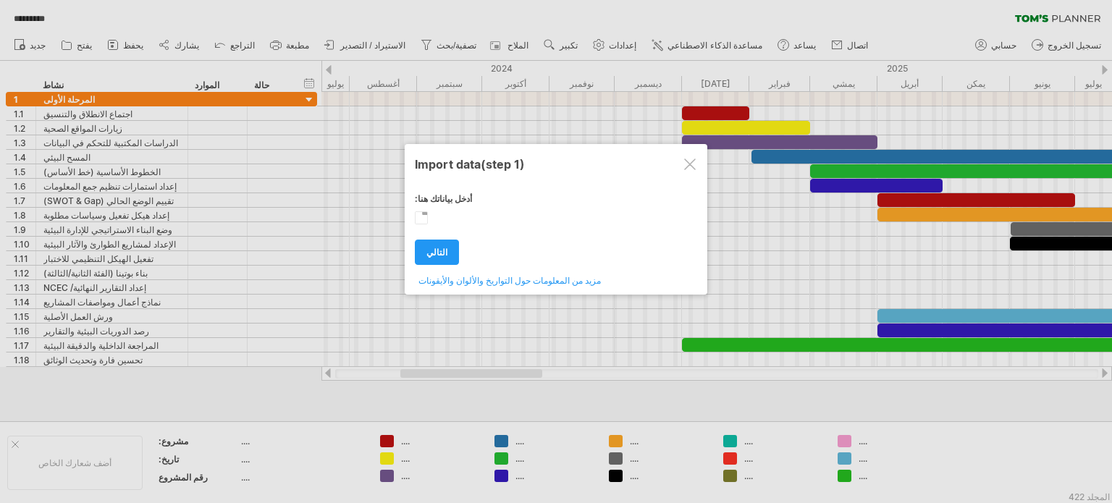
scroll to position [0, 0]
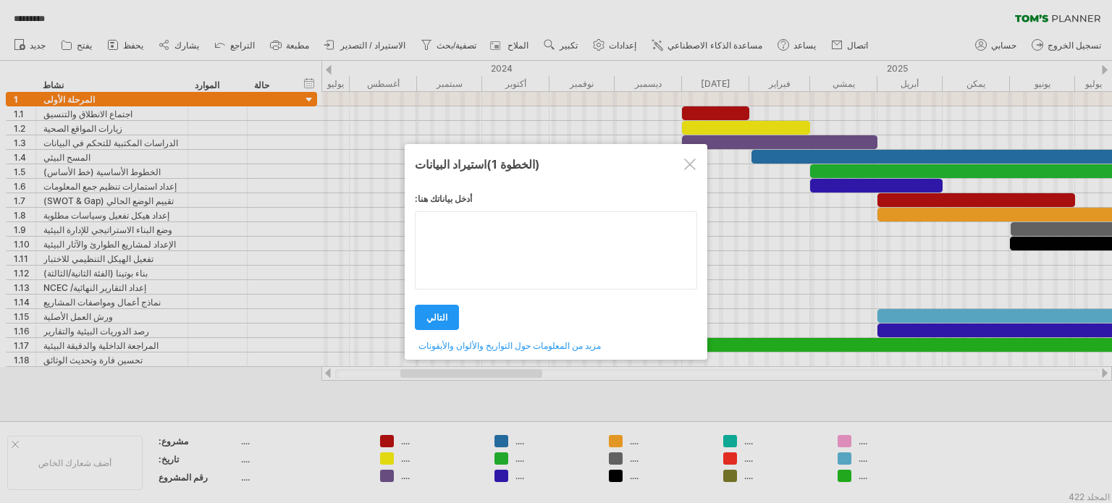
click at [512, 267] on div "أدخل بياناتك هنا: بياناتك: رقم,النشاط,بداية(شهر),نهاية(شهر) 1,اجتماع الانطلاق و…" at bounding box center [556, 266] width 282 height 169
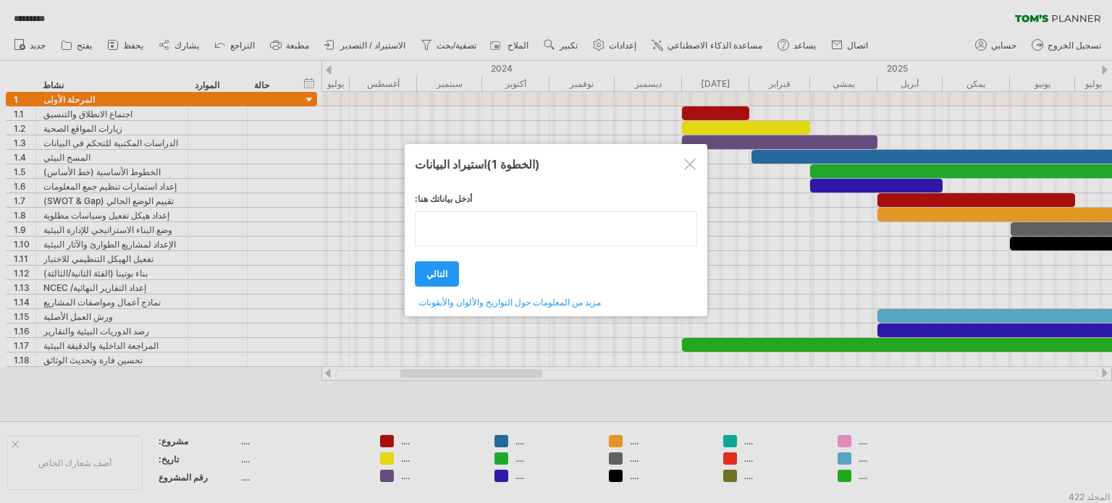
type textarea "**********"
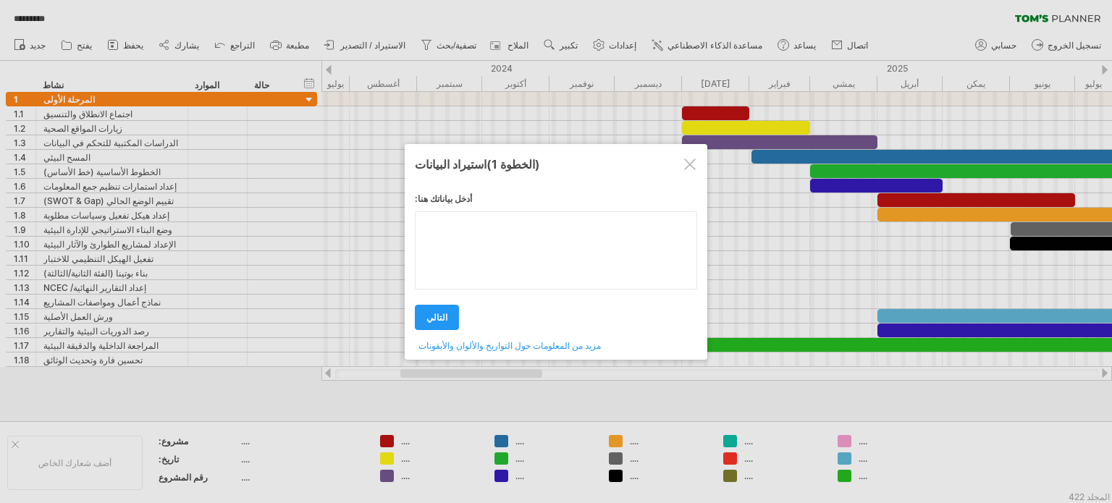
click at [604, 240] on textarea at bounding box center [556, 250] width 282 height 78
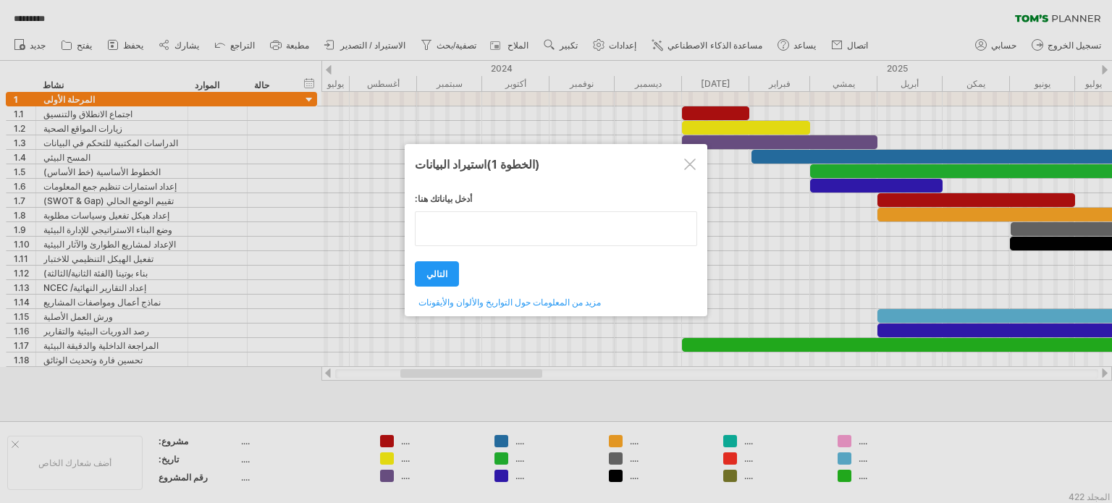
paste textarea "**********"
type textarea "**********"
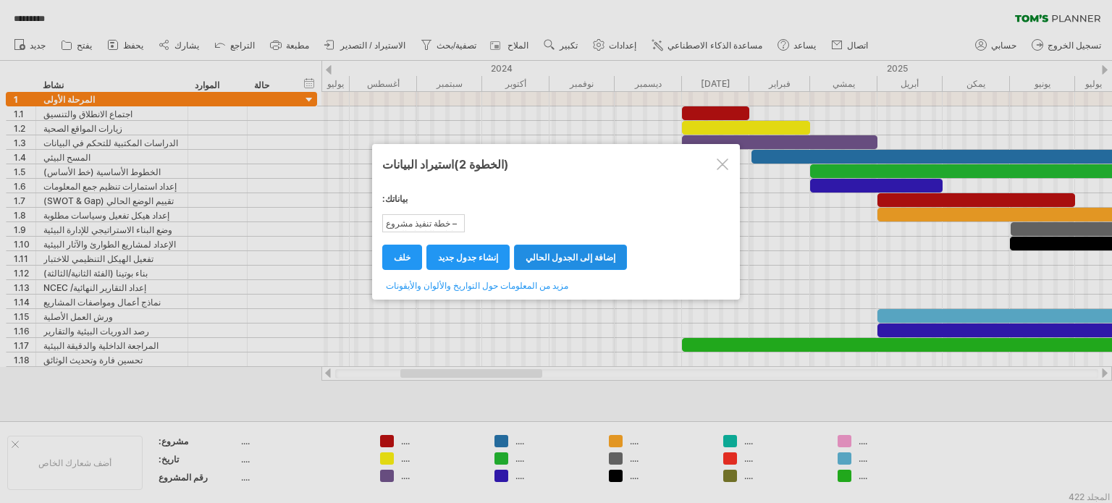
drag, startPoint x: 528, startPoint y: 254, endPoint x: 539, endPoint y: 270, distance: 19.3
click at [529, 254] on font "إضافة إلى الجدول الحالي" at bounding box center [571, 257] width 90 height 11
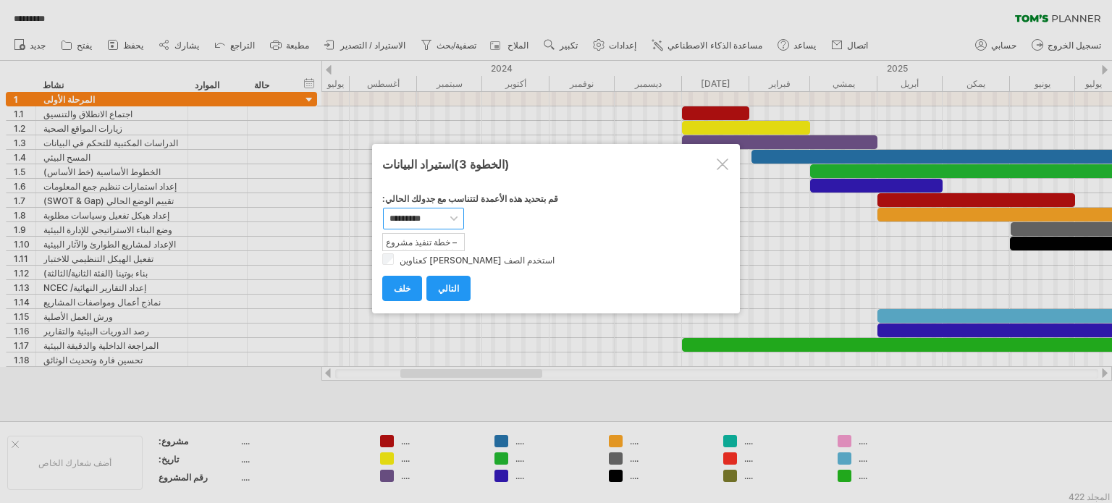
click at [451, 216] on select "**********" at bounding box center [423, 219] width 81 height 22
click at [455, 248] on td "– خطة تنفيذ مشروع إدارة الالتزام البيئي (36 شهرًا)" at bounding box center [424, 241] width 82 height 17
click at [455, 246] on font "– خطة تنفيذ مشروع إدارة الالتزام البيئي (36 شهرًا)" at bounding box center [421, 253] width 71 height 33
click at [453, 243] on font "– خطة تنفيذ مشروع إدارة الالتزام البيئي (36 شهرًا)" at bounding box center [421, 253] width 71 height 33
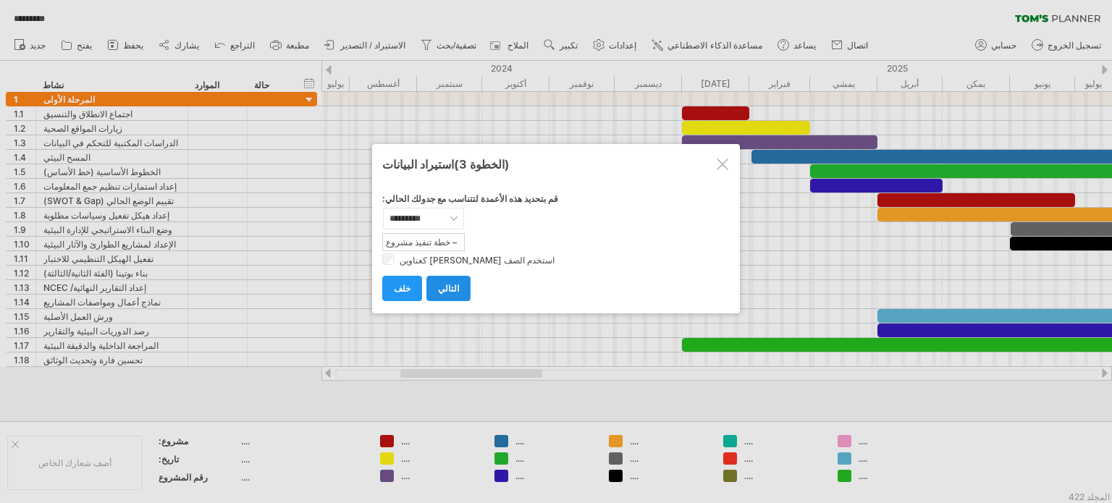
click at [452, 284] on link "التالي" at bounding box center [448, 288] width 44 height 25
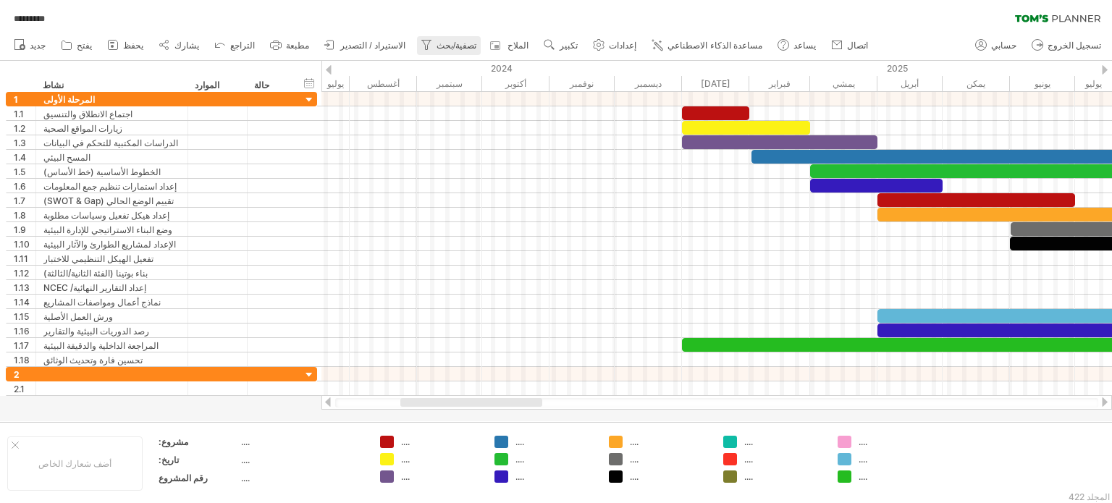
click at [437, 43] on font "تصفية/بحث" at bounding box center [457, 46] width 40 height 10
type input "**********"
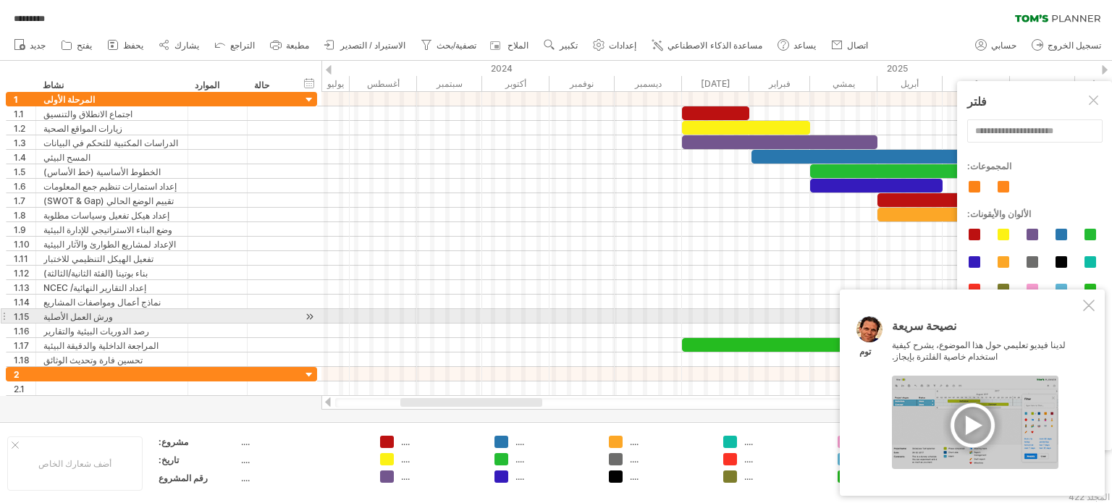
click at [1092, 309] on div at bounding box center [1089, 306] width 12 height 12
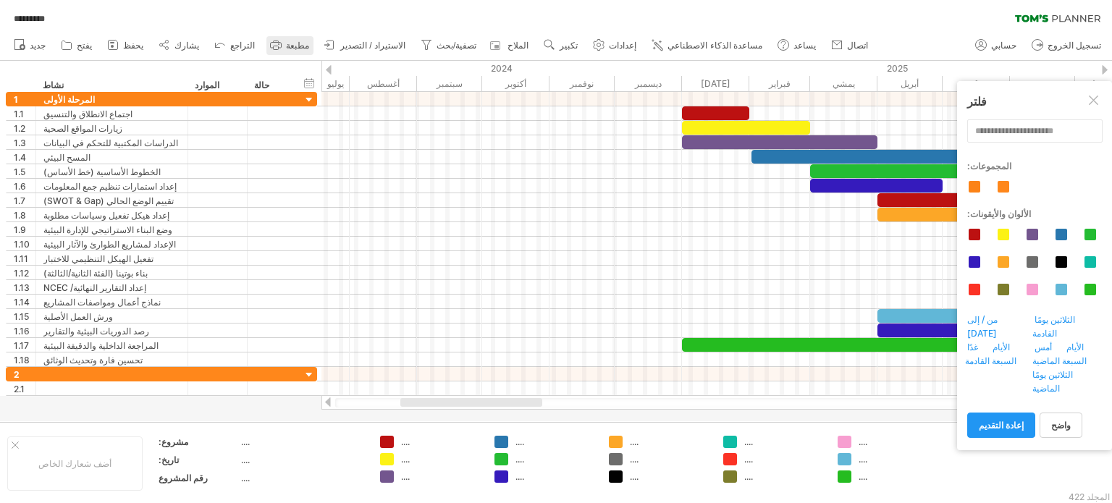
click at [286, 45] on font "مطبعة" at bounding box center [297, 46] width 23 height 10
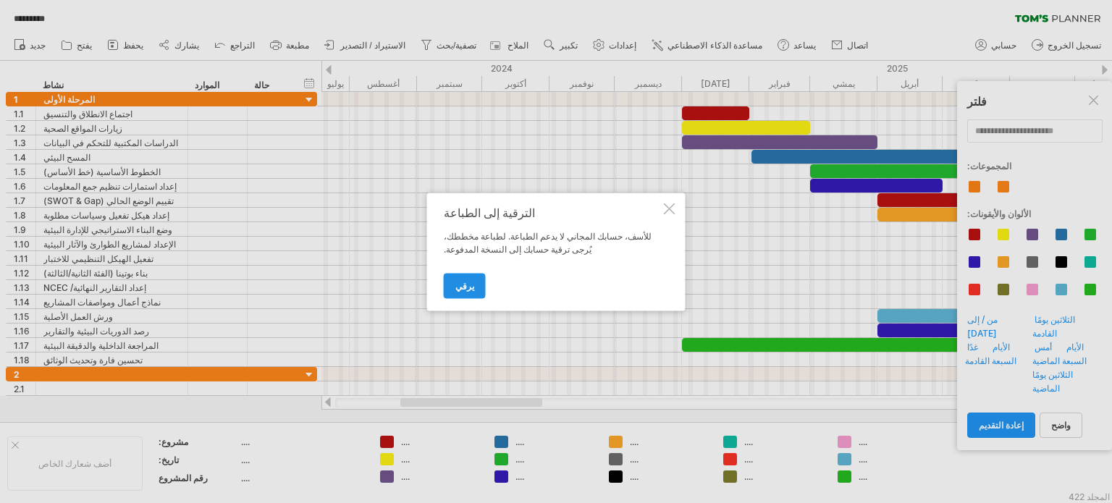
click at [465, 290] on font "يرقي" at bounding box center [464, 285] width 19 height 11
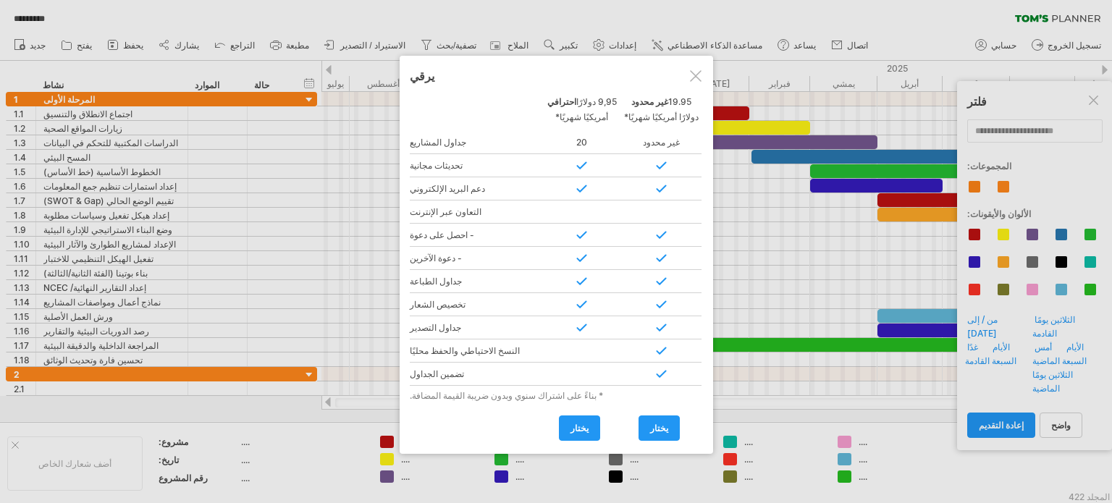
drag, startPoint x: 697, startPoint y: 75, endPoint x: 667, endPoint y: 82, distance: 30.6
click at [697, 74] on div at bounding box center [696, 76] width 12 height 12
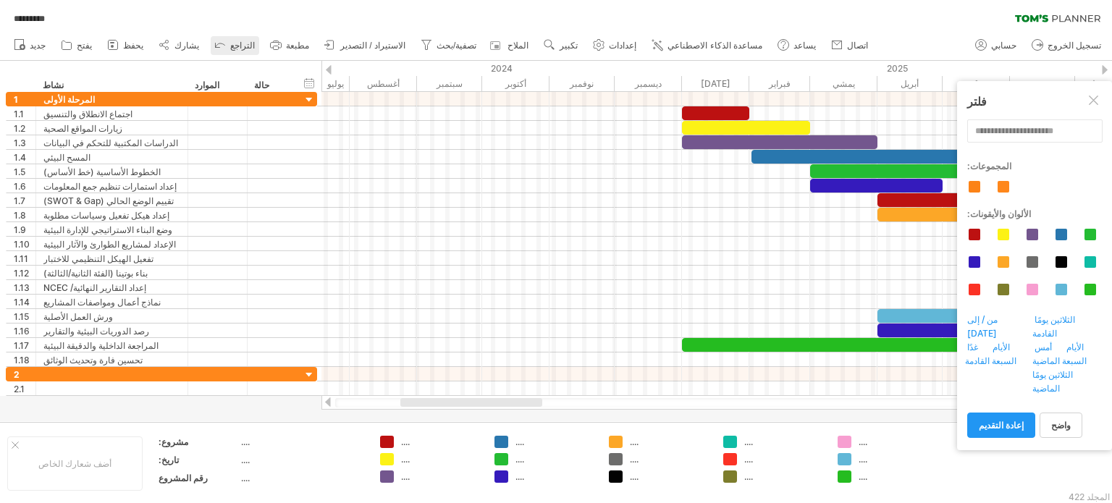
click at [230, 47] on font "التراجع" at bounding box center [242, 46] width 25 height 10
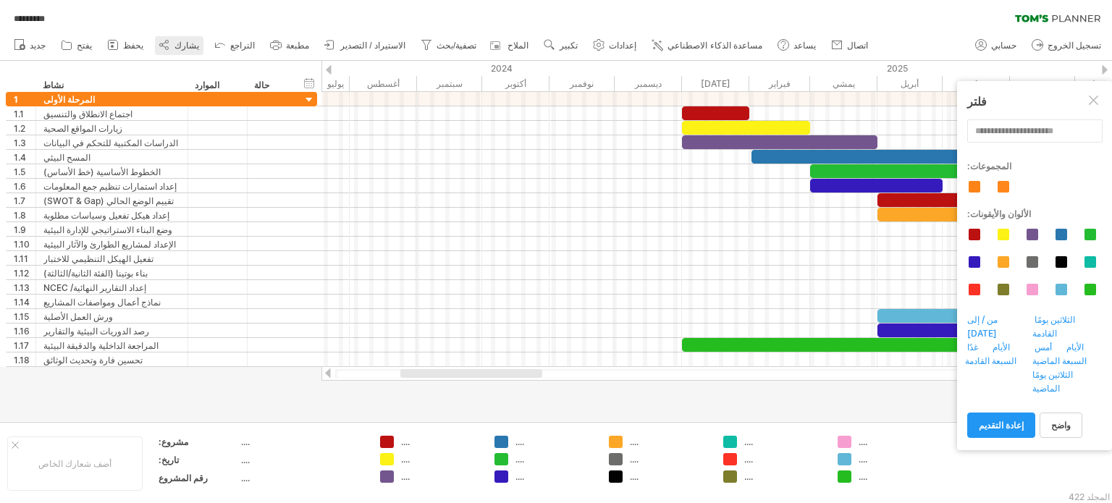
click at [174, 45] on font "يشارك" at bounding box center [186, 46] width 25 height 10
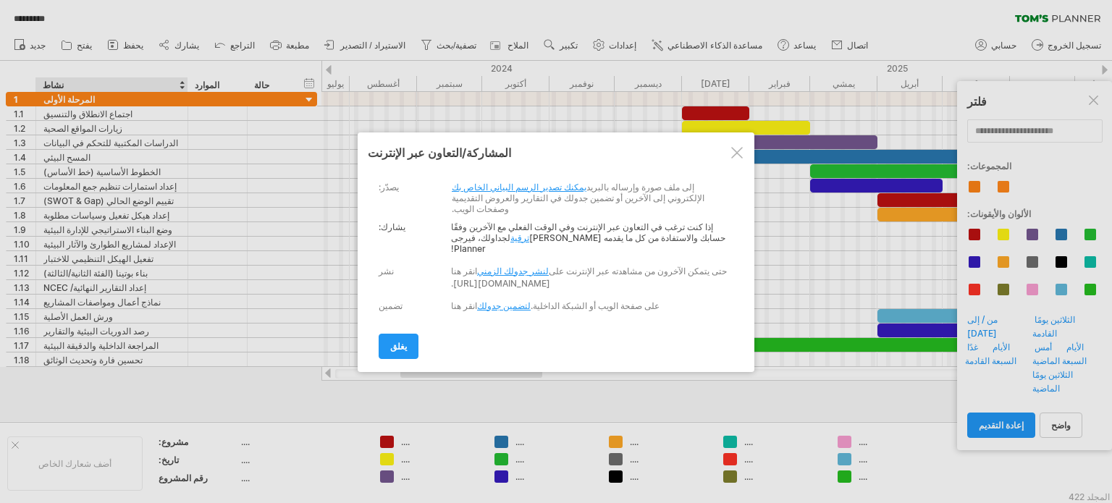
click at [513, 190] on font "يمكنك تصدير الرسم البياني الخاص بك" at bounding box center [519, 187] width 135 height 11
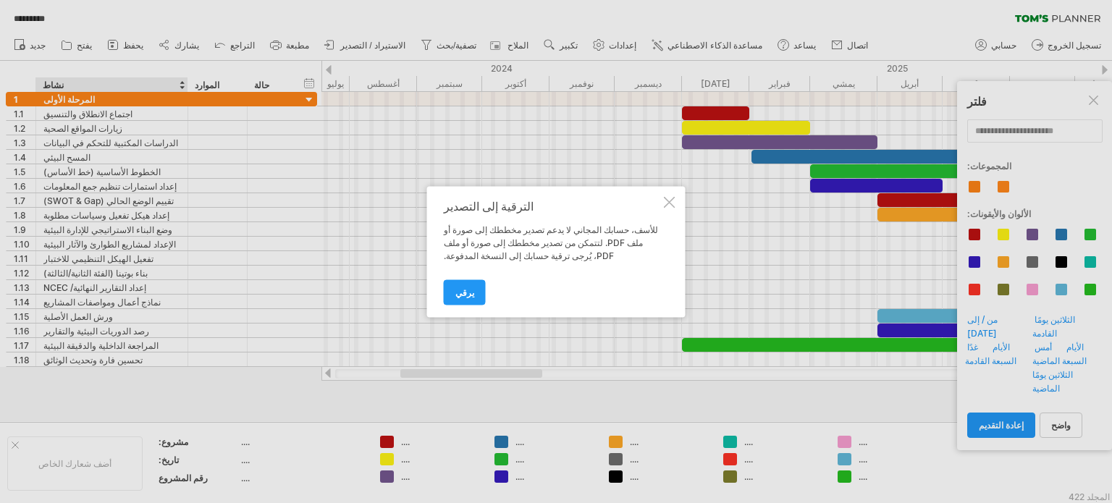
click at [666, 202] on div at bounding box center [670, 202] width 12 height 12
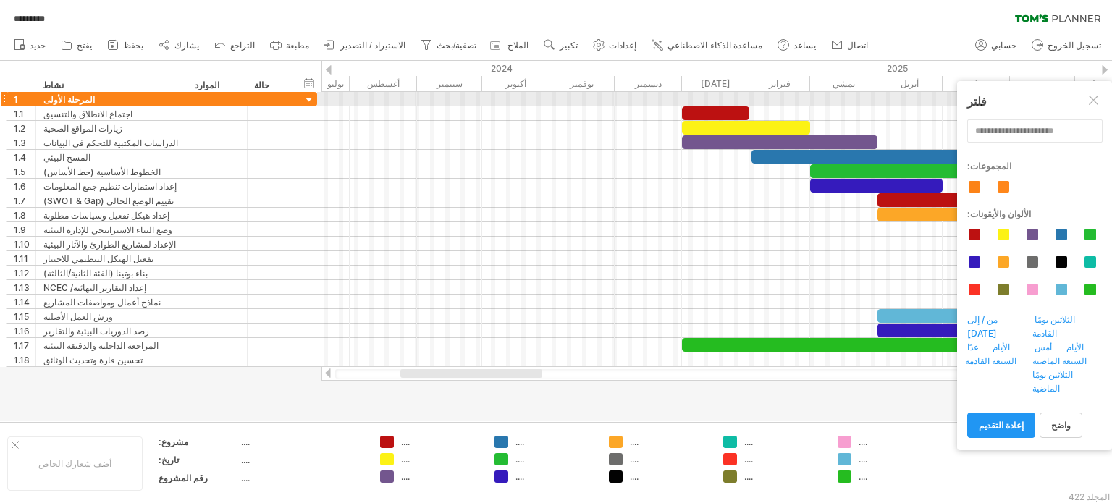
click at [1094, 106] on div at bounding box center [1095, 102] width 12 height 12
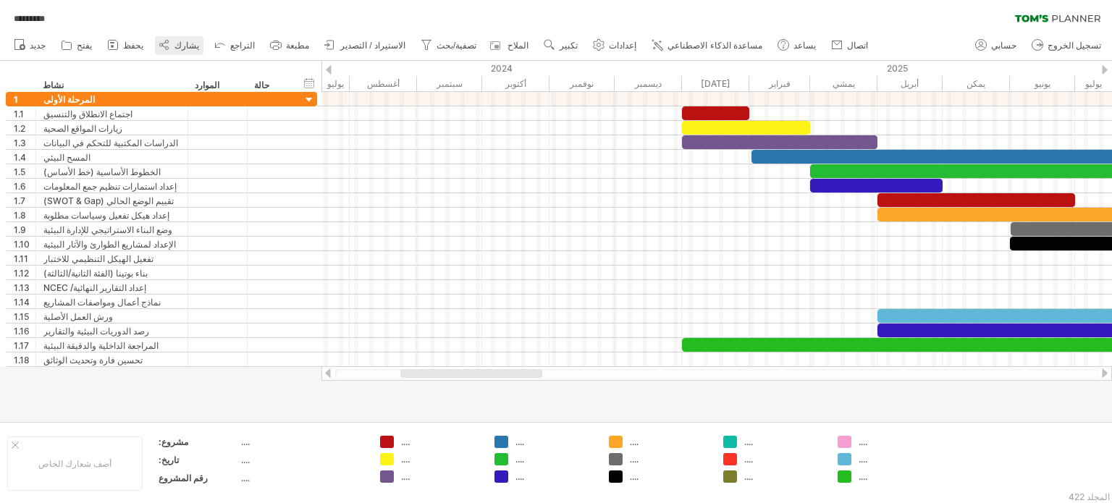
click at [174, 41] on font "يشارك" at bounding box center [186, 46] width 25 height 10
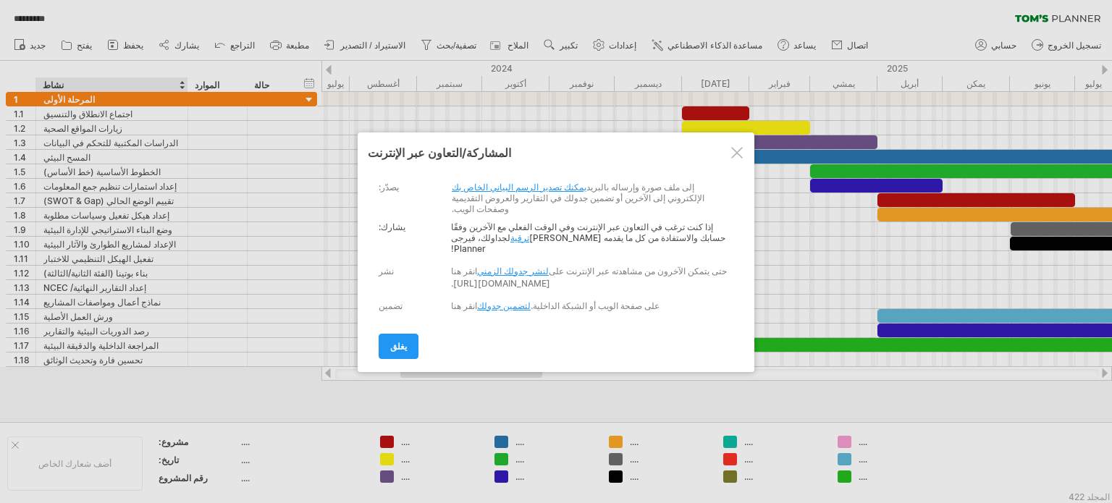
click at [515, 266] on font "لنشر جدولك الزمني" at bounding box center [513, 271] width 72 height 11
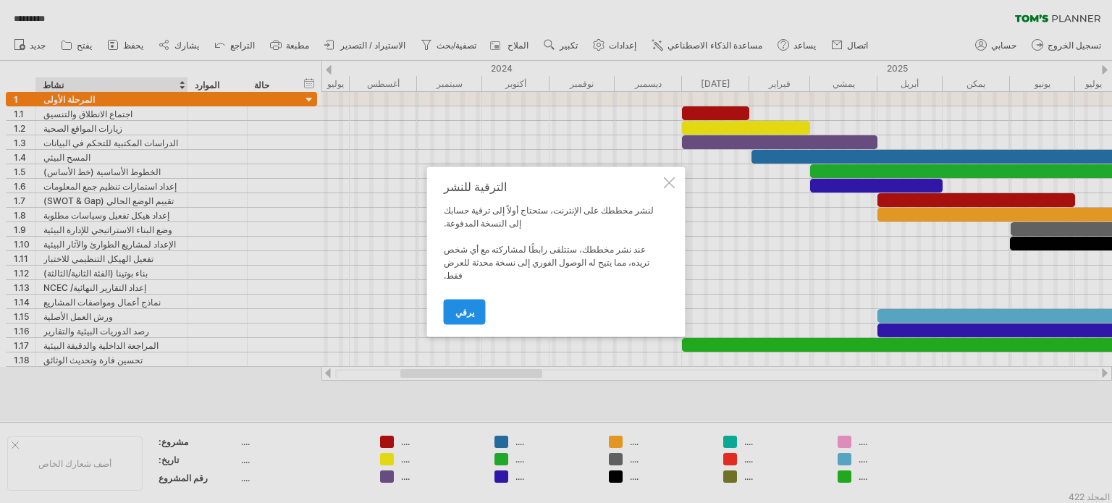
click at [465, 309] on font "يرقي" at bounding box center [464, 311] width 19 height 11
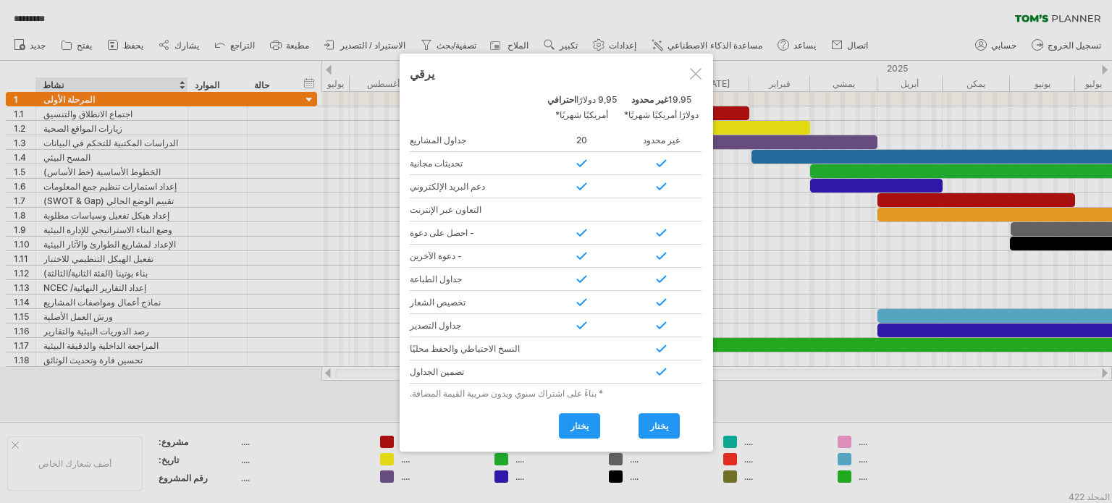
click at [695, 69] on div at bounding box center [696, 74] width 12 height 12
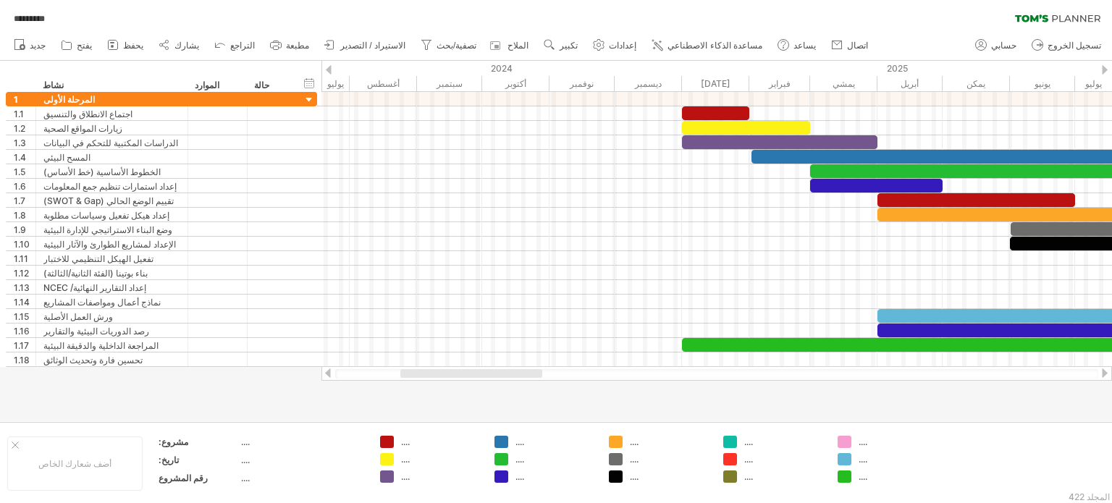
click at [124, 43] on font "يحفظ" at bounding box center [133, 46] width 20 height 10
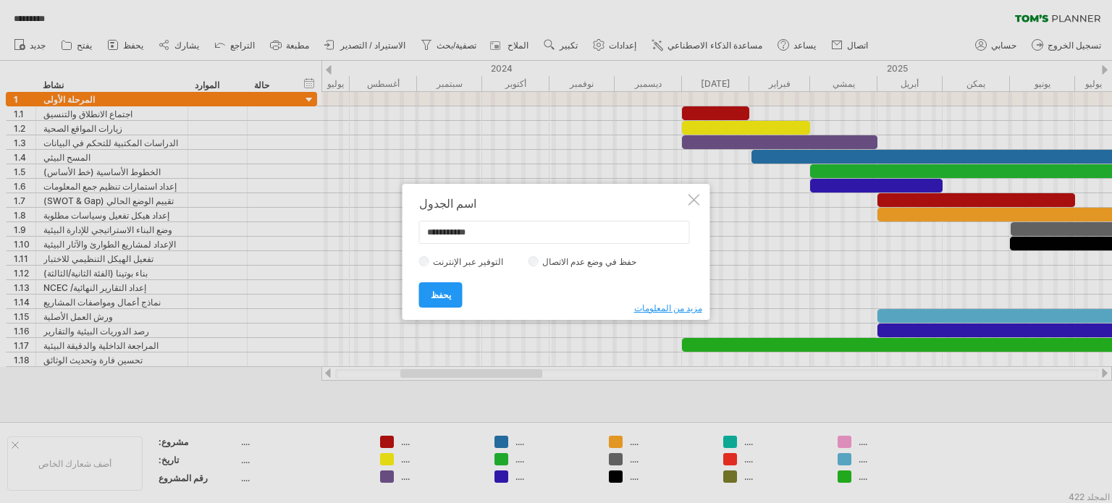
drag, startPoint x: 442, startPoint y: 298, endPoint x: 447, endPoint y: 311, distance: 14.3
click at [441, 298] on font "يحفظ" at bounding box center [441, 295] width 20 height 11
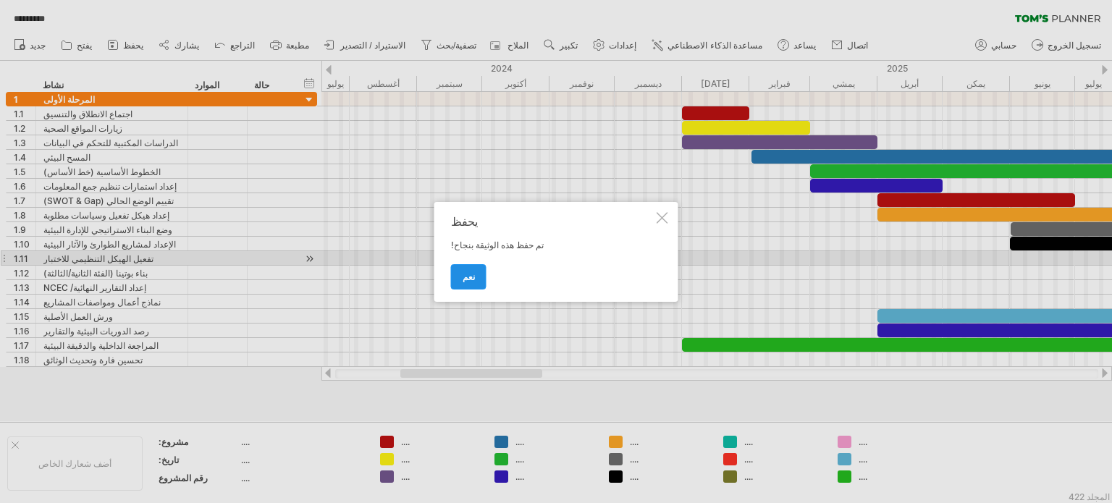
click at [464, 279] on font "نعم" at bounding box center [469, 276] width 12 height 11
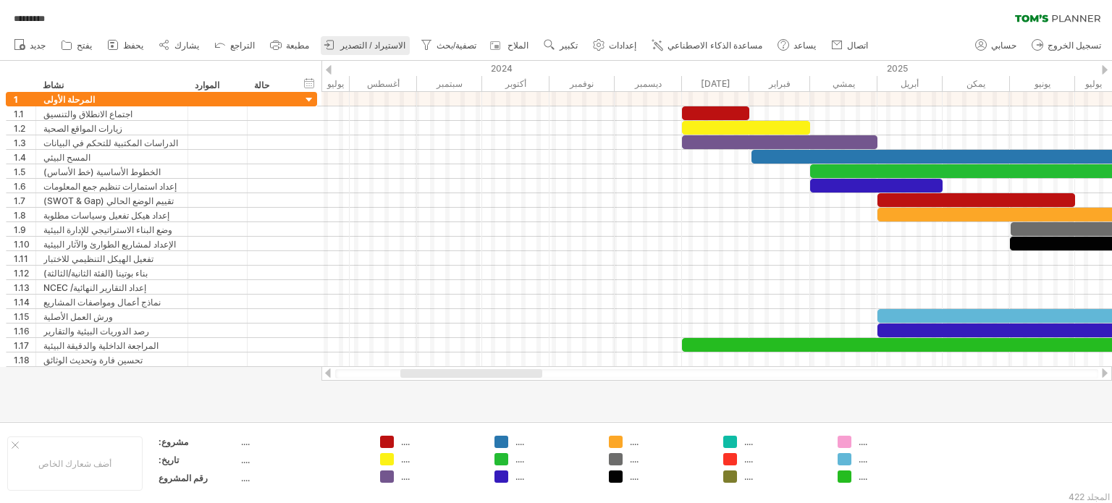
click at [340, 48] on font "الاستيراد / التصدير" at bounding box center [372, 46] width 65 height 10
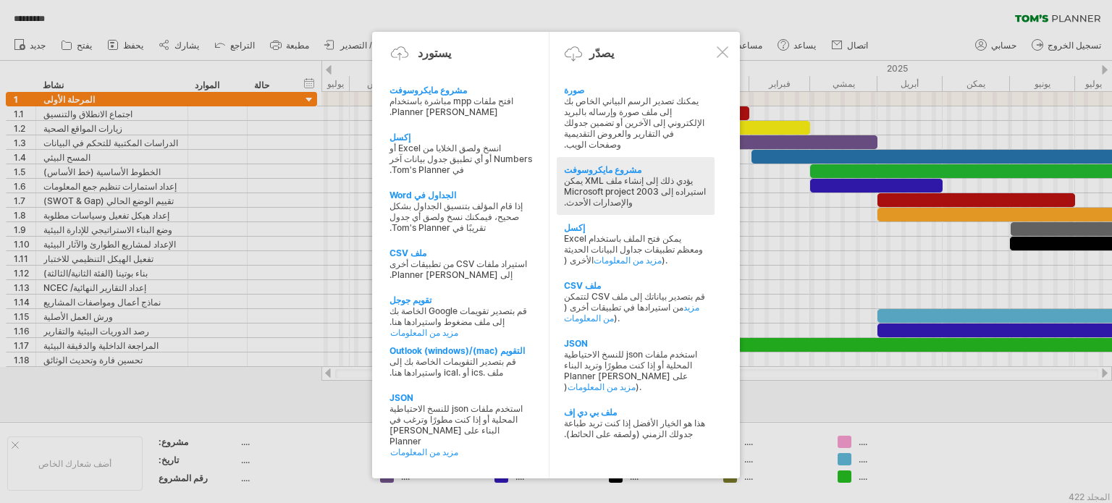
click at [666, 185] on font "يؤدي ذلك إلى إنشاء ملف XML يمكن استيراده إلى Microsoft project 2003 والإصدارات …" at bounding box center [635, 191] width 142 height 33
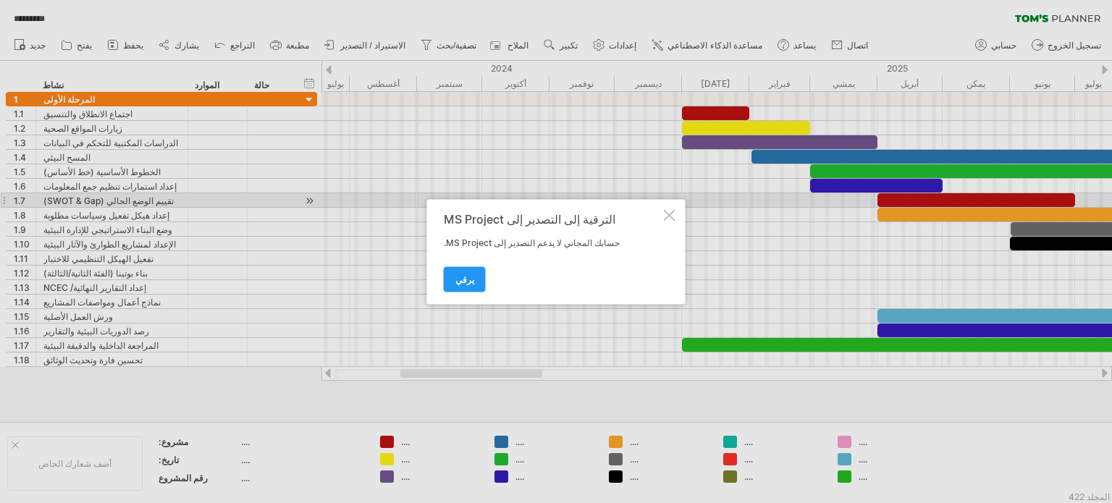
click at [673, 208] on div "الترقية إلى التصدير إلى MS Project حسابك المجاني لا يدعم التصدير إلى MS Project…" at bounding box center [556, 251] width 258 height 105
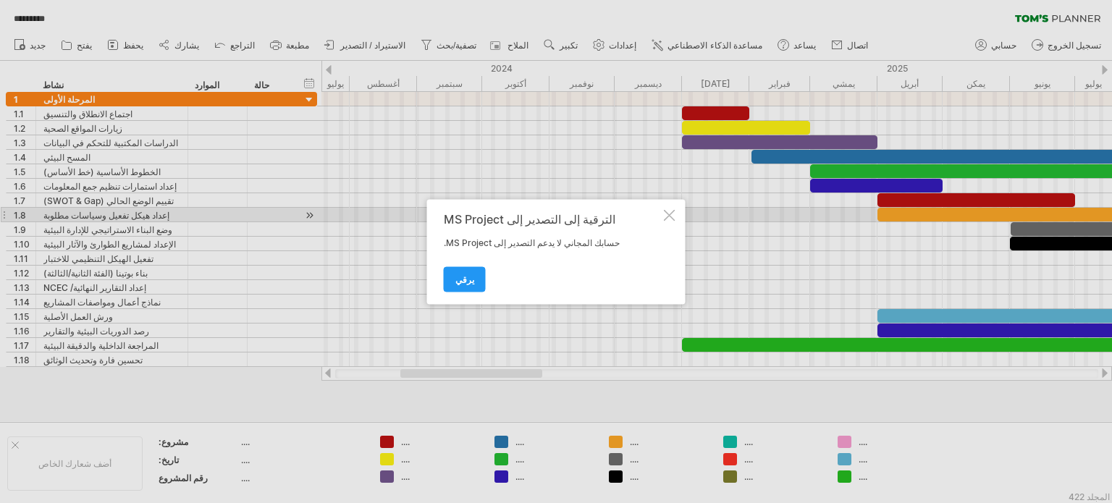
drag, startPoint x: 672, startPoint y: 212, endPoint x: 655, endPoint y: 214, distance: 16.7
click at [672, 213] on div at bounding box center [670, 215] width 12 height 12
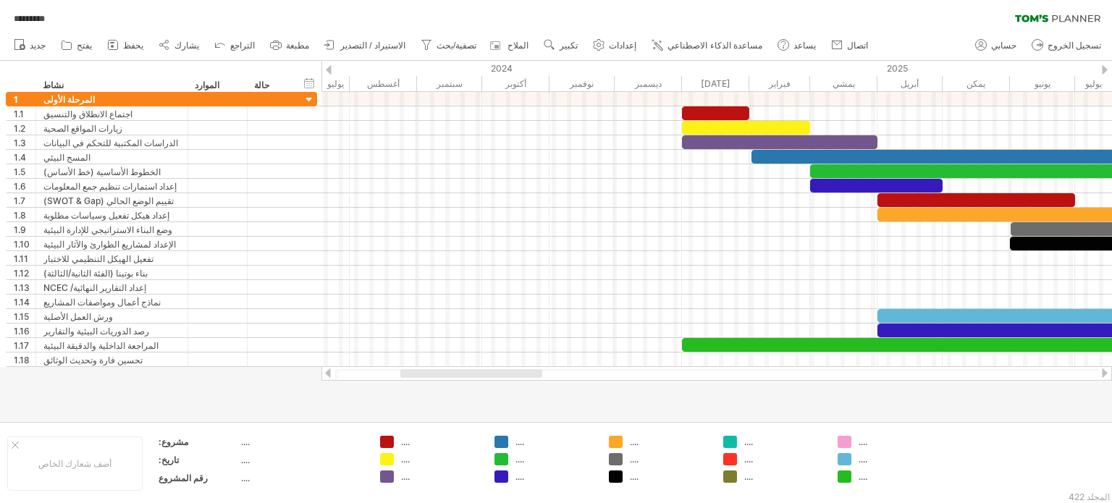
click at [373, 49] on ul "جديد" at bounding box center [440, 45] width 867 height 30
drag, startPoint x: 360, startPoint y: 49, endPoint x: 464, endPoint y: 114, distance: 122.5
click at [361, 52] on link "الاستيراد / التصدير" at bounding box center [365, 45] width 89 height 19
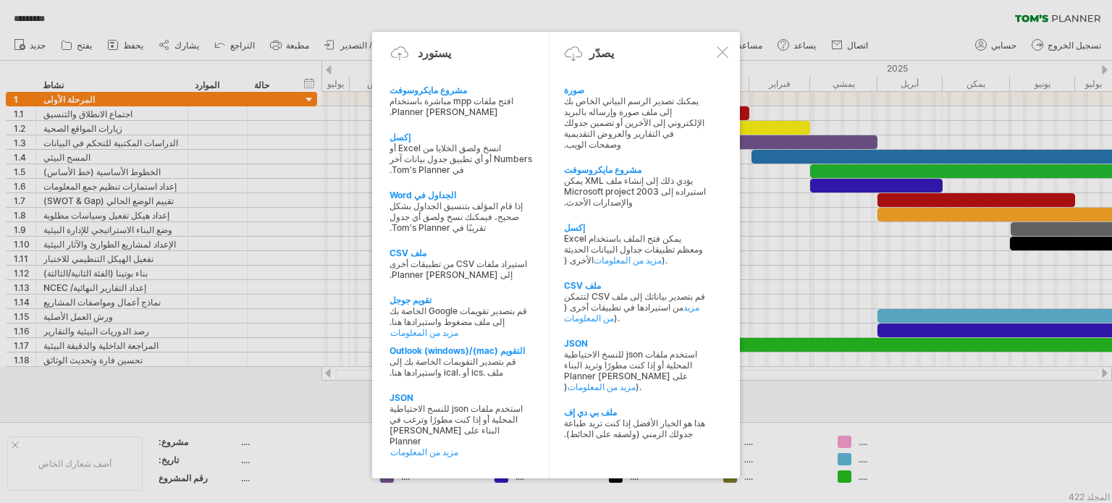
drag, startPoint x: 636, startPoint y: 109, endPoint x: 636, endPoint y: 125, distance: 15.9
click at [635, 109] on font "يمكنك تصدير الرسم البياني الخاص بك إلى ملف صورة وإرساله بالبريد الإلكتروني إلى …" at bounding box center [634, 123] width 140 height 54
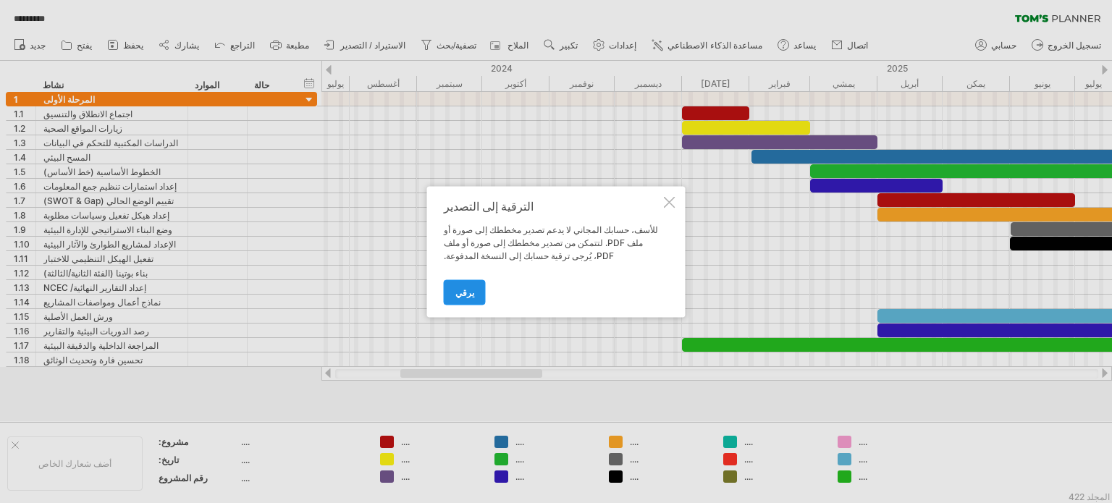
click at [468, 303] on link "يرقي" at bounding box center [465, 291] width 42 height 25
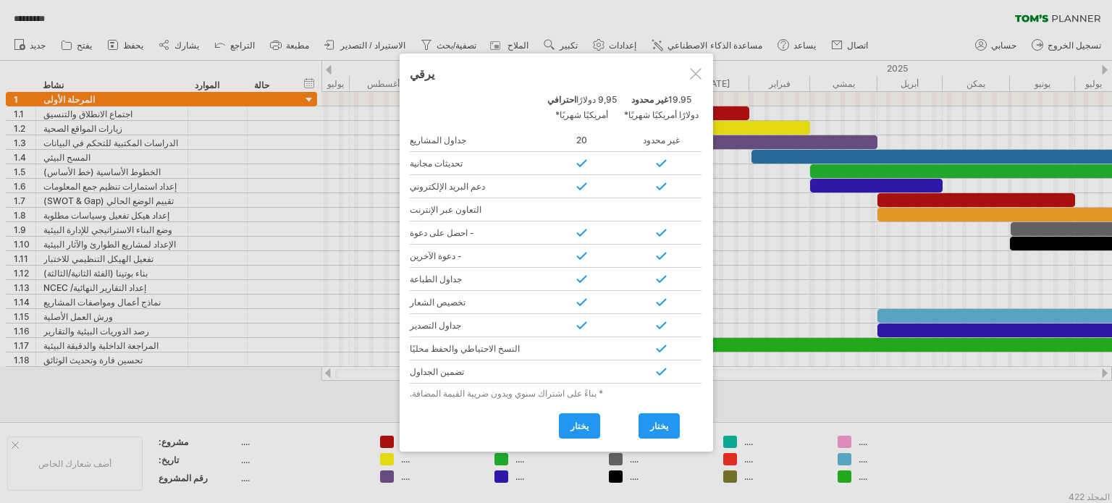
click at [695, 77] on div at bounding box center [696, 74] width 12 height 12
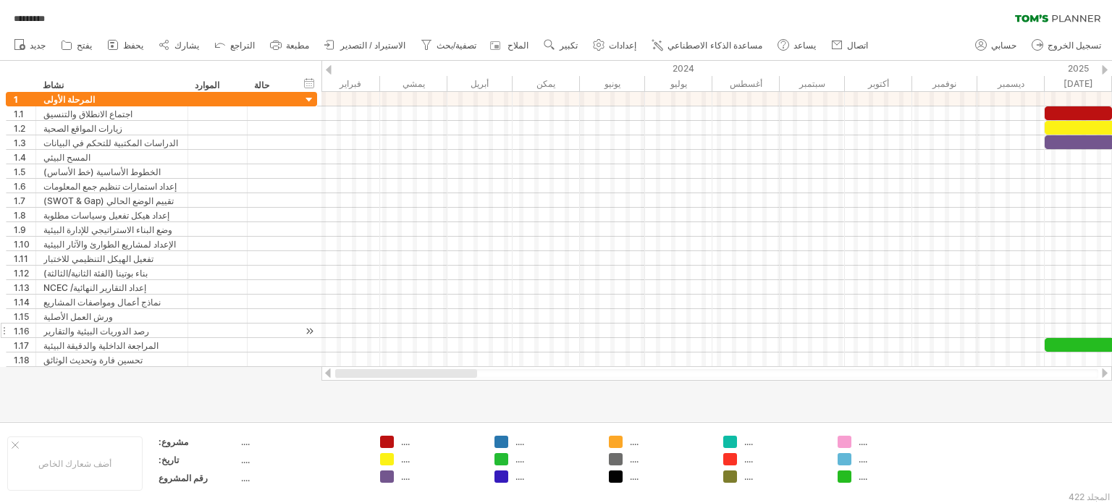
drag, startPoint x: 479, startPoint y: 372, endPoint x: 316, endPoint y: 333, distance: 166.8
click at [379, 370] on div at bounding box center [406, 373] width 142 height 9
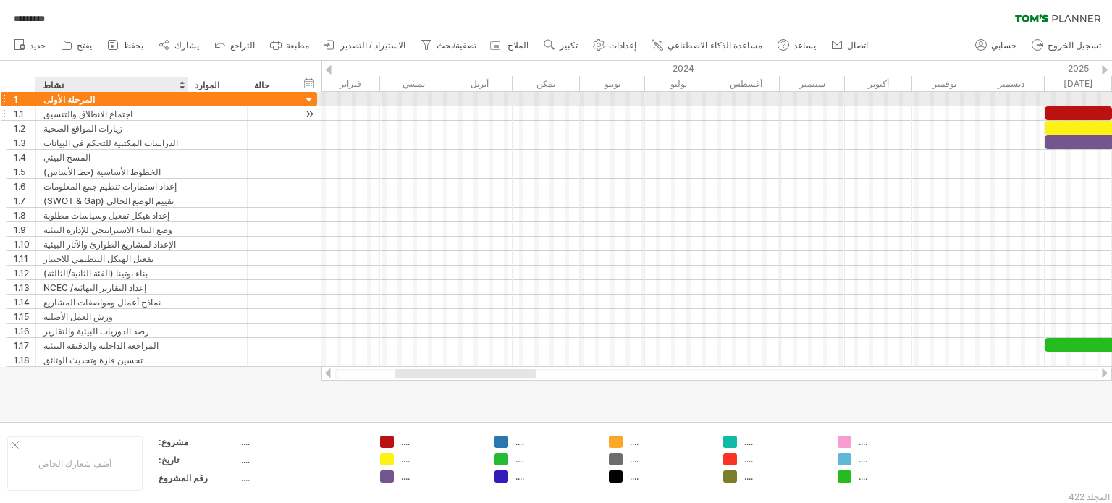
drag, startPoint x: 35, startPoint y: 72, endPoint x: 77, endPoint y: 118, distance: 63.0
click at [57, 104] on div "محاولة الوصول إلى plan.tomsplanner.com متصل مرة أخرى... 0% تحميل... ********* م…" at bounding box center [556, 251] width 1112 height 503
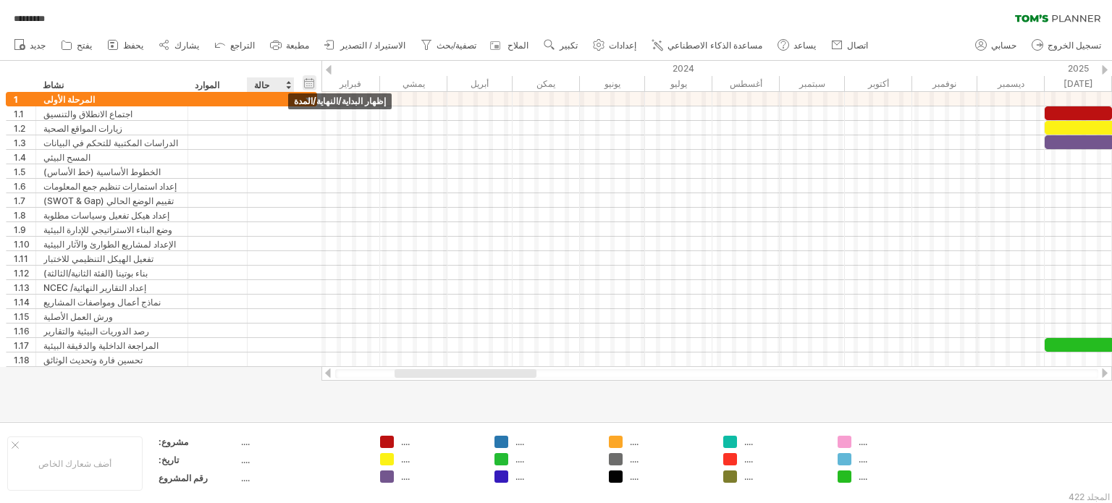
click at [310, 83] on div "إخفاء البداية/النهاية/المدة إظهار البداية/النهاية/المدة" at bounding box center [310, 82] width 14 height 15
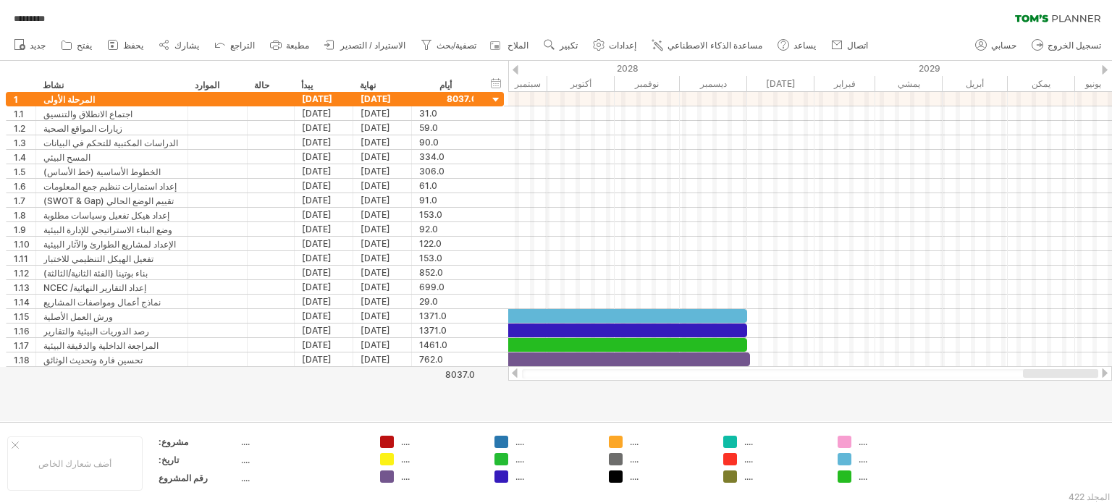
drag, startPoint x: 593, startPoint y: 373, endPoint x: 1048, endPoint y: 387, distance: 454.8
click at [1060, 397] on div "محاولة الوصول إلى plan.tomsplanner.com متصل مرة أخرى... 0% تحميل... ********* م…" at bounding box center [556, 251] width 1112 height 503
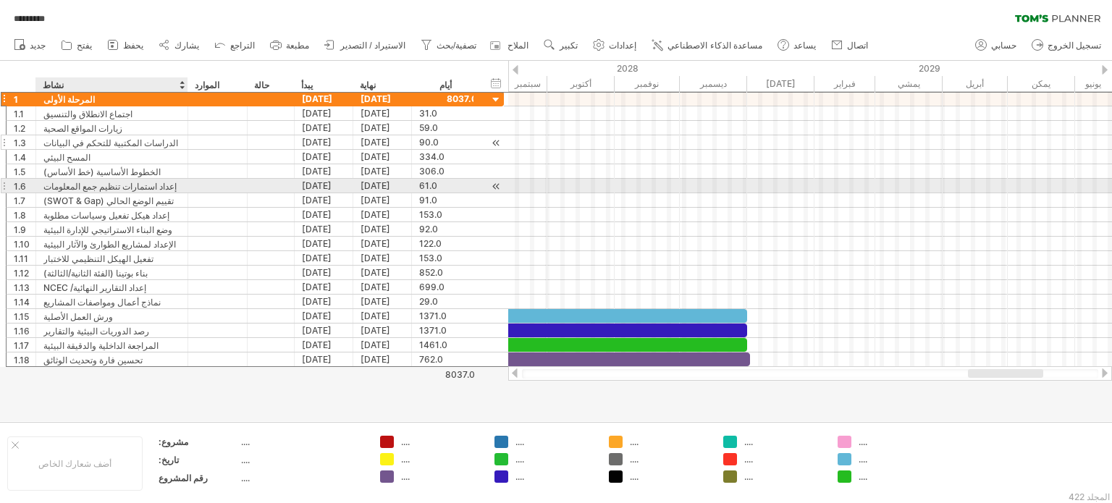
drag, startPoint x: 81, startPoint y: 104, endPoint x: 108, endPoint y: 140, distance: 45.6
click at [88, 187] on div "**********" at bounding box center [255, 229] width 498 height 276
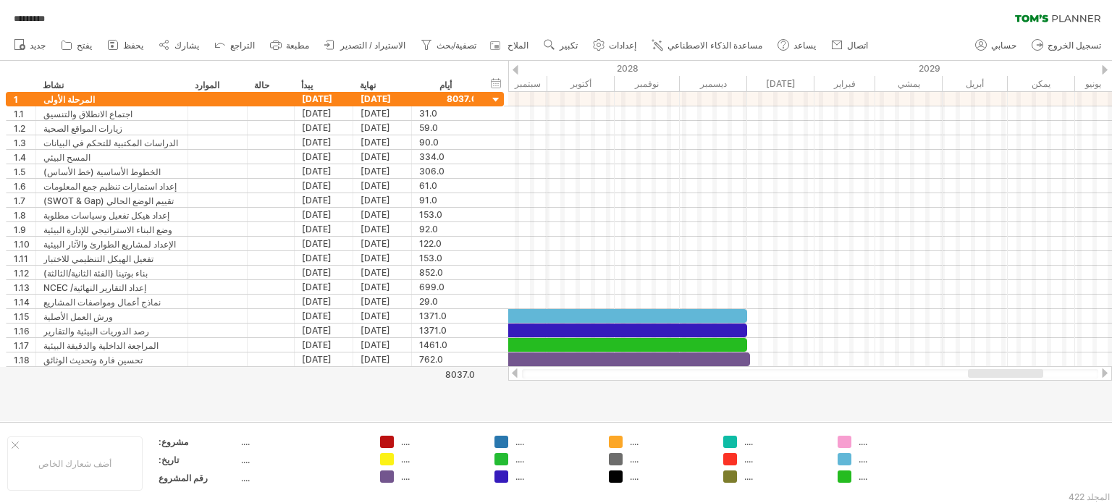
click at [947, 17] on div "********* مرشح واضح إعادة تطبيق الفلتر" at bounding box center [556, 15] width 1112 height 30
